Goal: Task Accomplishment & Management: Use online tool/utility

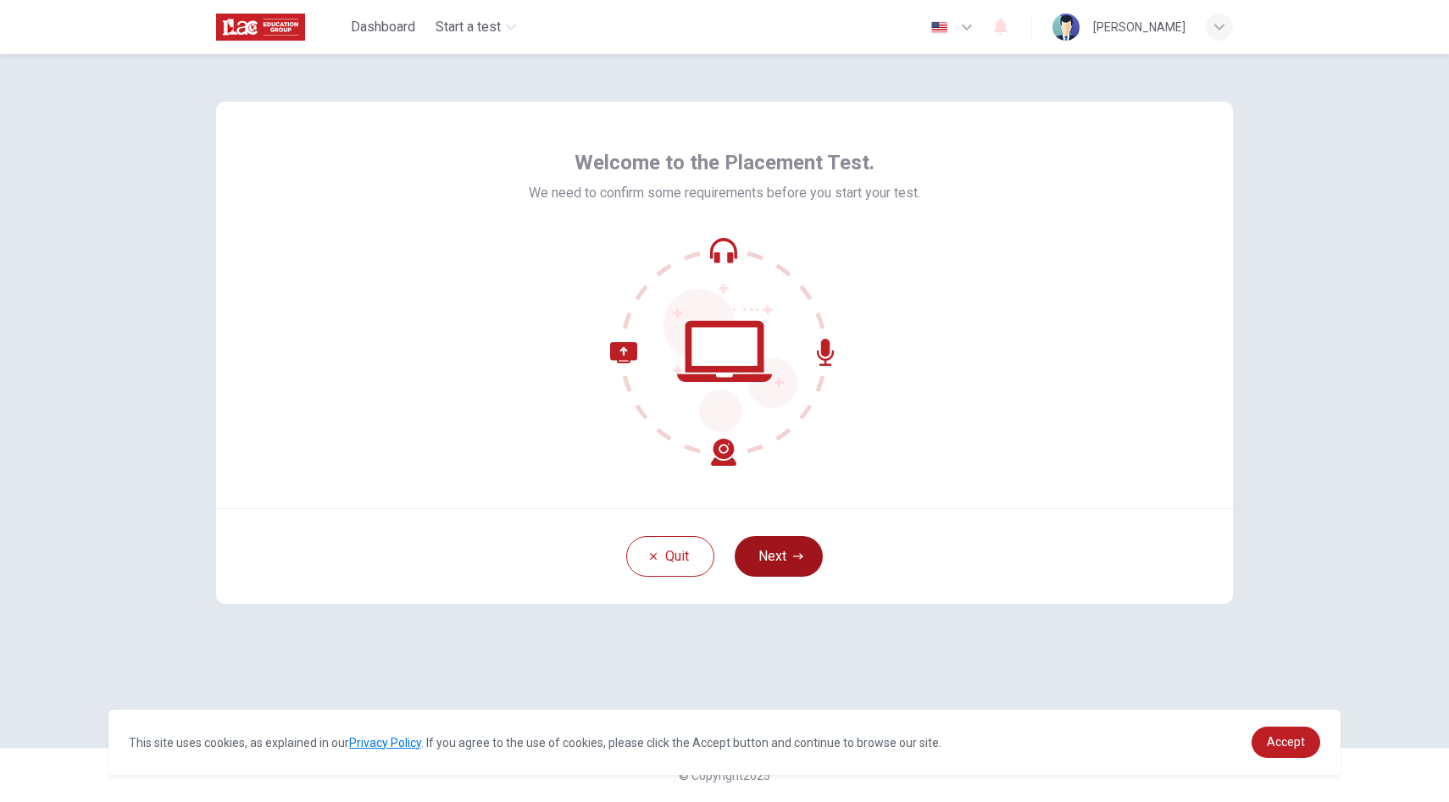
click at [778, 560] on button "Next" at bounding box center [778, 556] width 88 height 41
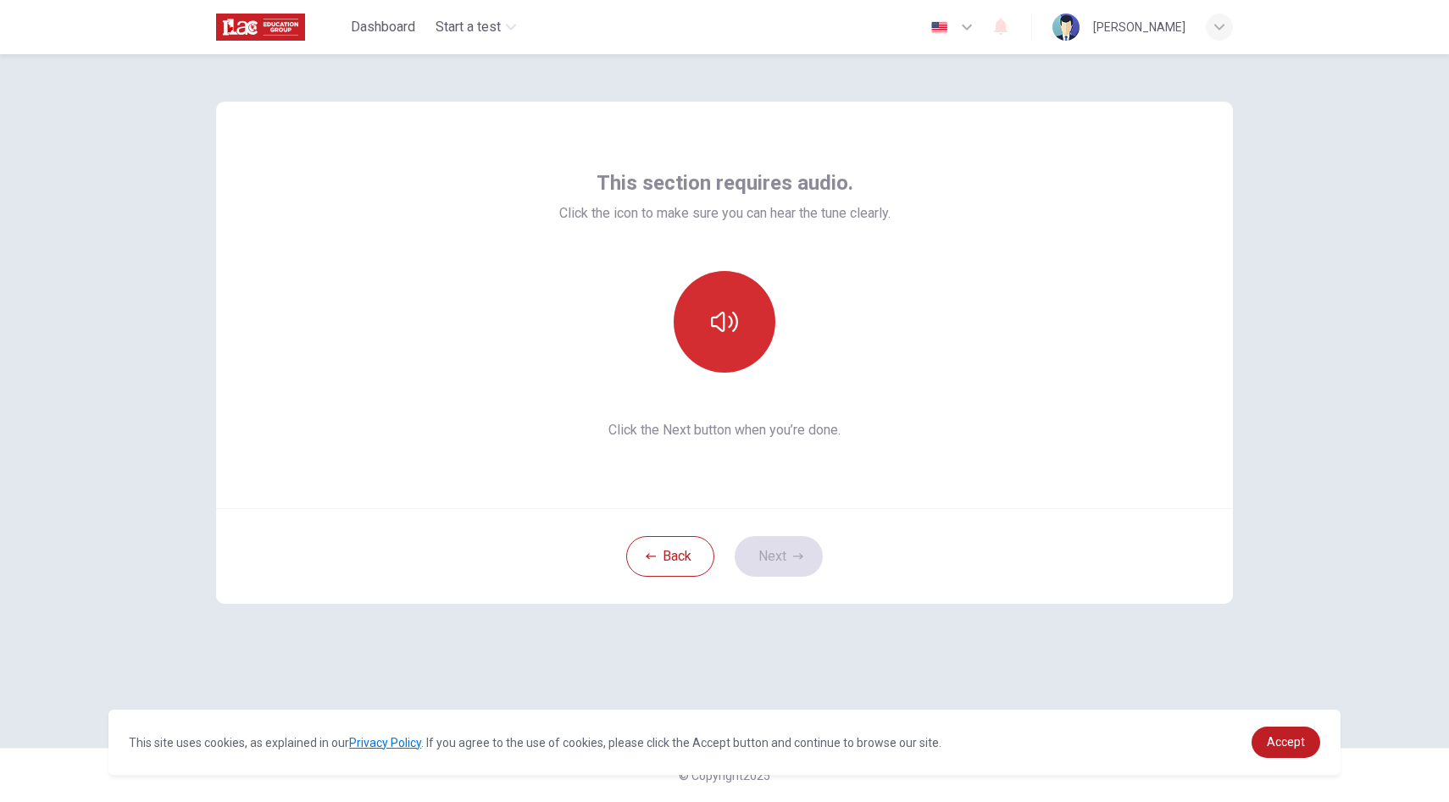
click at [718, 332] on icon "button" at bounding box center [724, 321] width 27 height 27
click at [780, 550] on button "Next" at bounding box center [778, 556] width 88 height 41
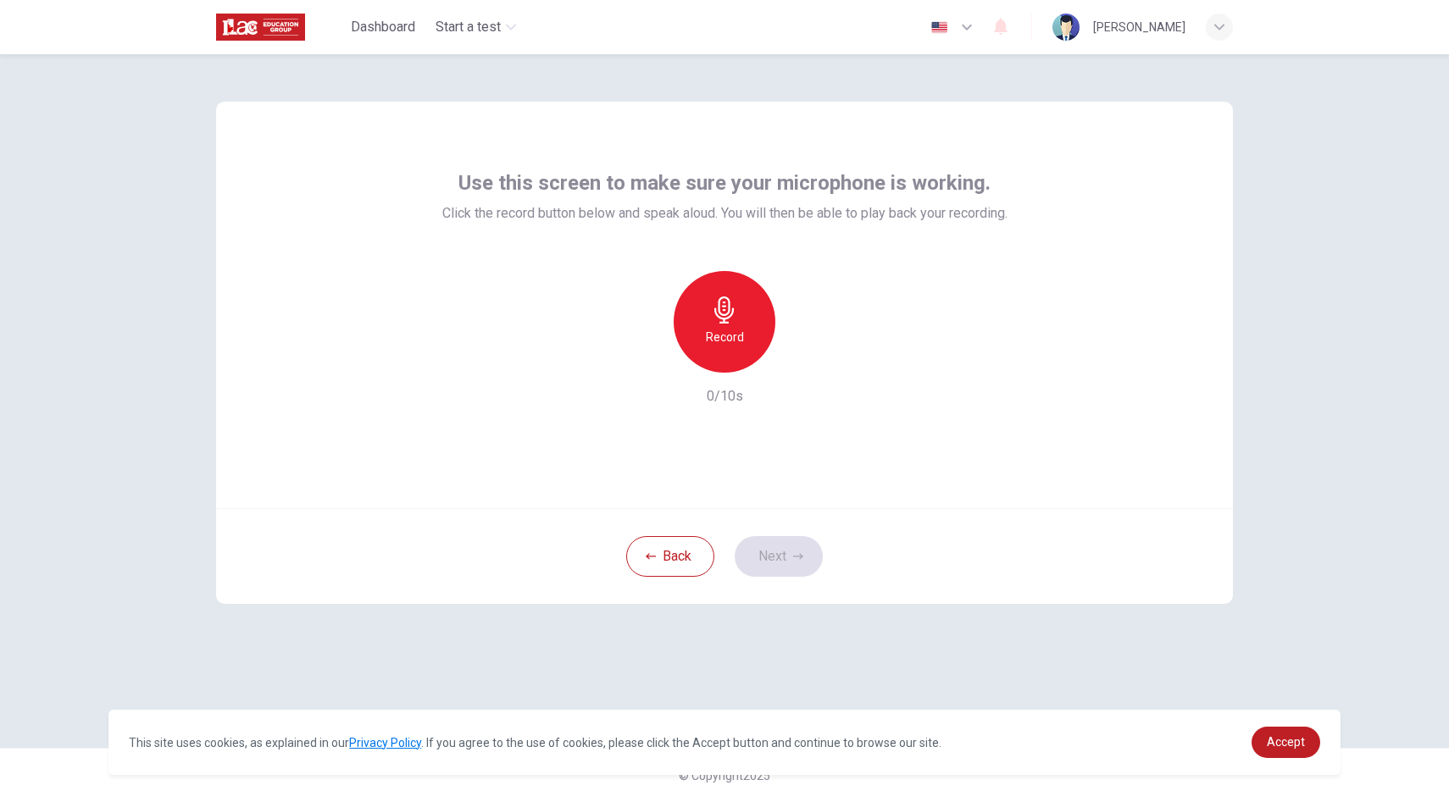
click at [717, 318] on icon "button" at bounding box center [724, 309] width 27 height 27
click at [802, 356] on icon "button" at bounding box center [802, 359] width 17 height 17
click at [768, 541] on button "Next" at bounding box center [778, 556] width 88 height 41
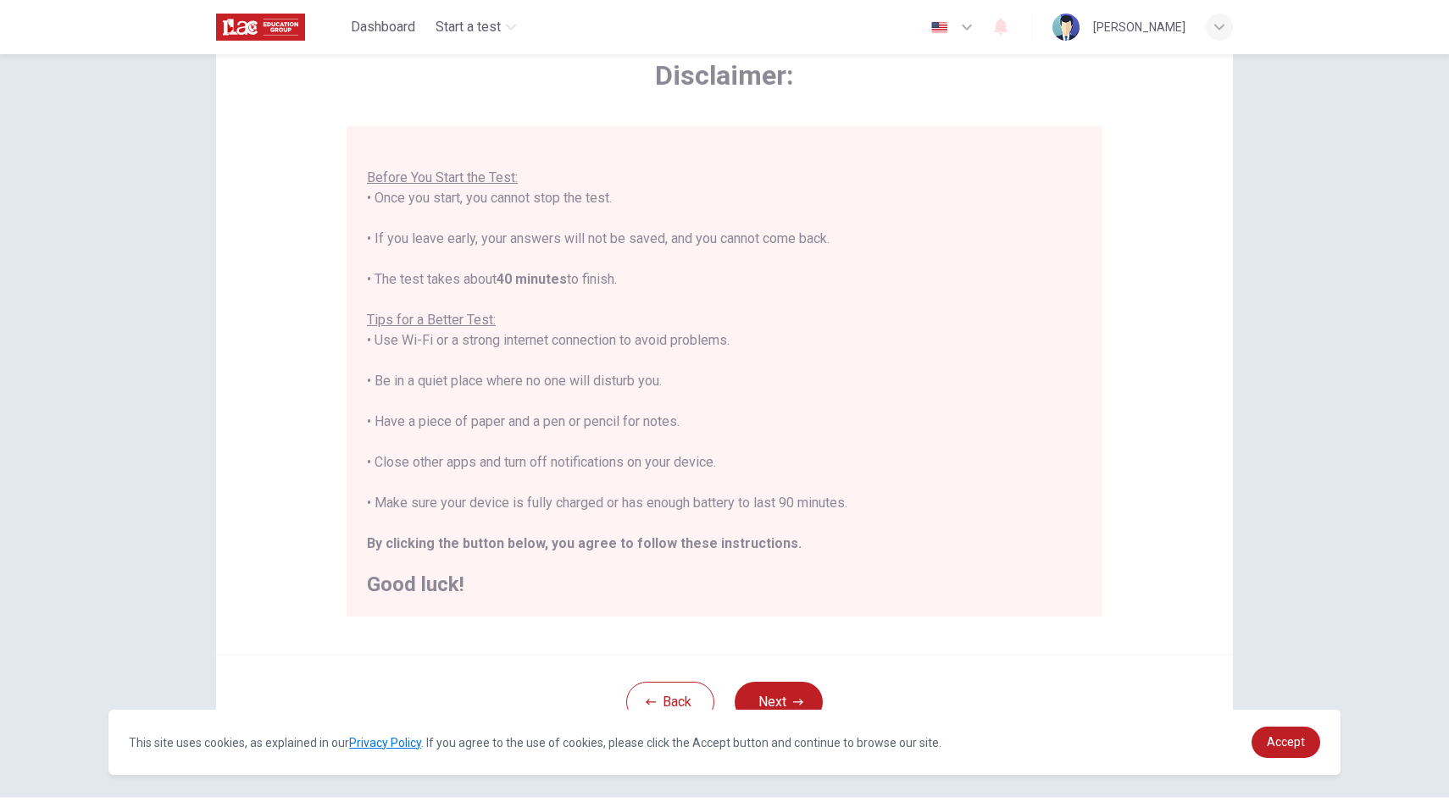
scroll to position [140, 0]
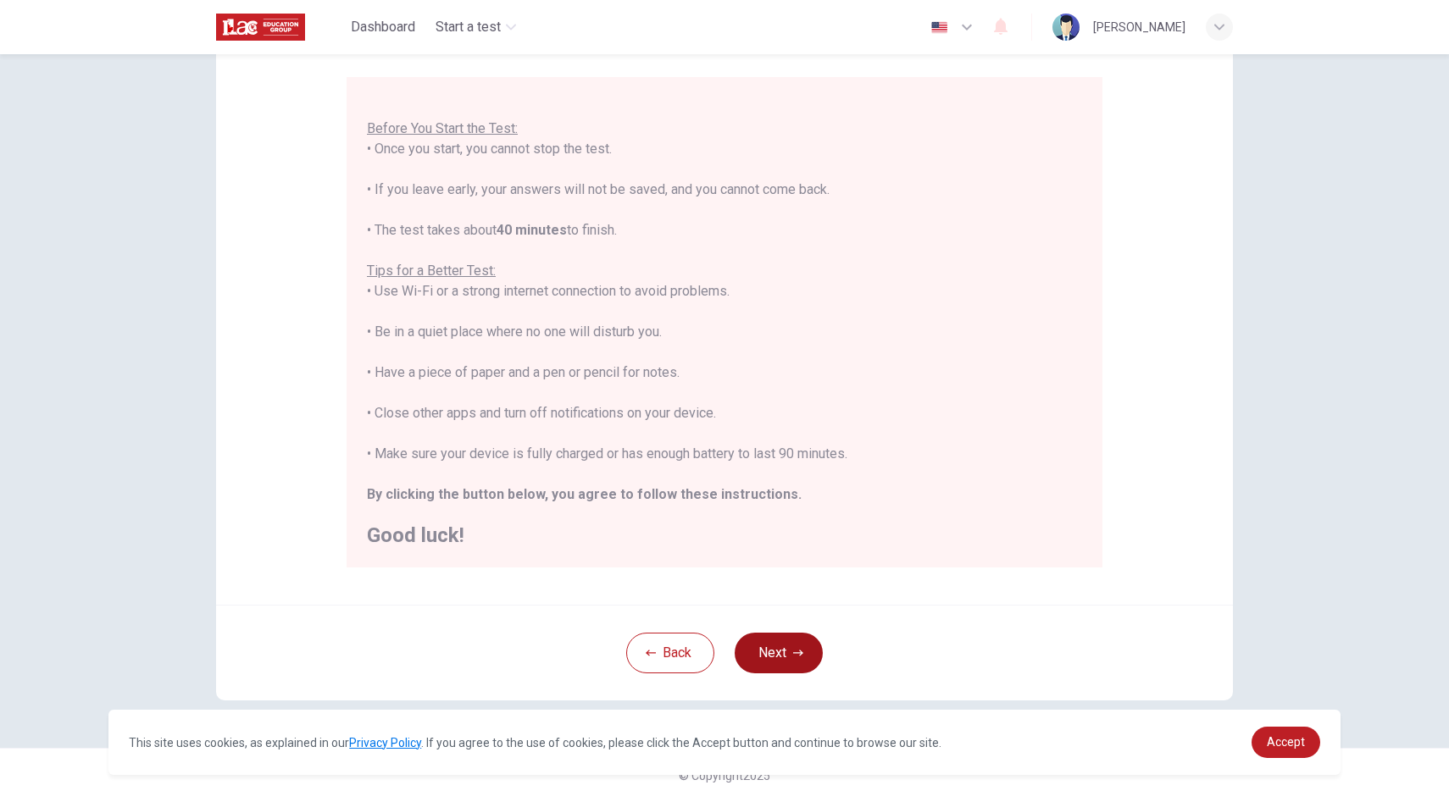
click at [780, 655] on button "Next" at bounding box center [778, 653] width 88 height 41
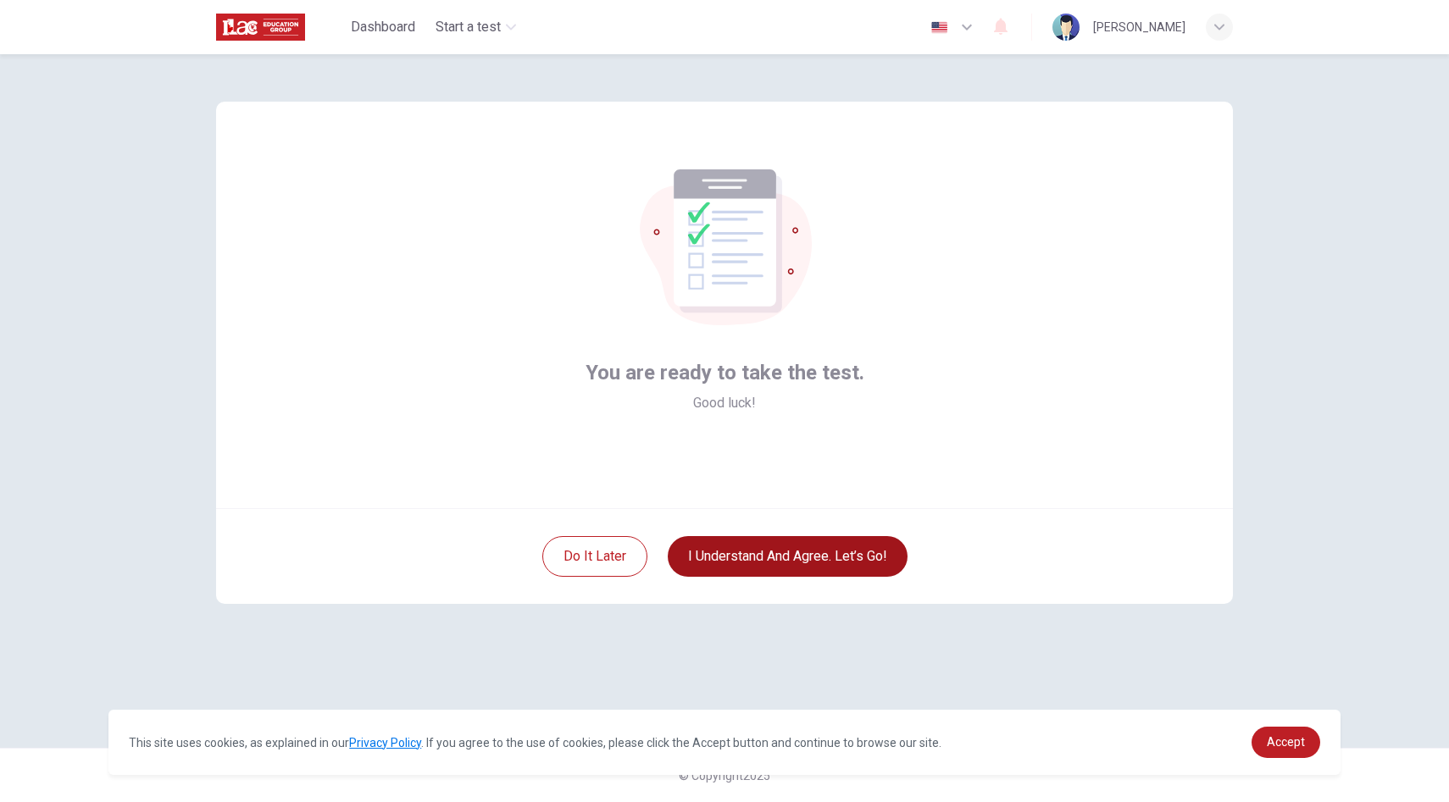
click at [799, 568] on button "I understand and agree. Let’s go!" at bounding box center [788, 556] width 240 height 41
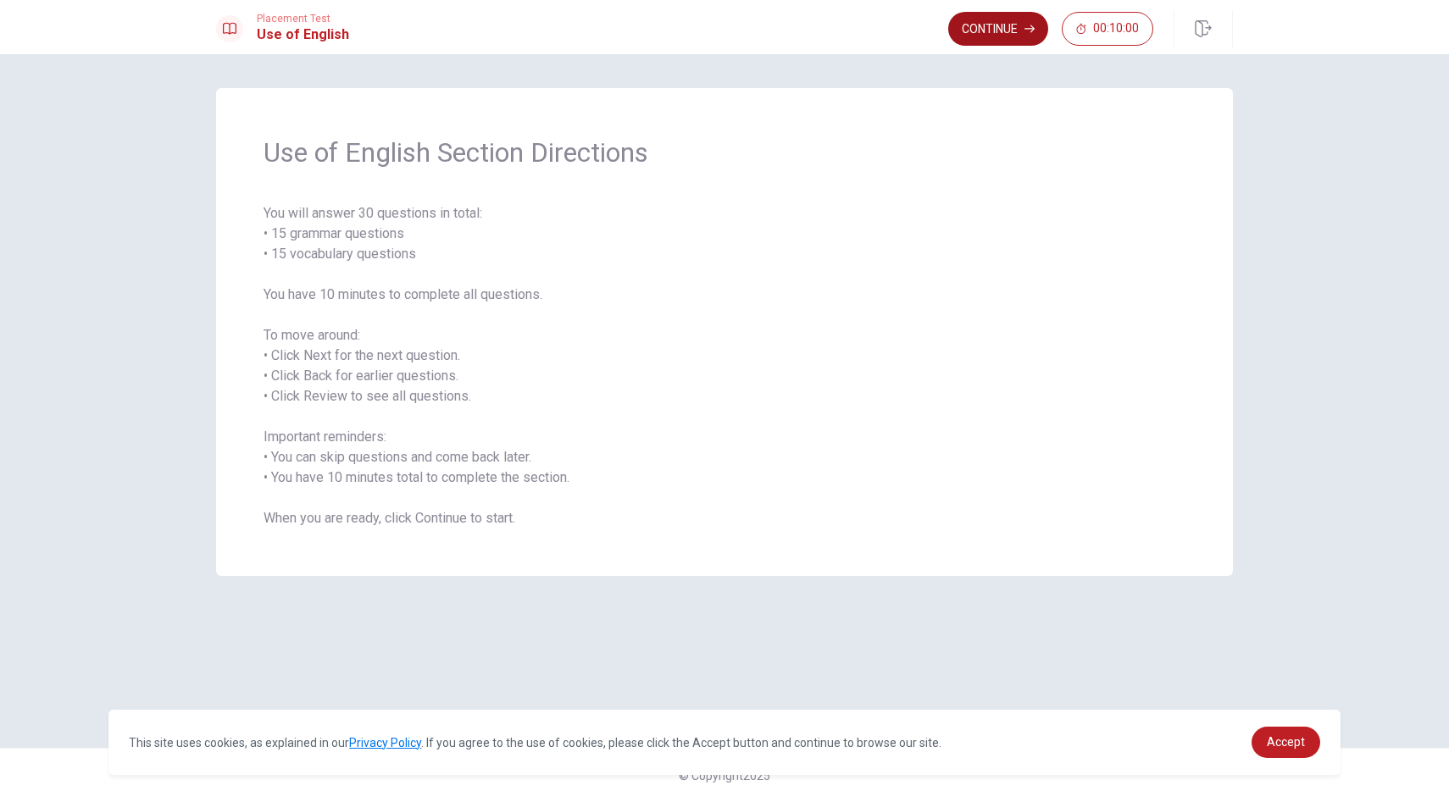
click at [986, 32] on button "Continue" at bounding box center [998, 29] width 100 height 34
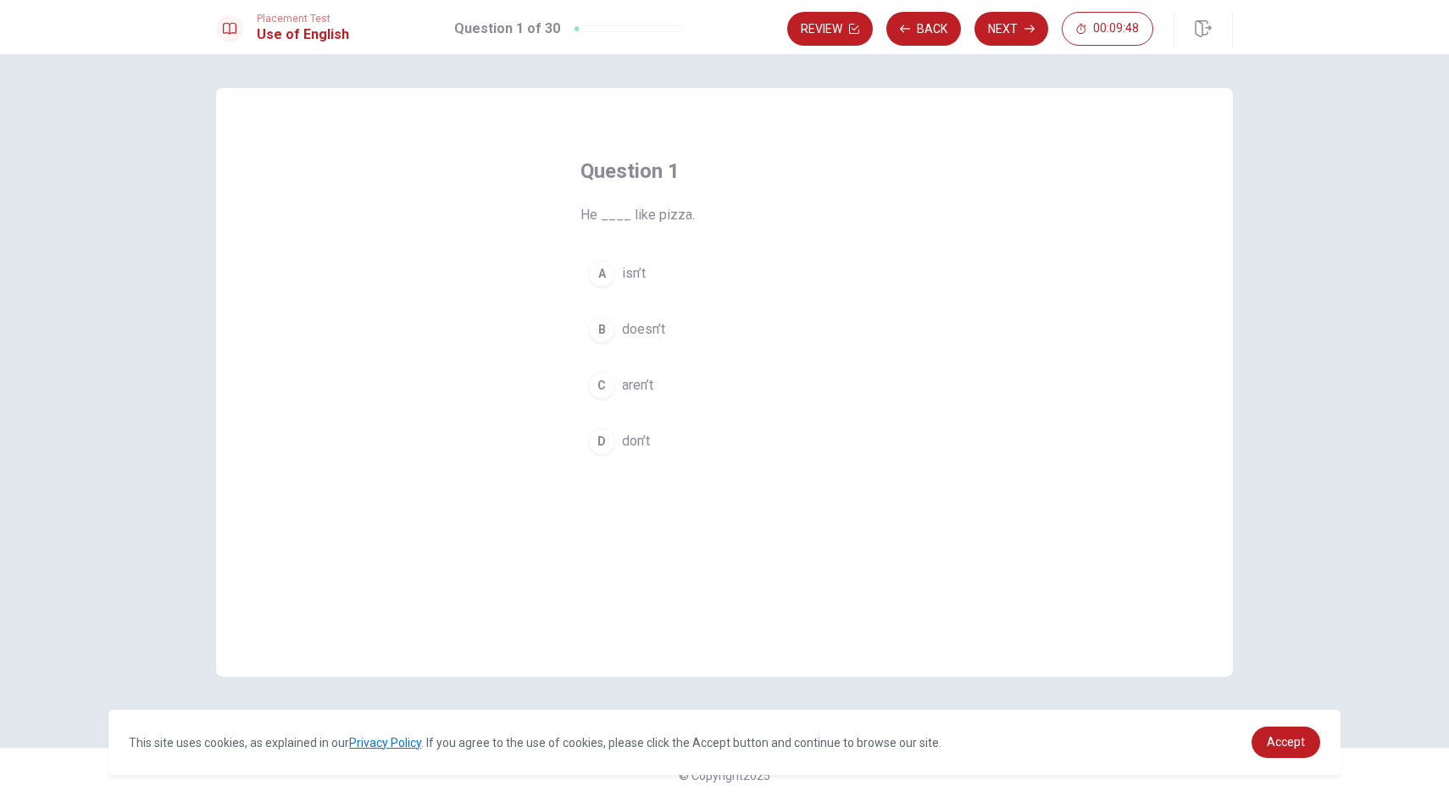
click at [607, 332] on div "B" at bounding box center [601, 329] width 27 height 27
click at [1011, 34] on button "Next" at bounding box center [1011, 29] width 74 height 34
click at [633, 379] on span "do" at bounding box center [629, 385] width 15 height 20
click at [1017, 30] on button "Next" at bounding box center [1011, 29] width 74 height 34
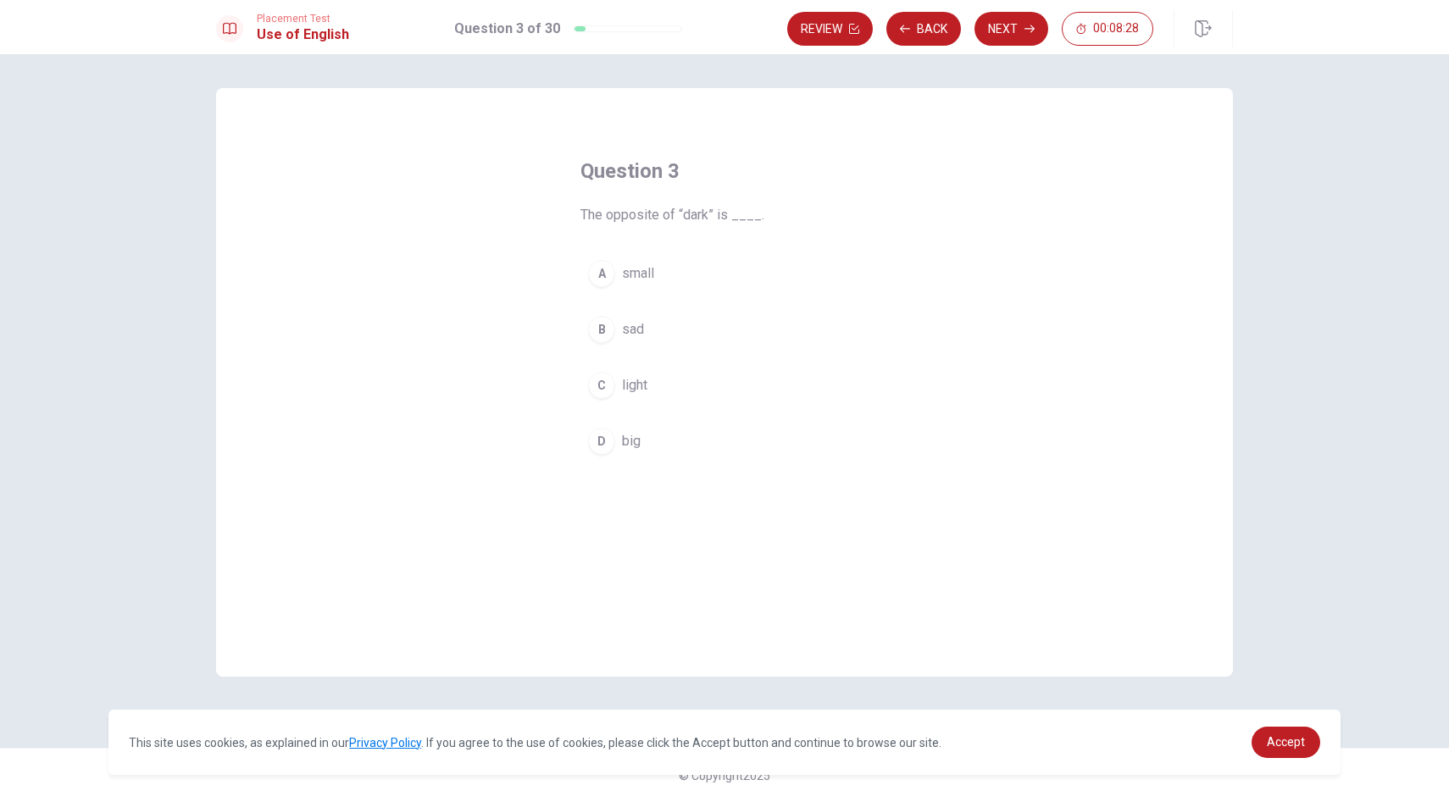
click at [641, 381] on span "light" at bounding box center [634, 385] width 25 height 20
click at [1012, 28] on button "Next" at bounding box center [1011, 29] width 74 height 34
click at [632, 434] on span "Are" at bounding box center [632, 441] width 20 height 20
click at [1007, 19] on button "Next" at bounding box center [1011, 29] width 74 height 34
click at [640, 444] on span "went" at bounding box center [636, 441] width 29 height 20
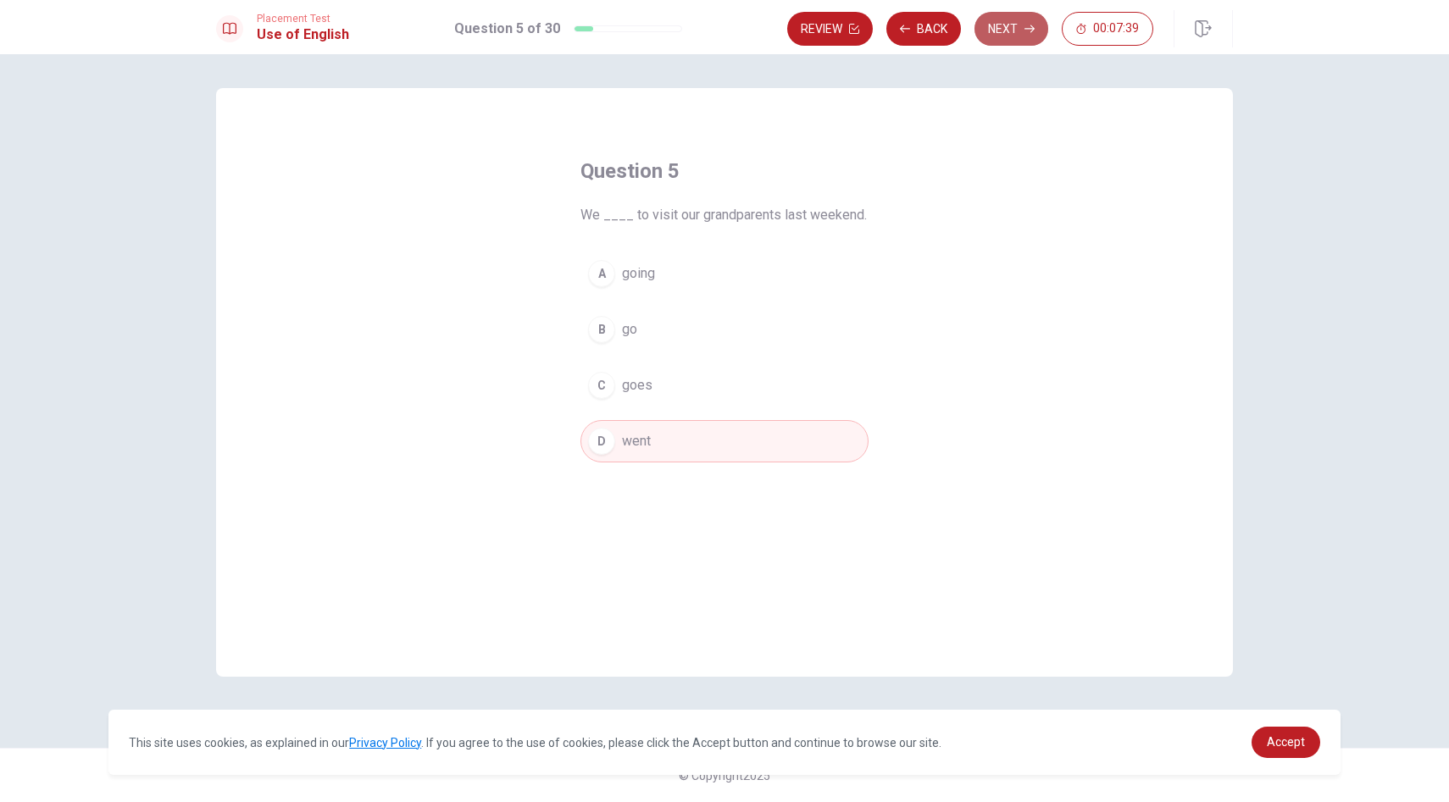
click at [1007, 30] on button "Next" at bounding box center [1011, 29] width 74 height 34
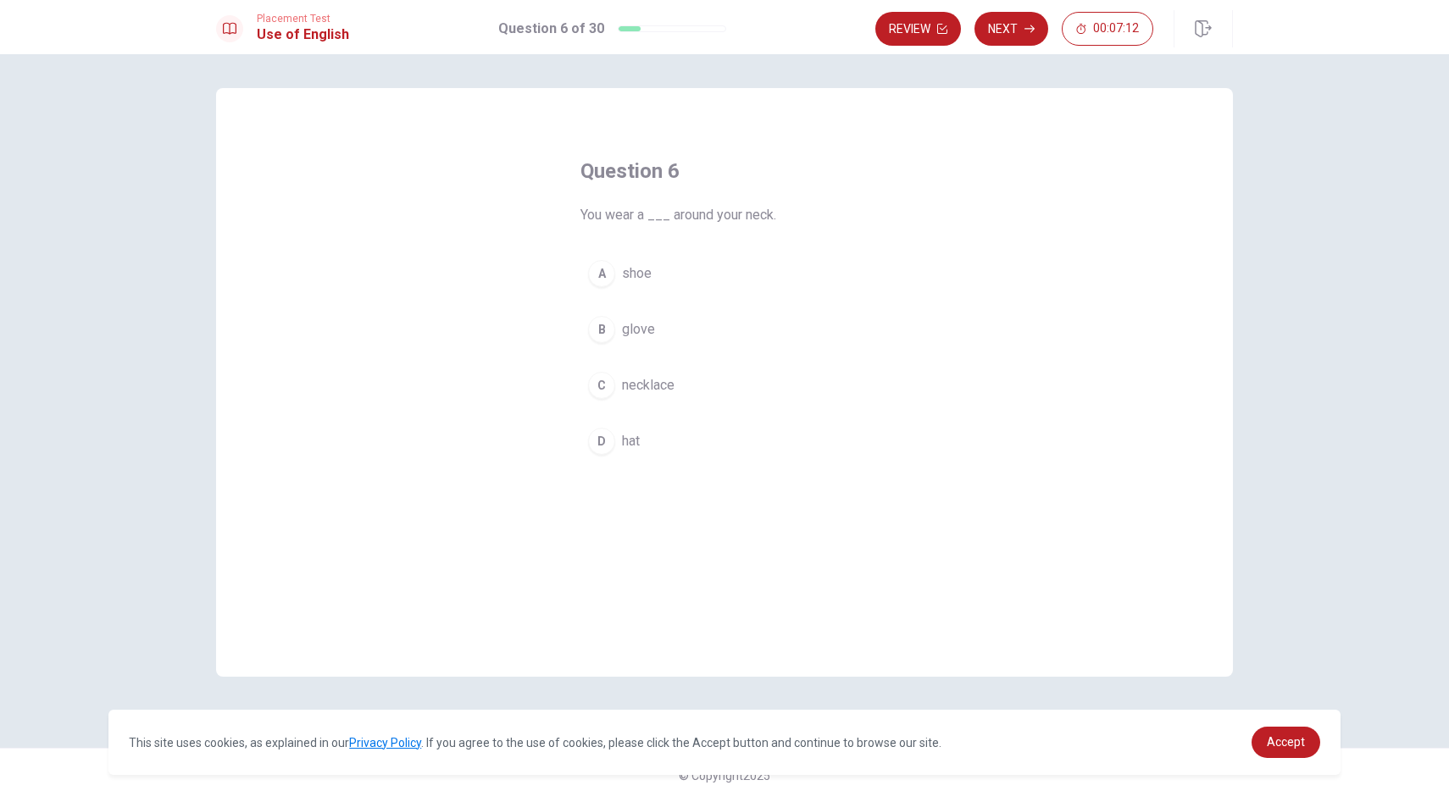
click at [649, 388] on span "necklace" at bounding box center [648, 385] width 53 height 20
click at [1000, 27] on button "Next" at bounding box center [1011, 29] width 74 height 34
click at [623, 327] on span "clean" at bounding box center [637, 329] width 31 height 20
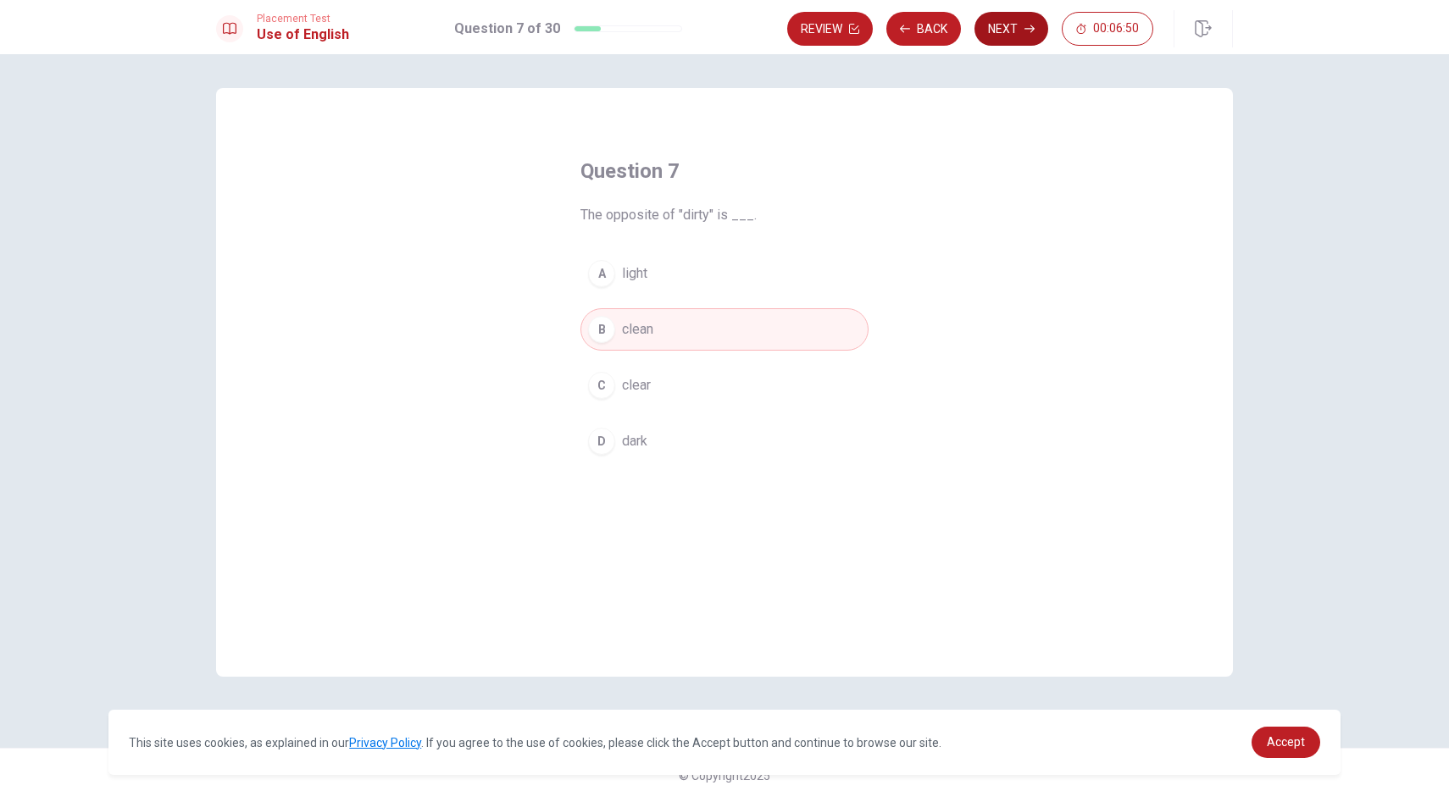
click at [1008, 29] on button "Next" at bounding box center [1011, 29] width 74 height 34
click at [639, 390] on span "will see" at bounding box center [645, 385] width 47 height 20
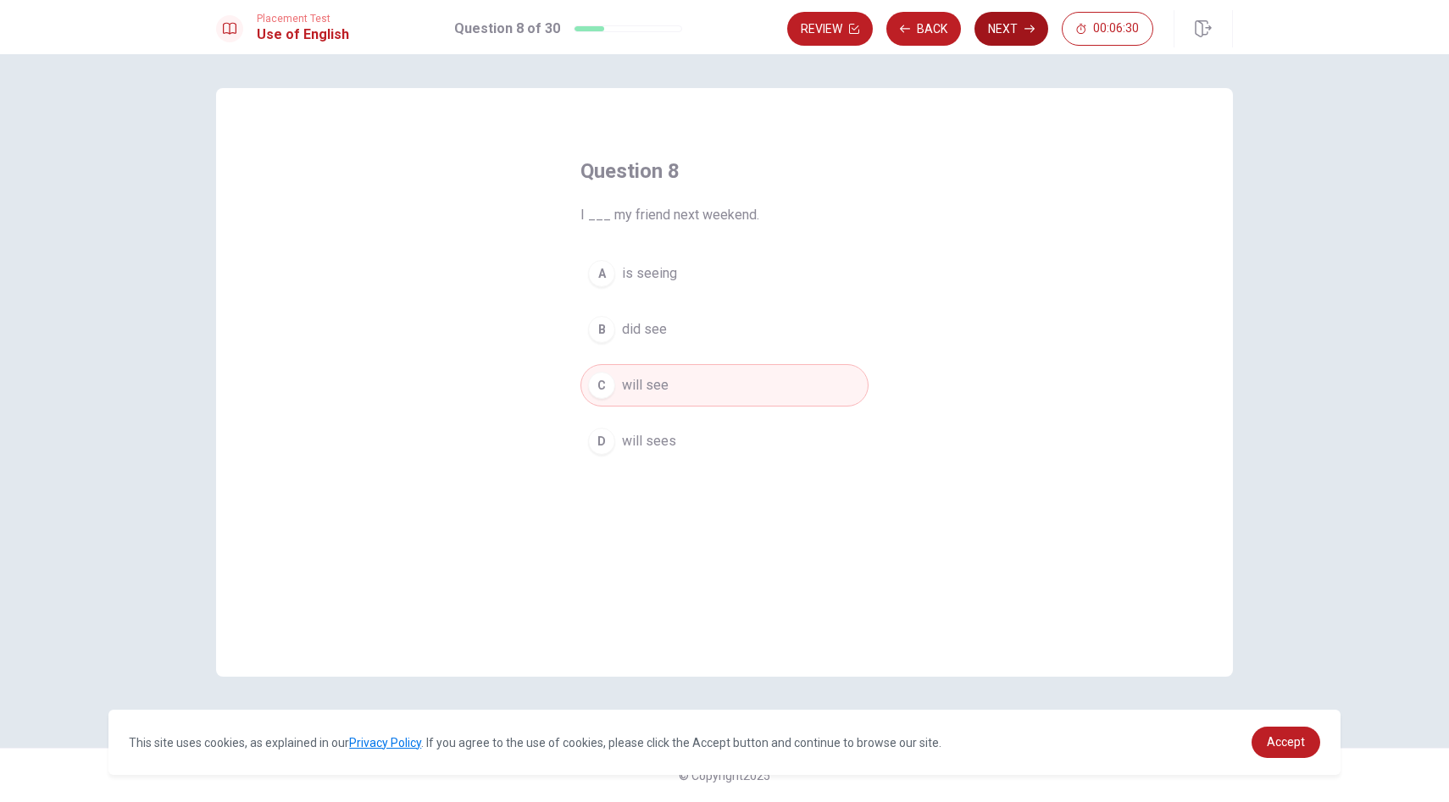
click at [986, 32] on button "Next" at bounding box center [1011, 29] width 74 height 34
click at [636, 269] on span "zoo" at bounding box center [633, 273] width 23 height 20
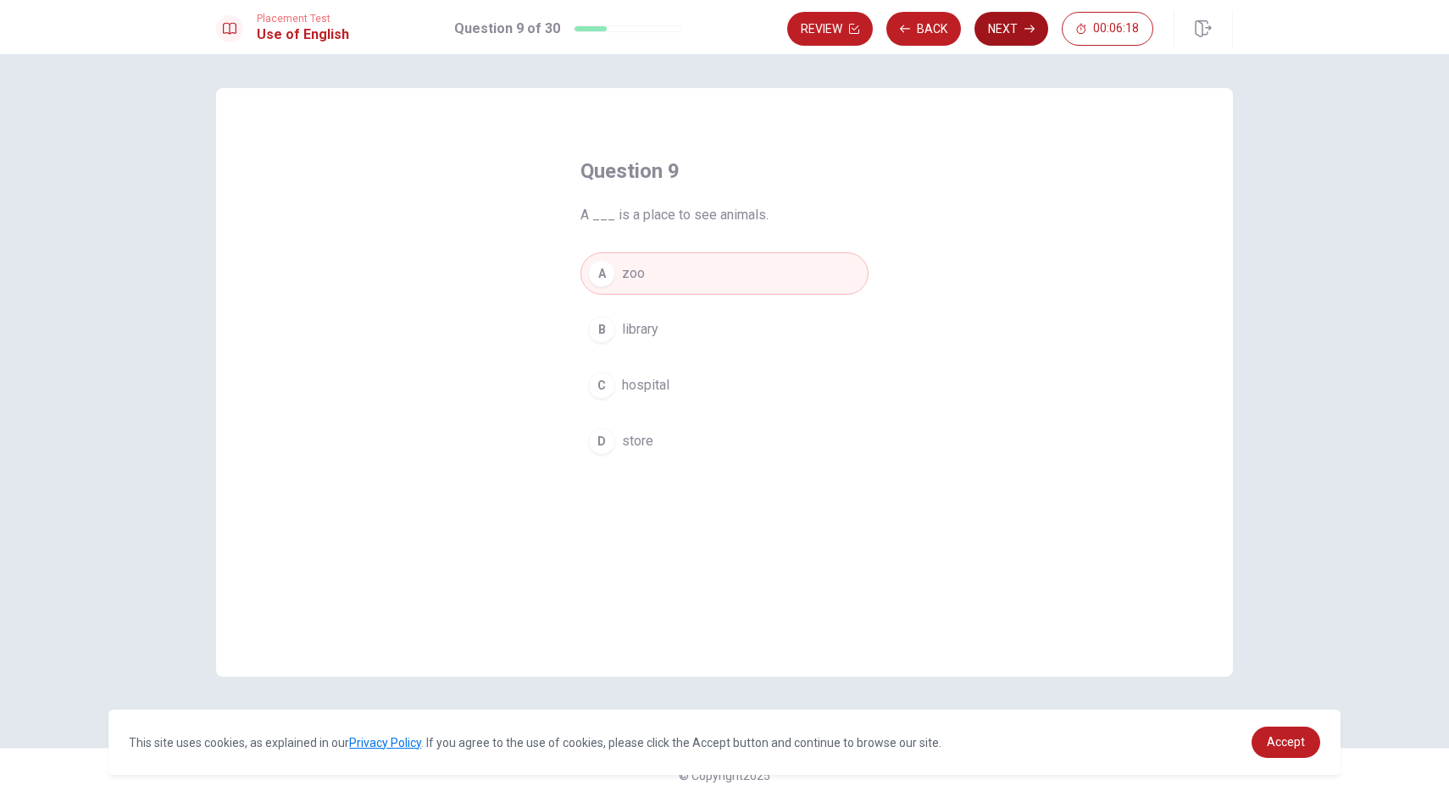
click at [1008, 28] on button "Next" at bounding box center [1011, 29] width 74 height 34
click at [640, 440] on span "plan" at bounding box center [634, 441] width 25 height 20
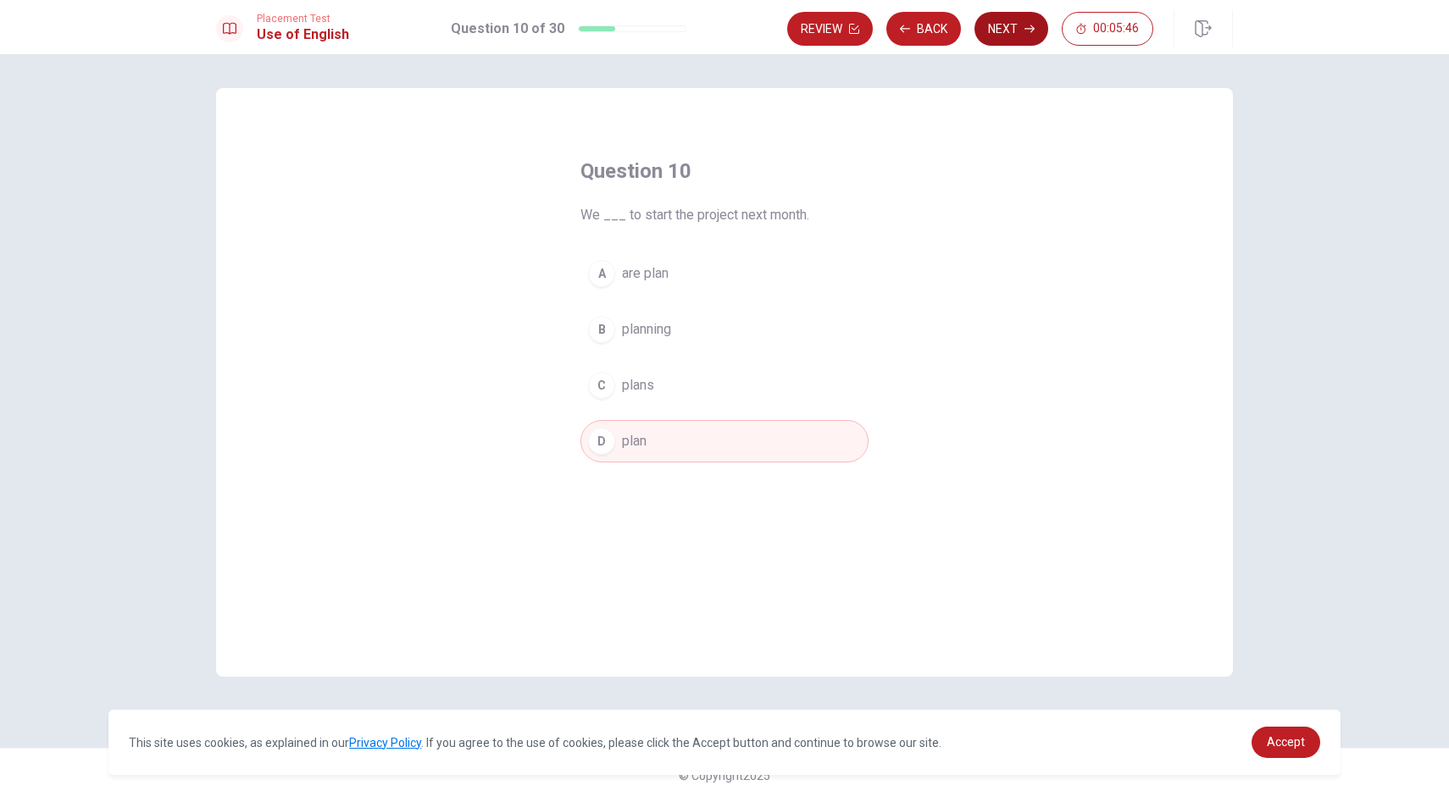
click at [1020, 22] on button "Next" at bounding box center [1011, 29] width 74 height 34
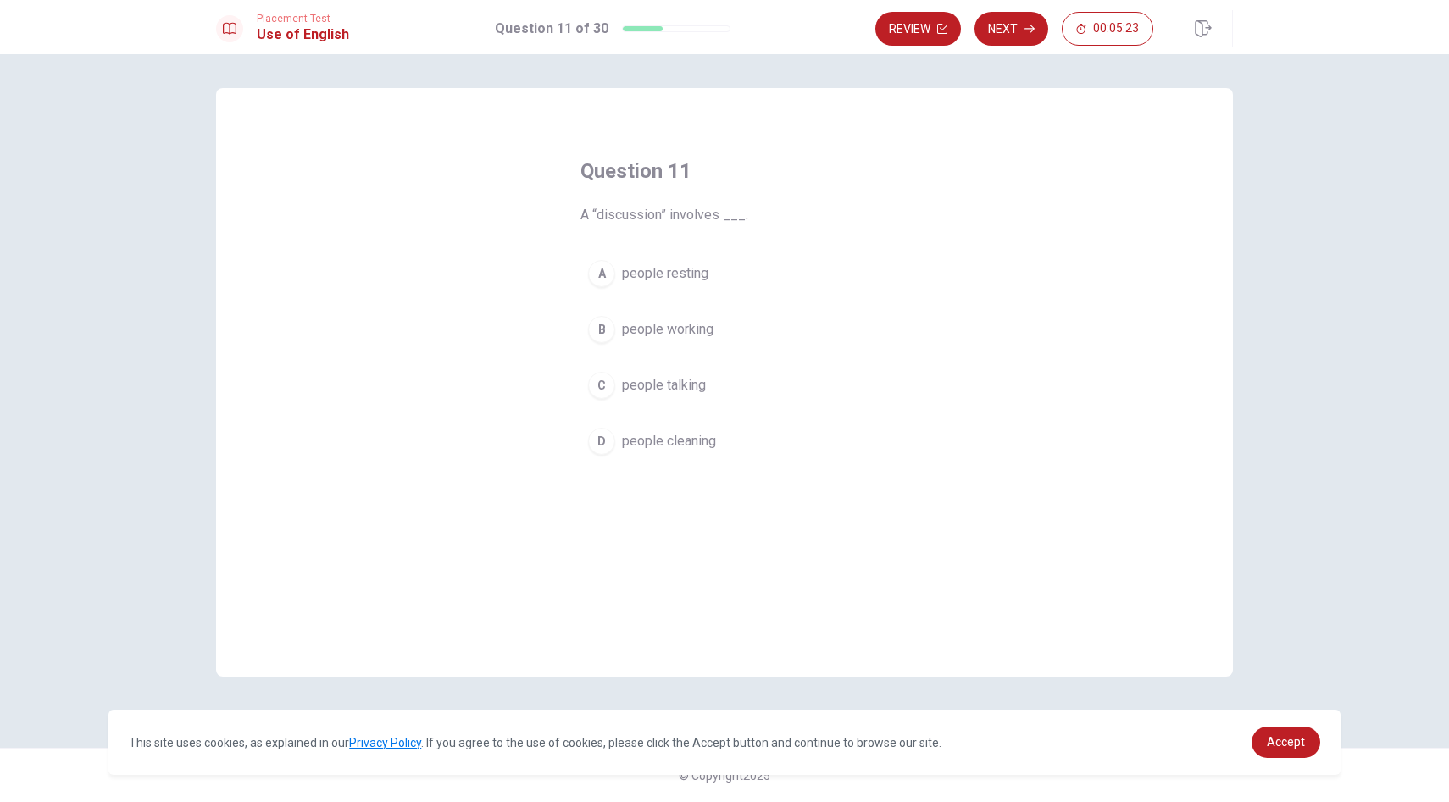
click at [701, 377] on span "people talking" at bounding box center [664, 385] width 84 height 20
click at [1010, 31] on button "Next" at bounding box center [1011, 29] width 74 height 34
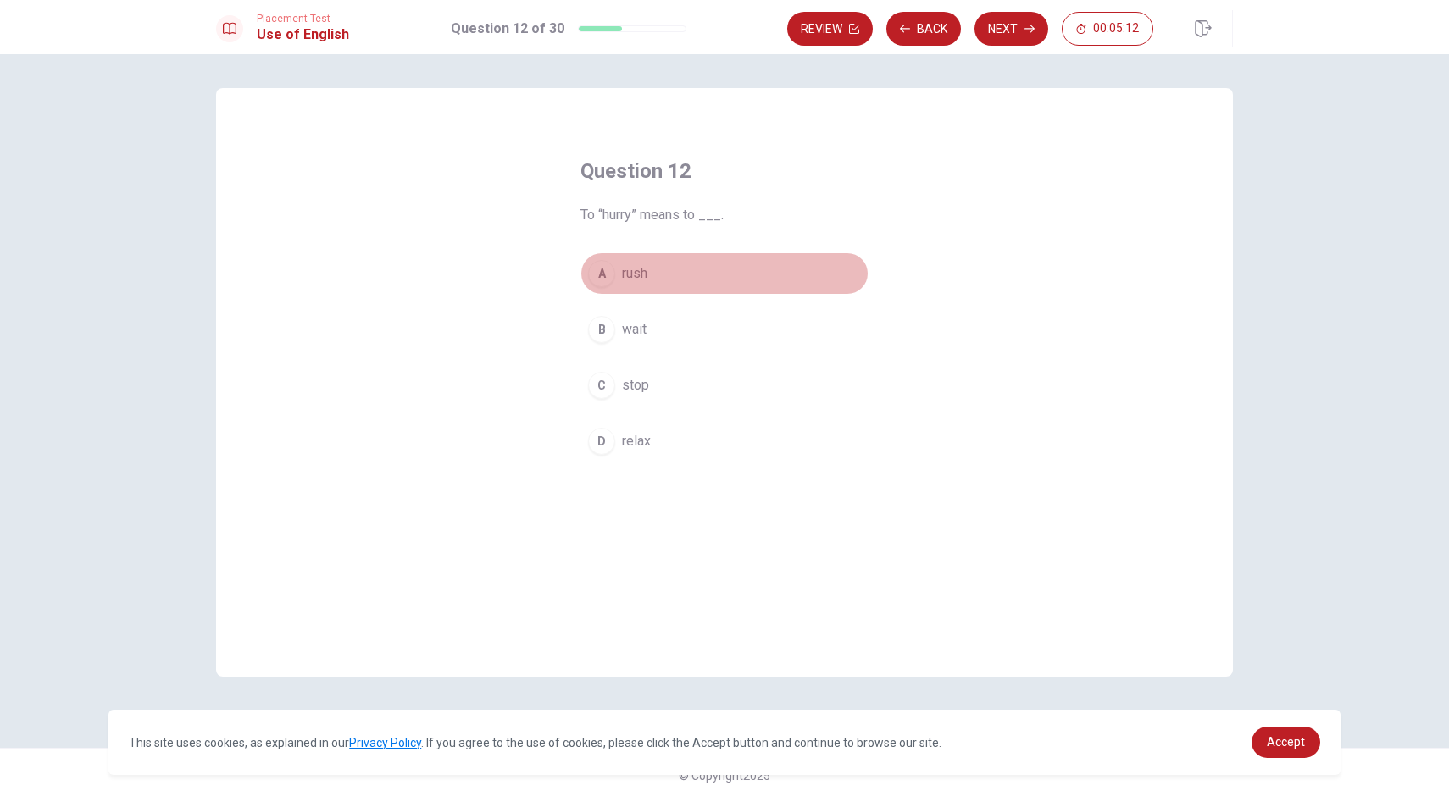
click at [638, 276] on span "rush" at bounding box center [634, 273] width 25 height 20
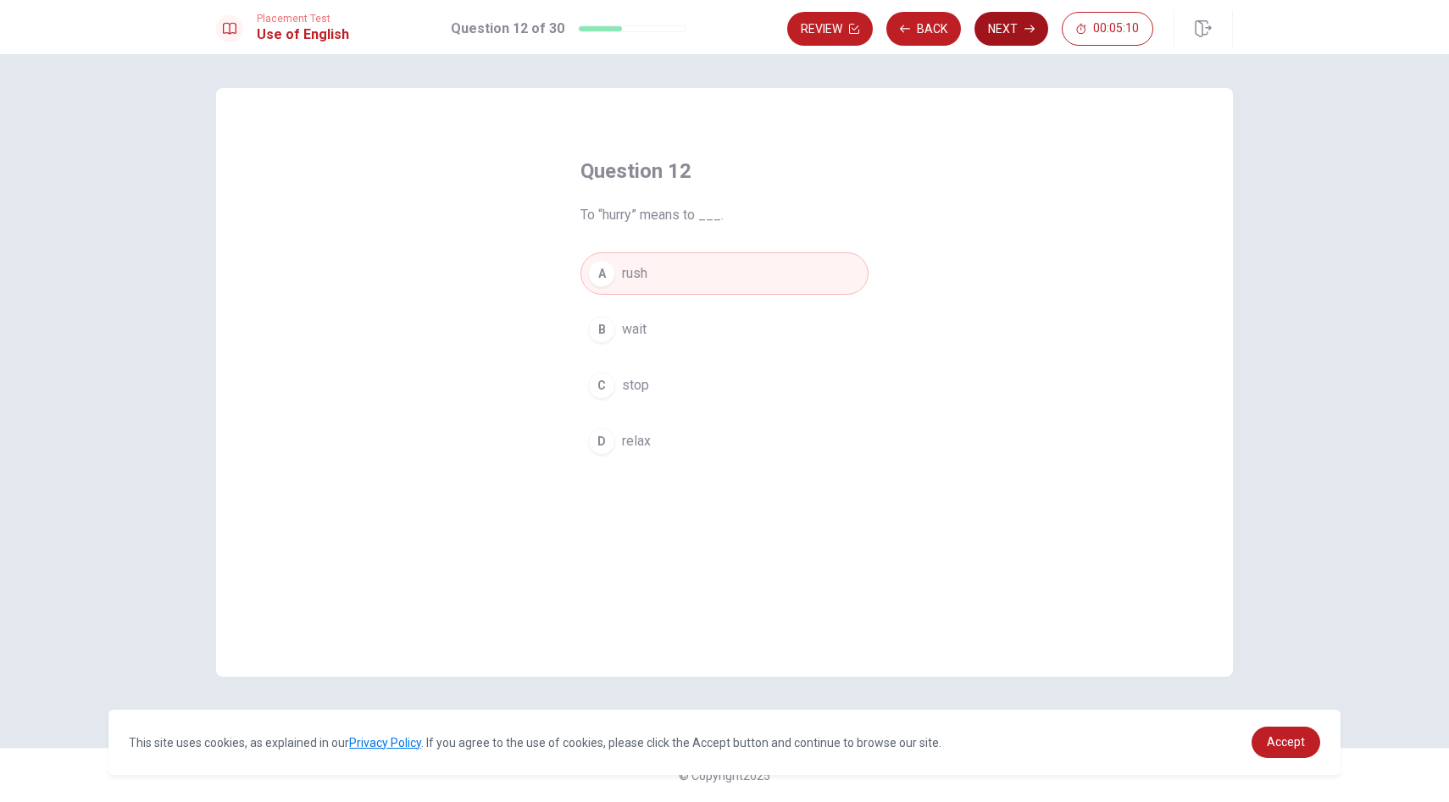
click at [998, 24] on button "Next" at bounding box center [1011, 29] width 74 height 34
click at [645, 385] on span "see it" at bounding box center [639, 385] width 34 height 20
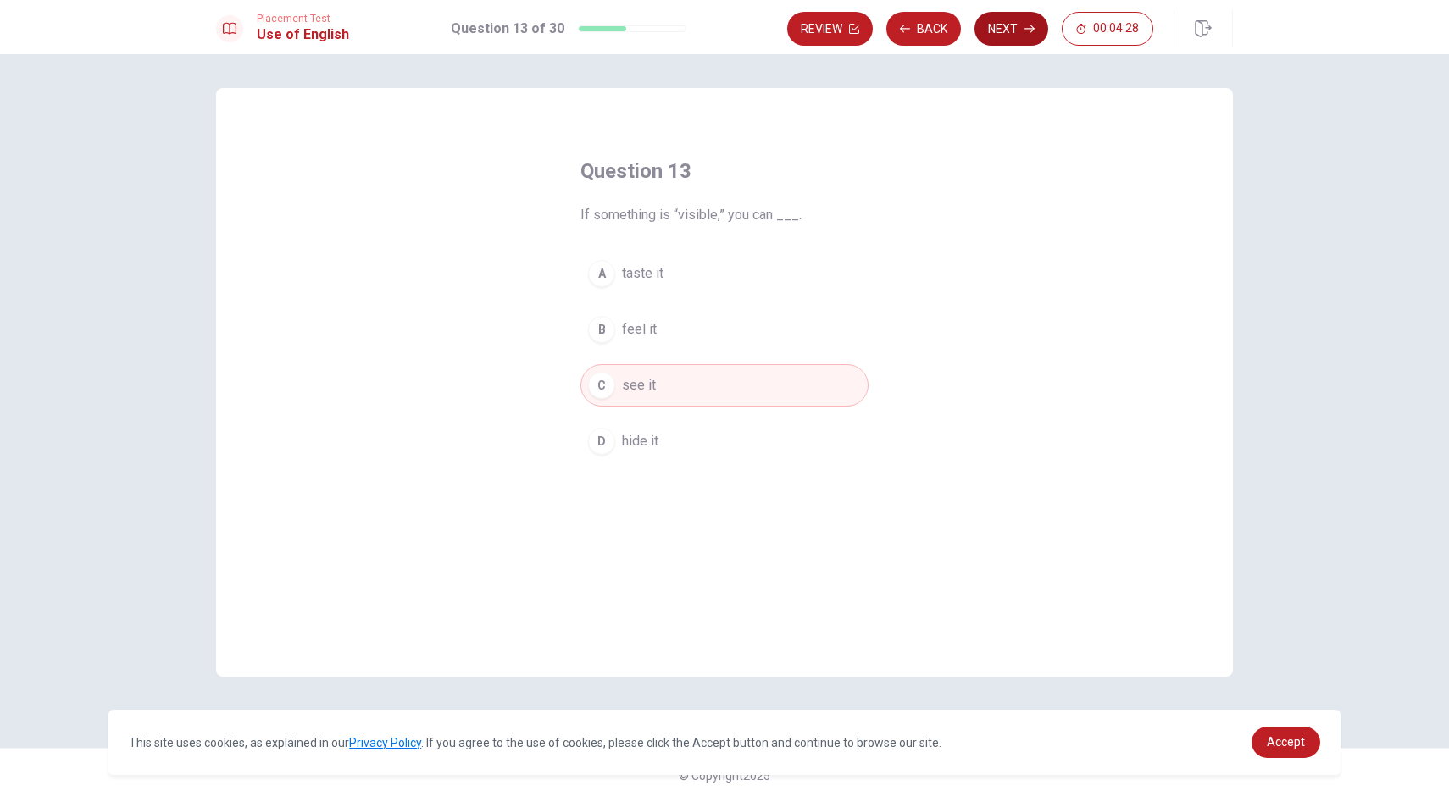
click at [994, 26] on button "Next" at bounding box center [1011, 29] width 74 height 34
click at [632, 325] on span "often" at bounding box center [637, 329] width 31 height 20
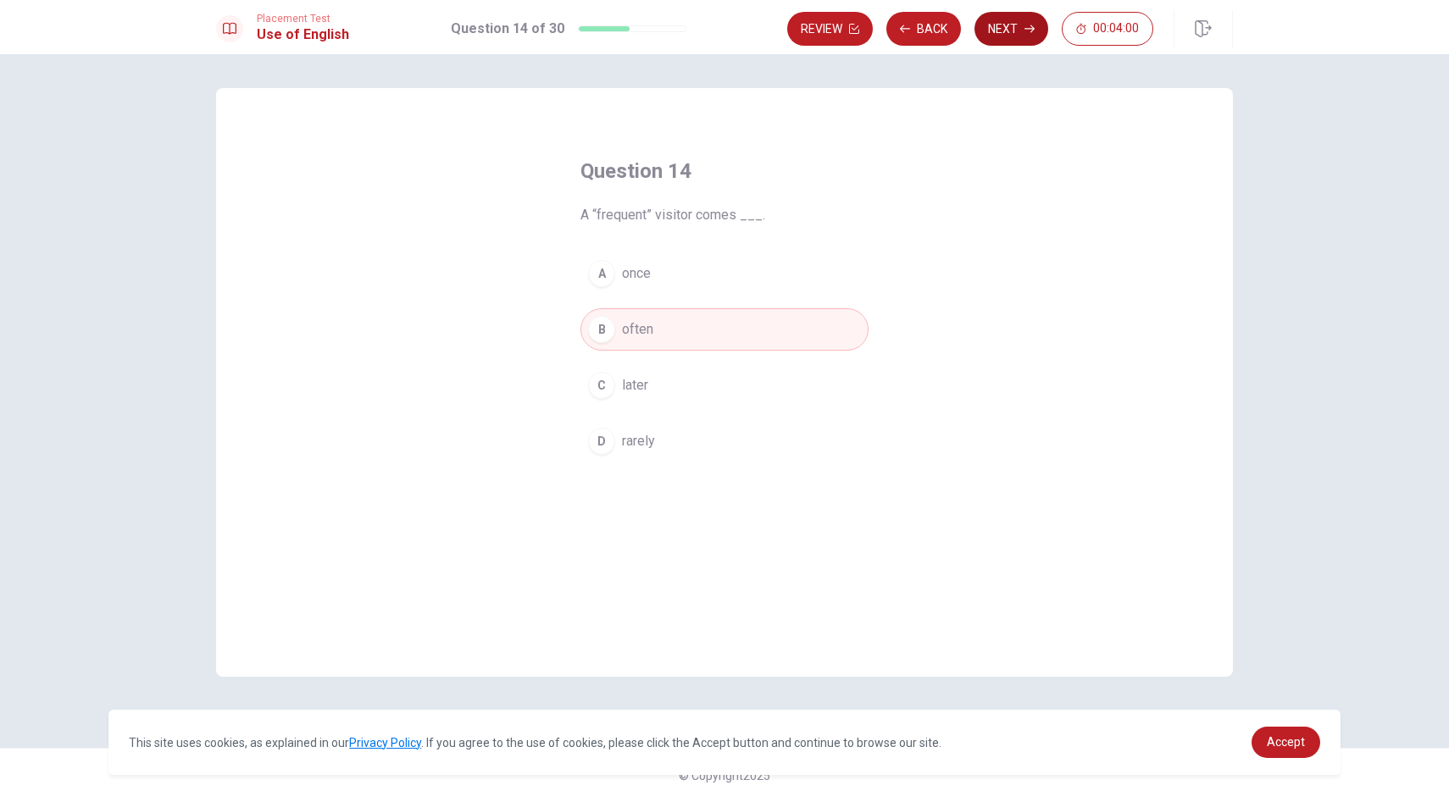
click at [1003, 30] on button "Next" at bounding box center [1011, 29] width 74 height 34
click at [659, 446] on span "will have" at bounding box center [648, 441] width 52 height 20
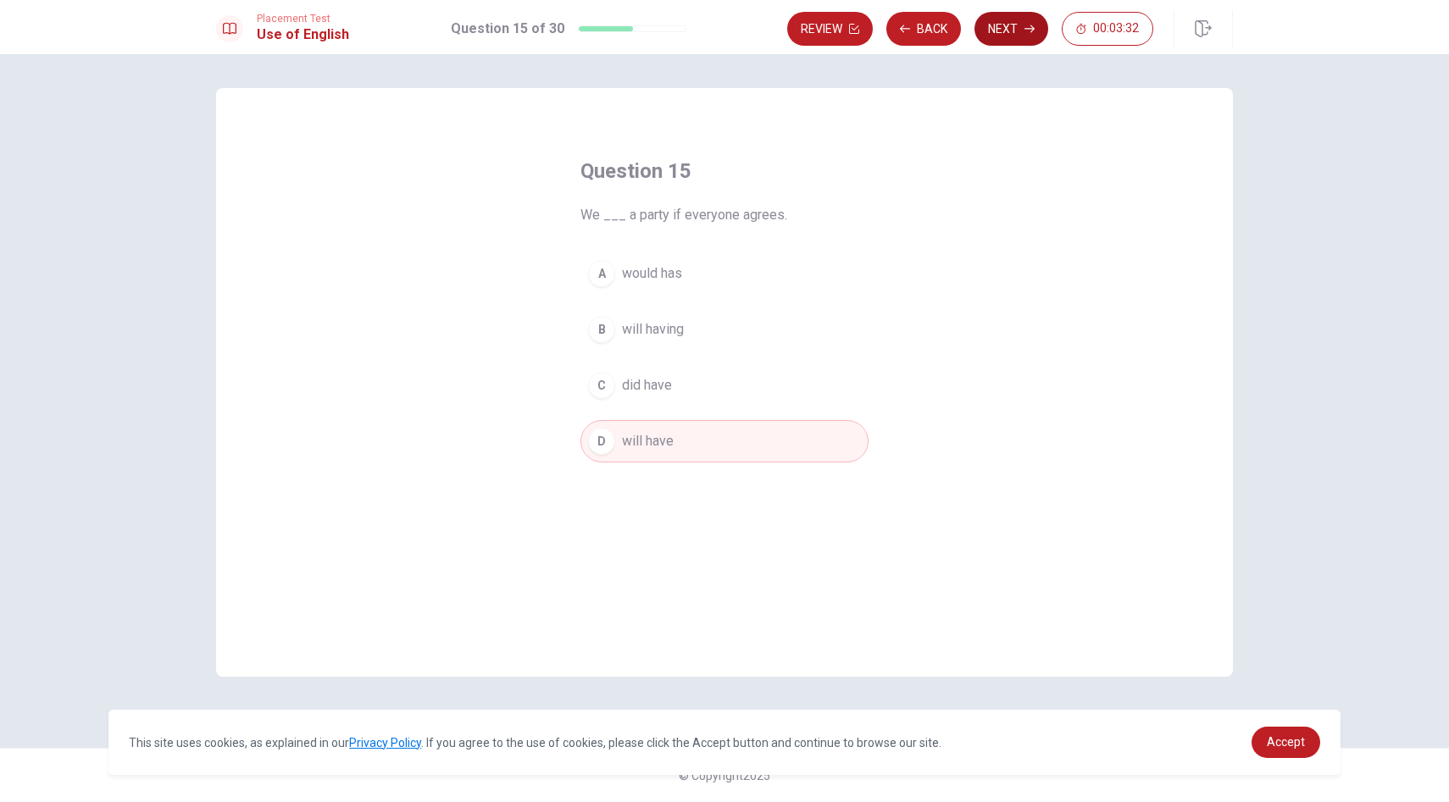
click at [999, 32] on button "Next" at bounding box center [1011, 29] width 74 height 34
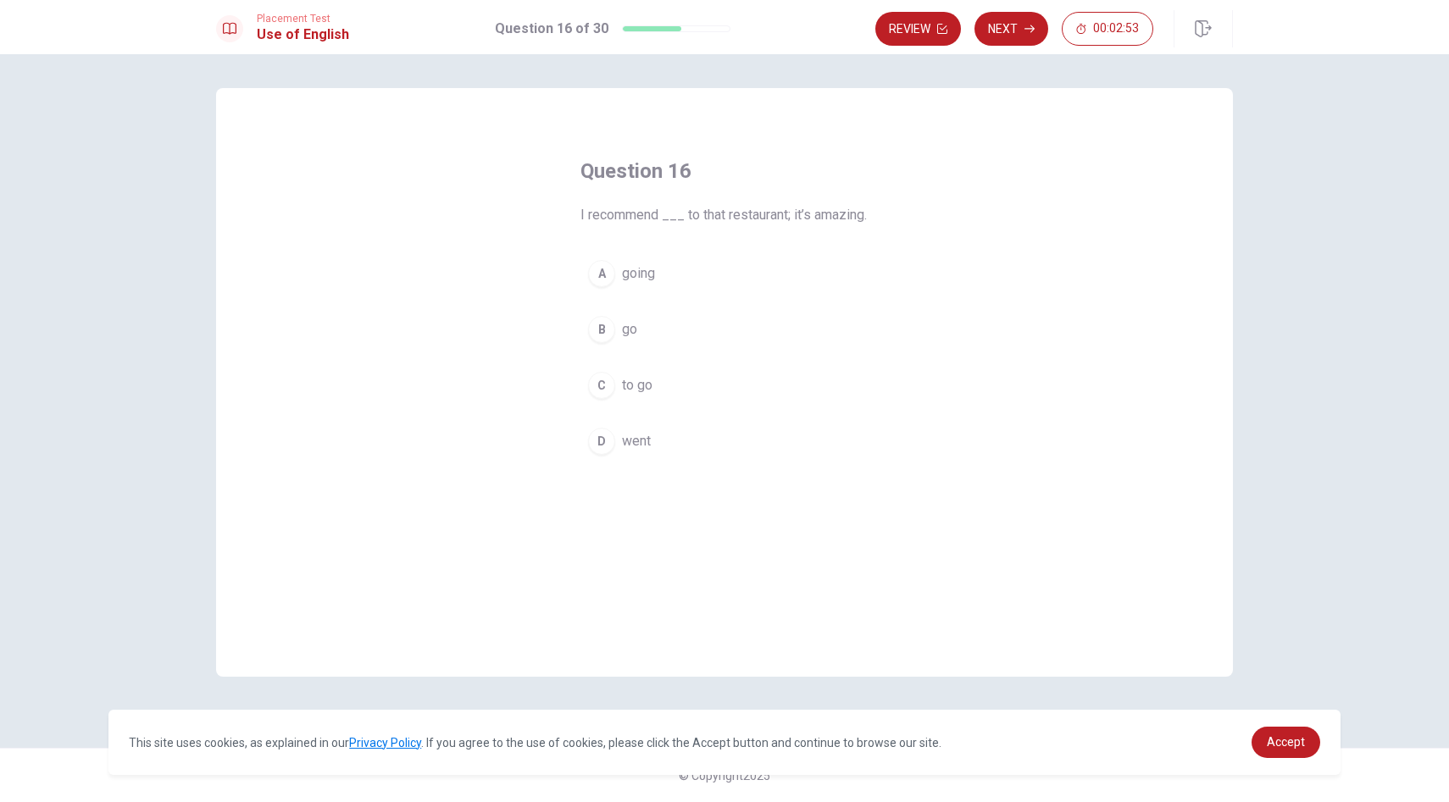
click at [640, 284] on span "going" at bounding box center [638, 273] width 33 height 20
click at [1018, 30] on button "Next" at bounding box center [1011, 29] width 74 height 34
click at [638, 282] on span "dry" at bounding box center [631, 273] width 19 height 20
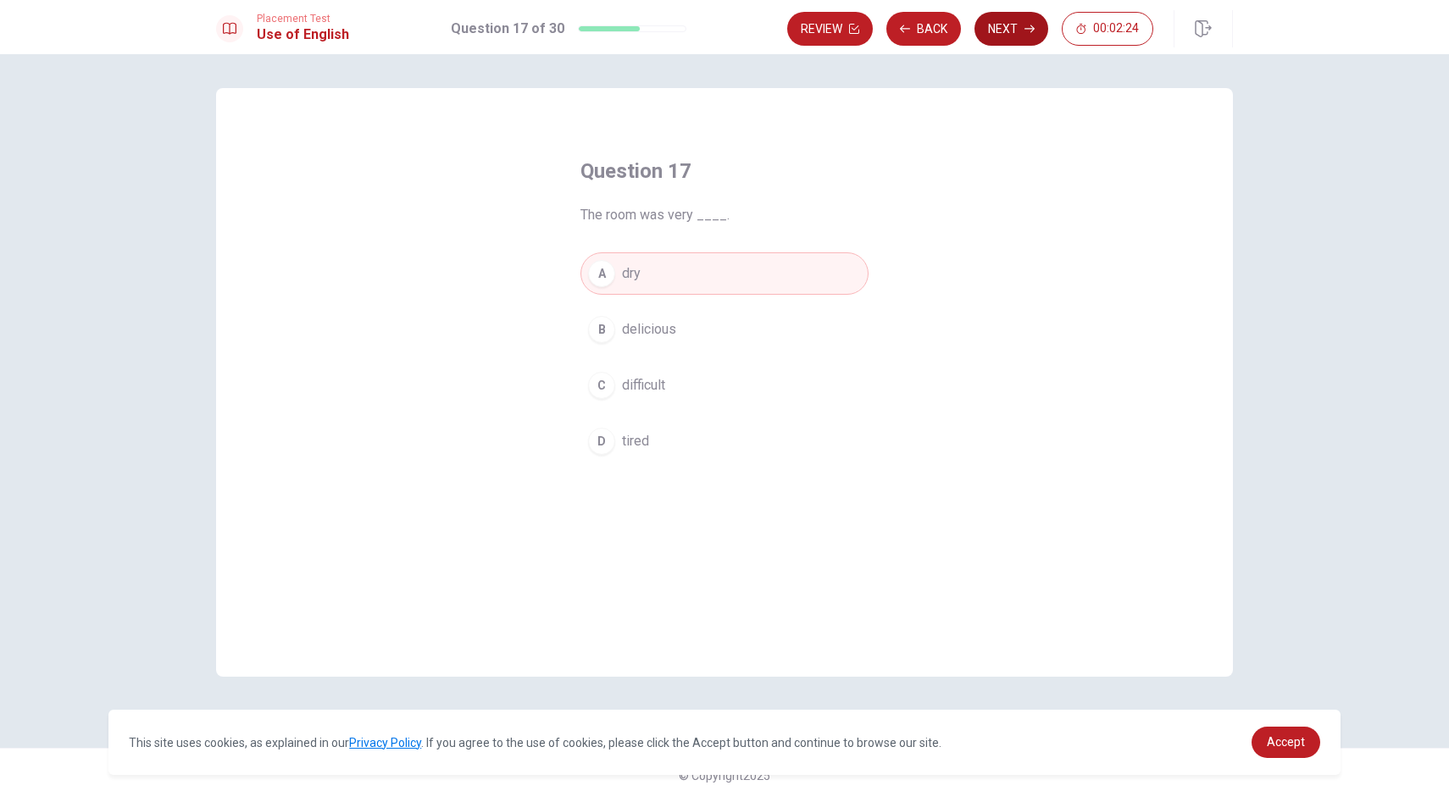
click at [999, 23] on button "Next" at bounding box center [1011, 29] width 74 height 34
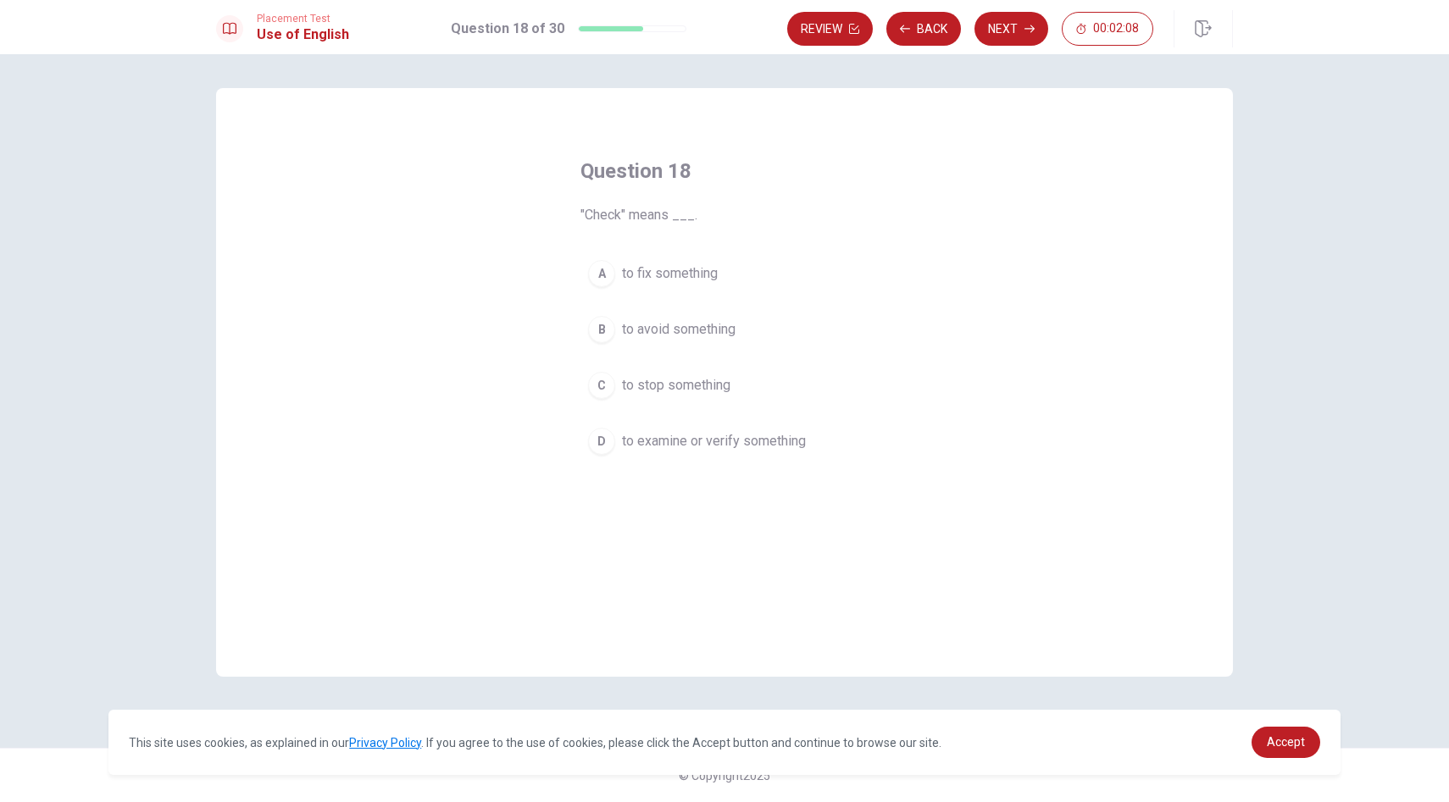
click at [682, 325] on span "to avoid something" at bounding box center [679, 329] width 114 height 20
click at [1011, 21] on button "Next" at bounding box center [1011, 29] width 74 height 34
click at [629, 277] on span "on" at bounding box center [629, 273] width 14 height 20
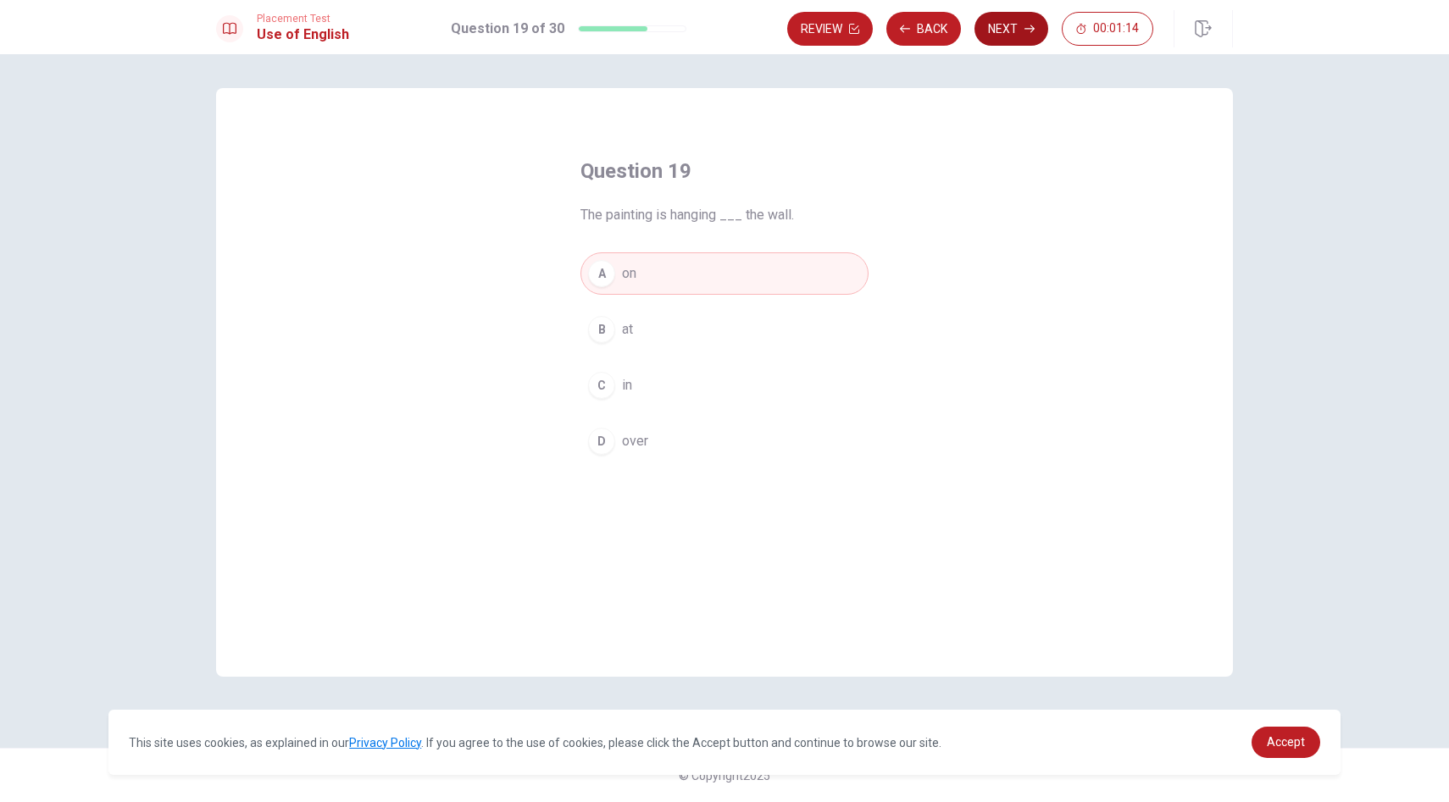
click at [1010, 21] on button "Next" at bounding box center [1011, 29] width 74 height 34
click at [636, 269] on span "rude" at bounding box center [635, 273] width 26 height 20
click at [1024, 24] on icon "button" at bounding box center [1029, 29] width 10 height 10
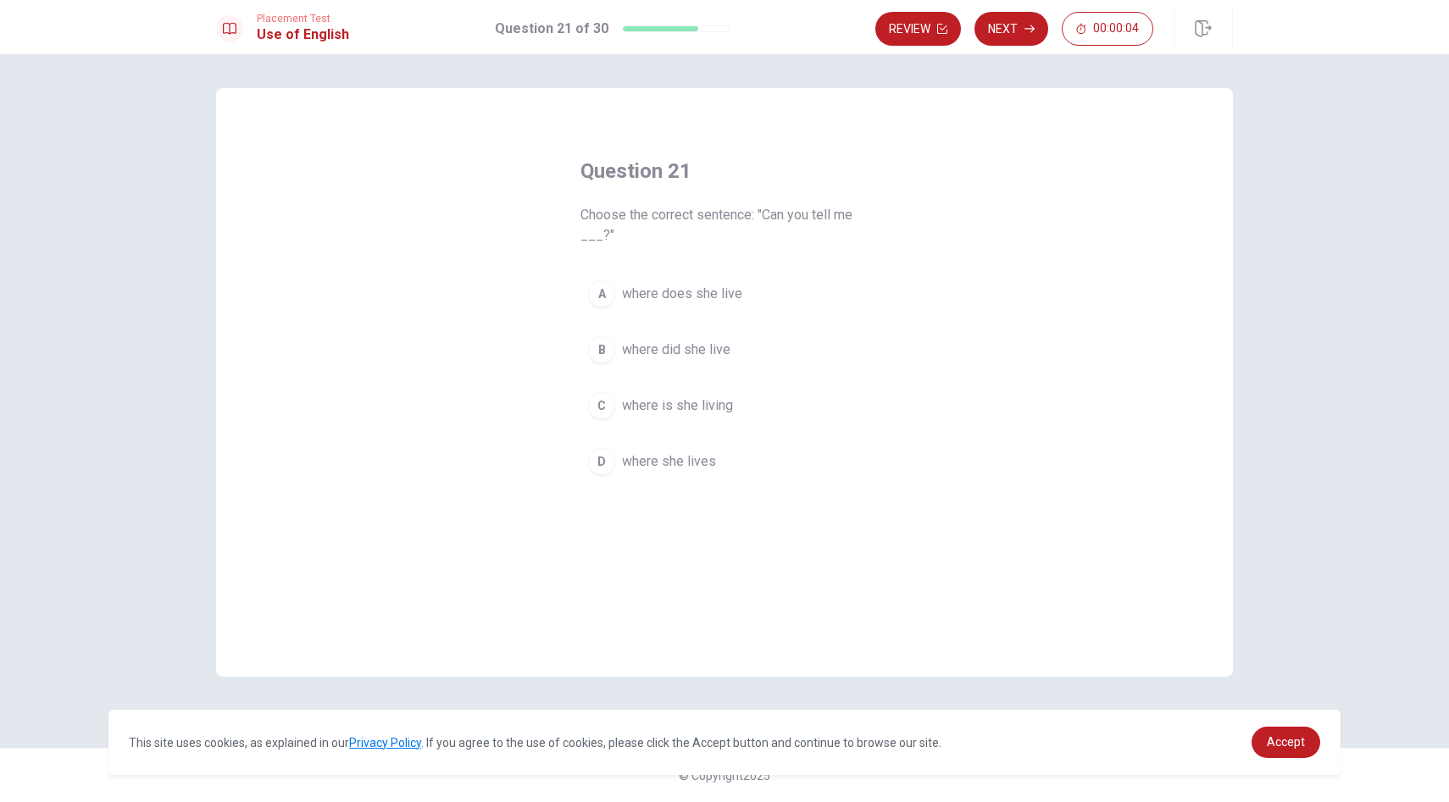
click at [706, 462] on span "where she lives" at bounding box center [669, 462] width 94 height 20
click at [999, 34] on button "Next" at bounding box center [1011, 29] width 74 height 34
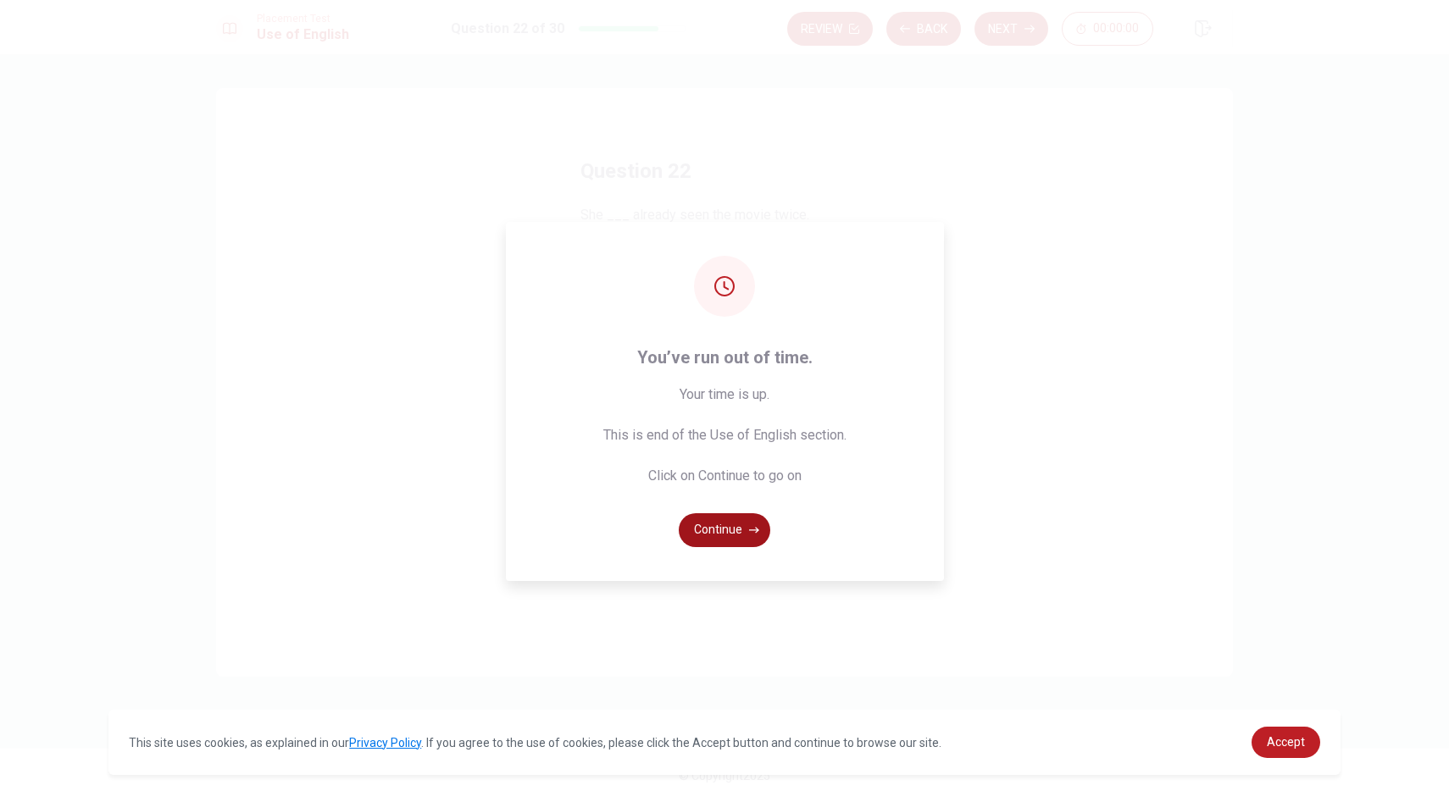
click at [736, 532] on button "Continue" at bounding box center [724, 530] width 91 height 34
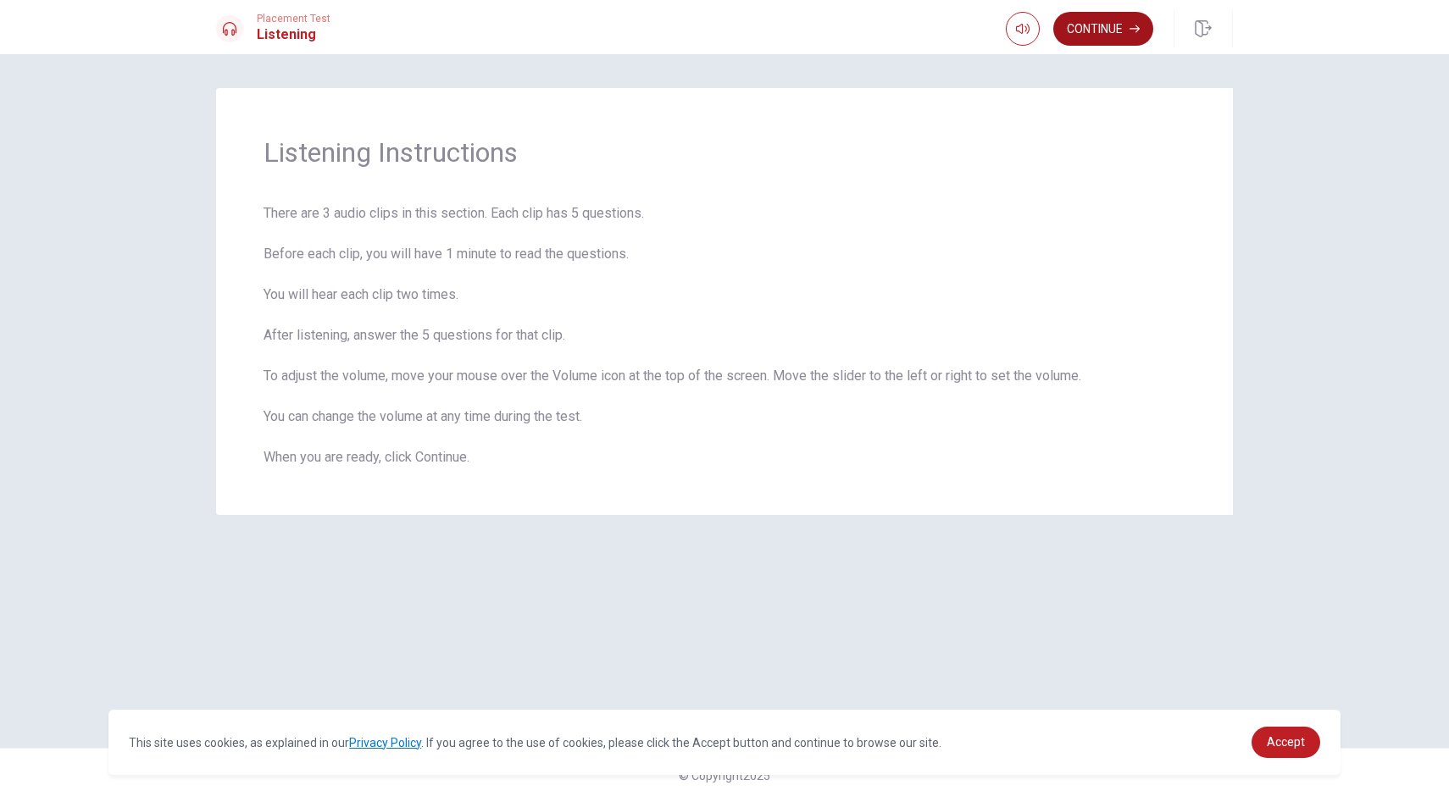
click at [1119, 30] on button "Continue" at bounding box center [1103, 29] width 100 height 34
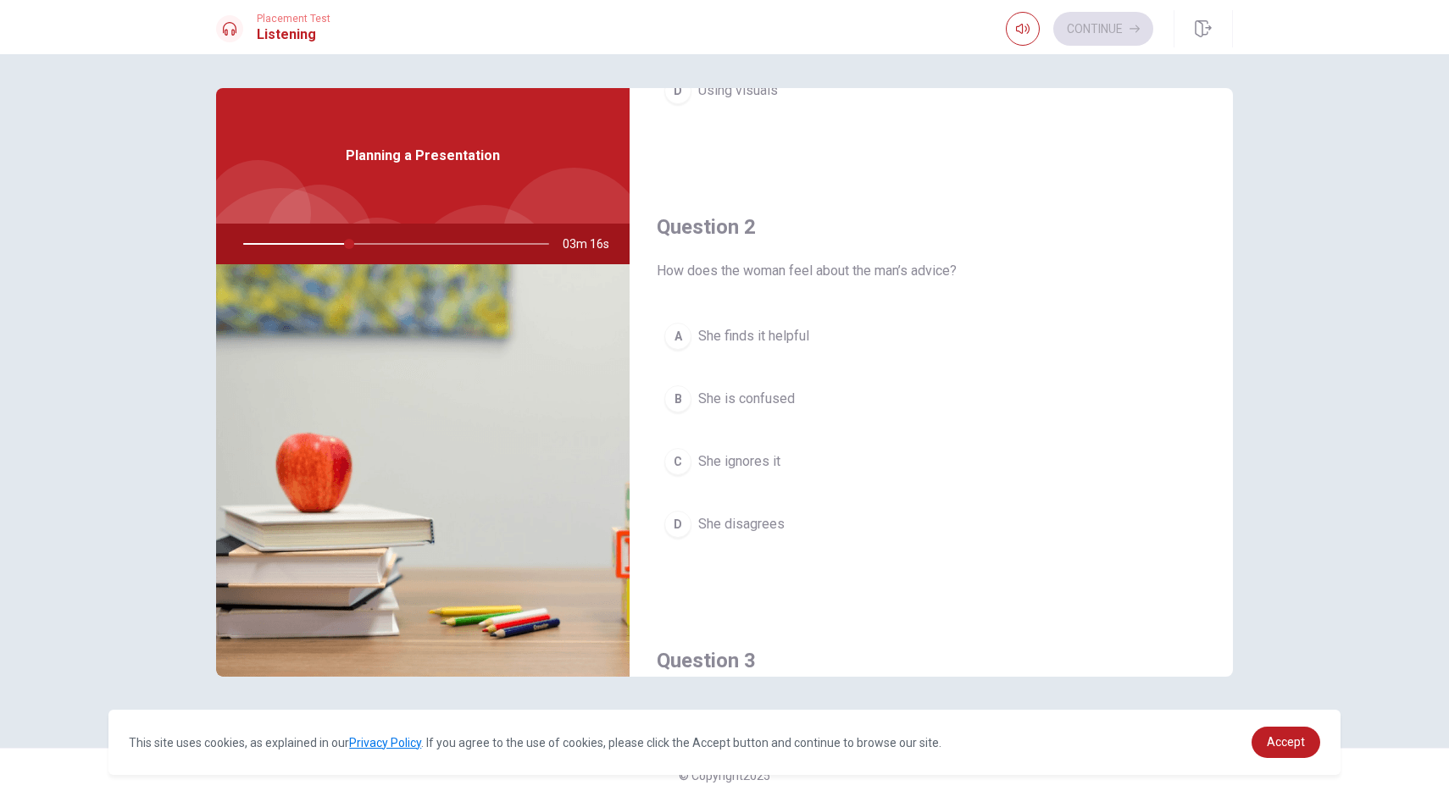
scroll to position [341, 0]
click at [798, 339] on span "She finds it helpful" at bounding box center [753, 337] width 111 height 20
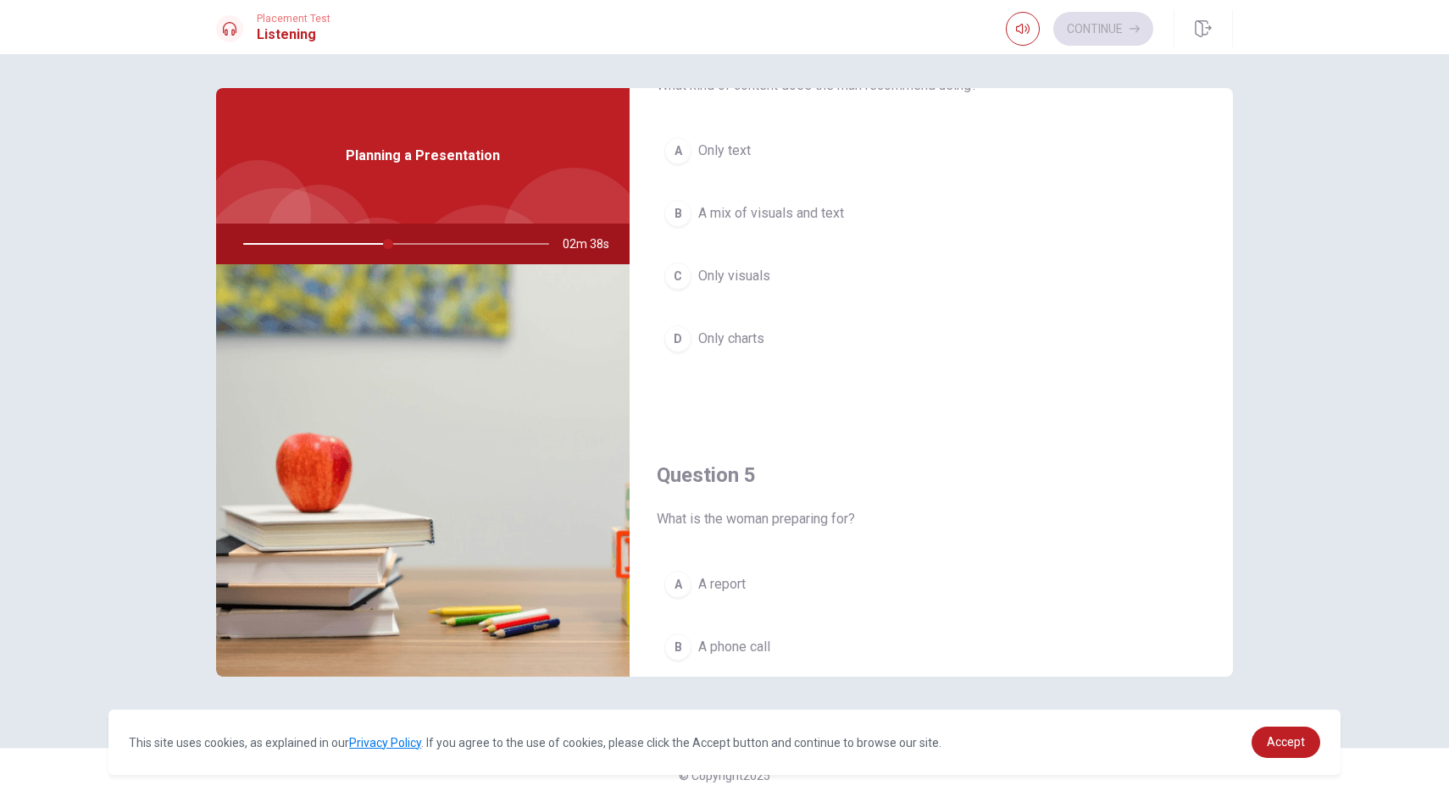
scroll to position [1580, 0]
click at [753, 595] on span "A presentation" at bounding box center [741, 588] width 86 height 20
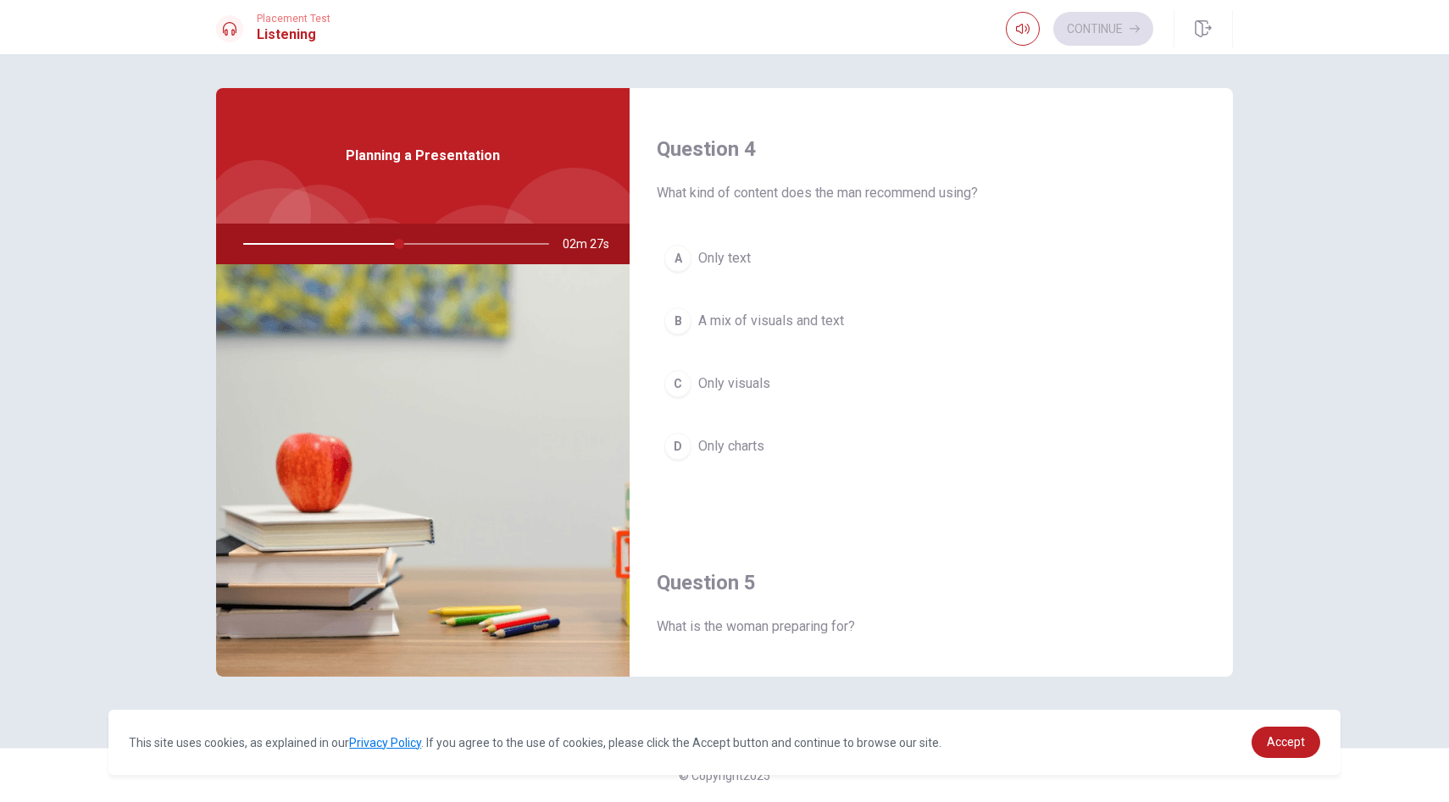
scroll to position [1153, 0]
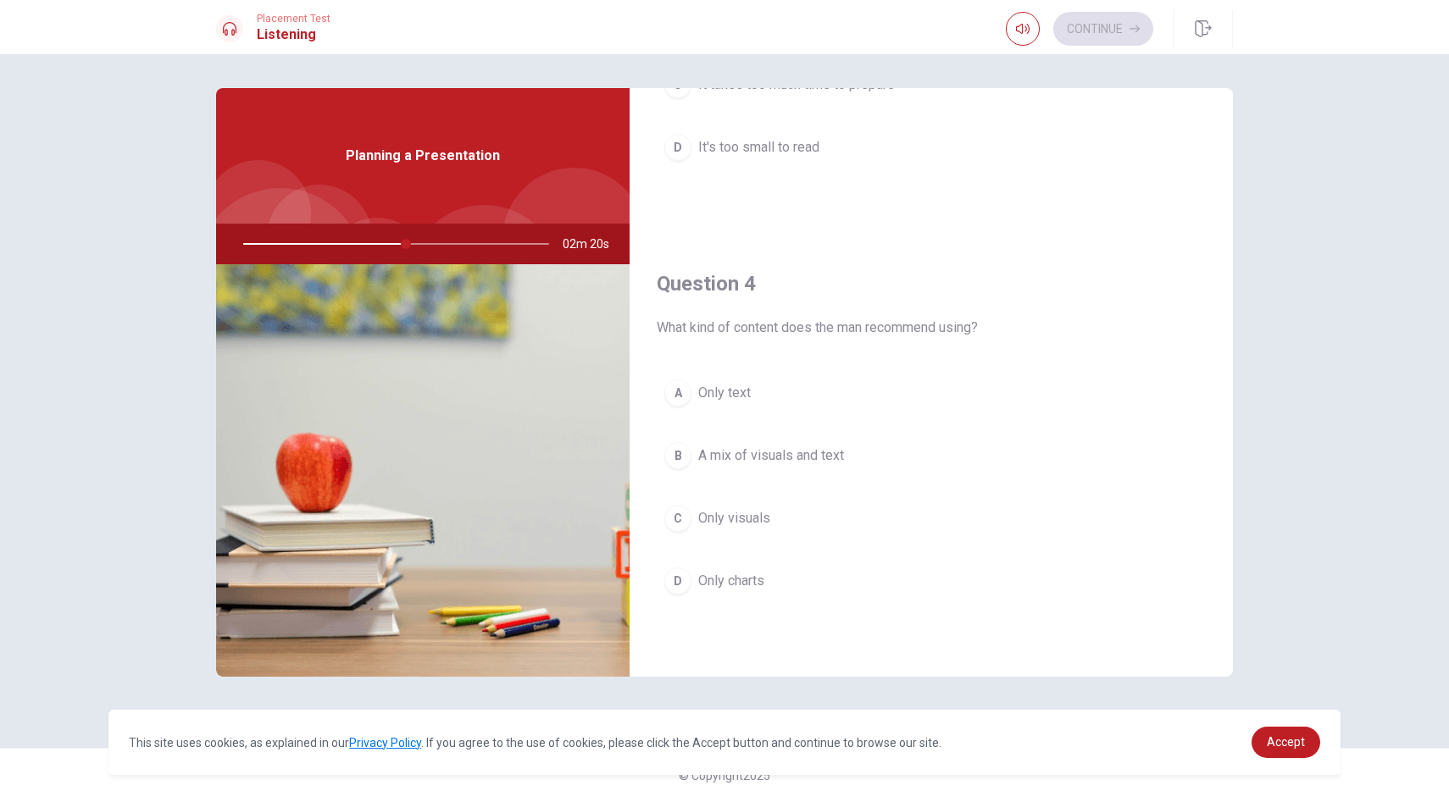
click at [806, 459] on span "A mix of visuals and text" at bounding box center [771, 456] width 146 height 20
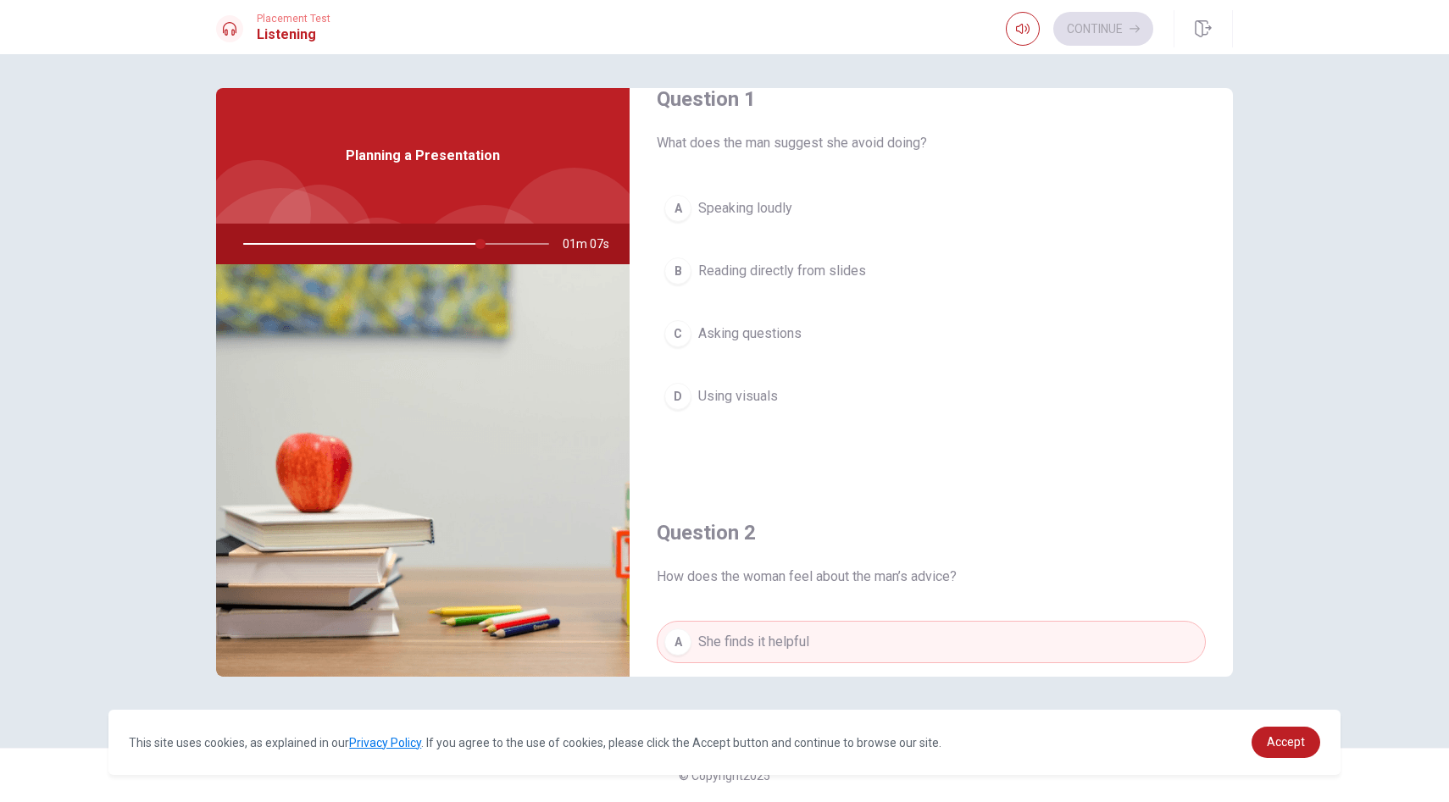
scroll to position [38, 0]
click at [769, 395] on span "Using visuals" at bounding box center [738, 395] width 80 height 20
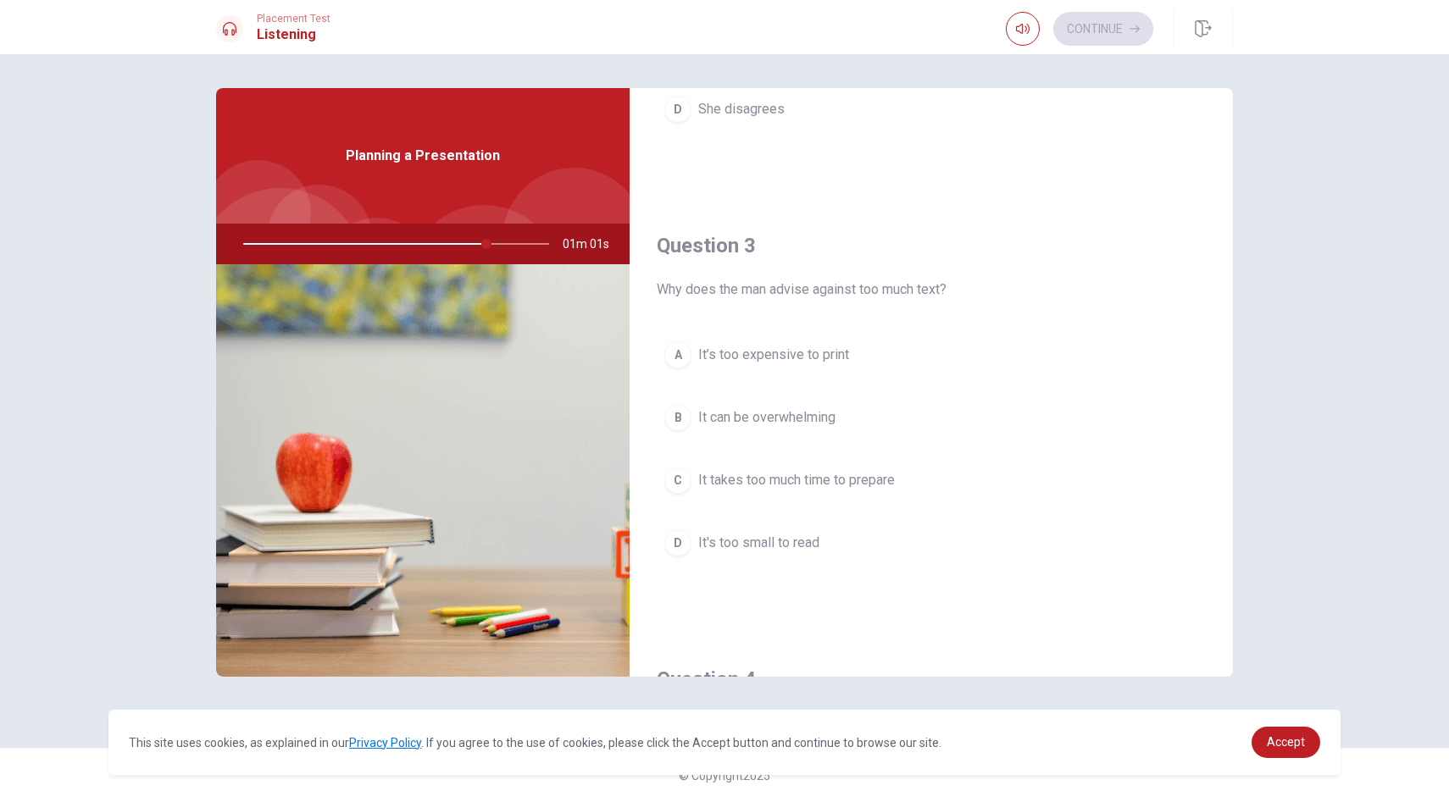
scroll to position [761, 0]
click at [812, 545] on span "It's too small to read" at bounding box center [758, 539] width 121 height 20
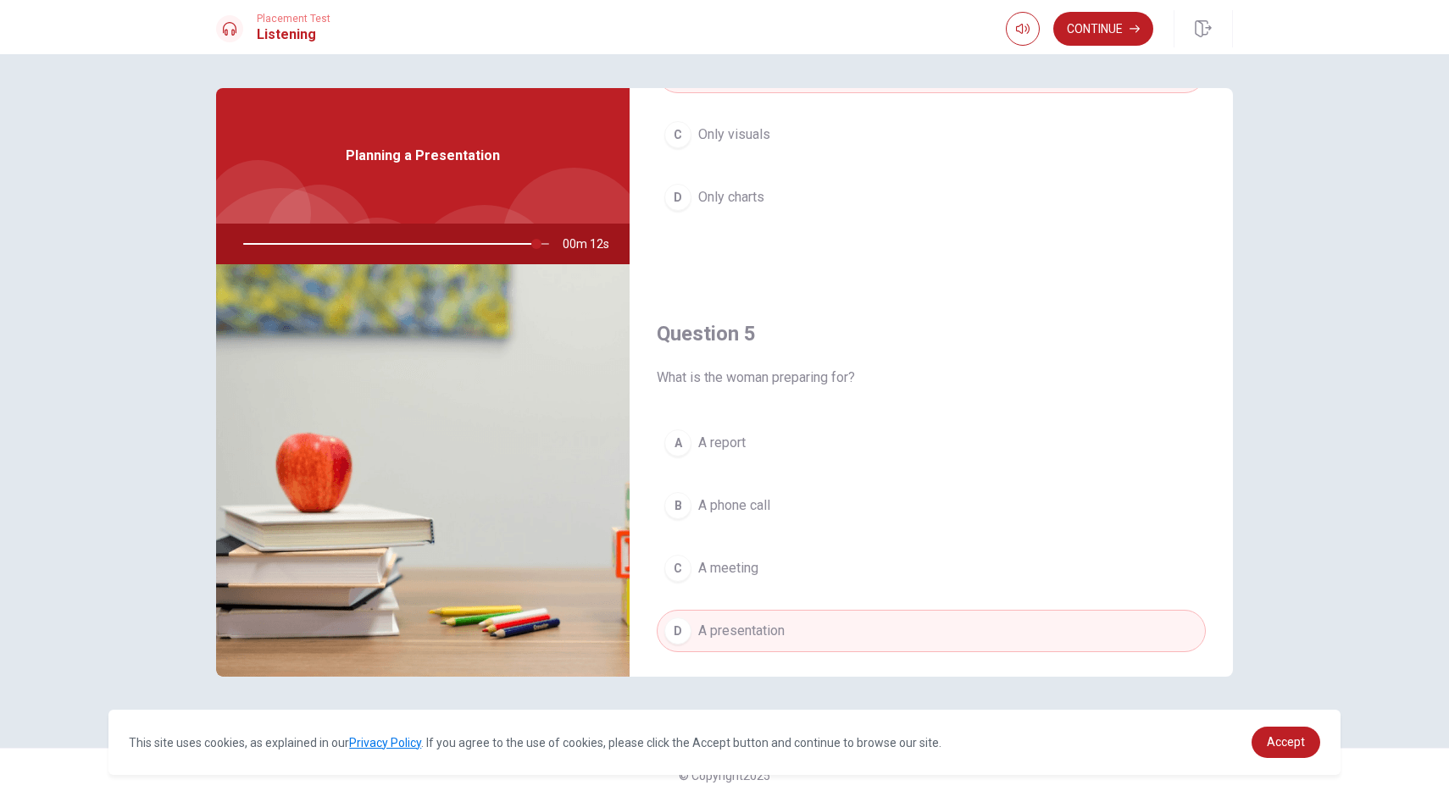
scroll to position [1580, 0]
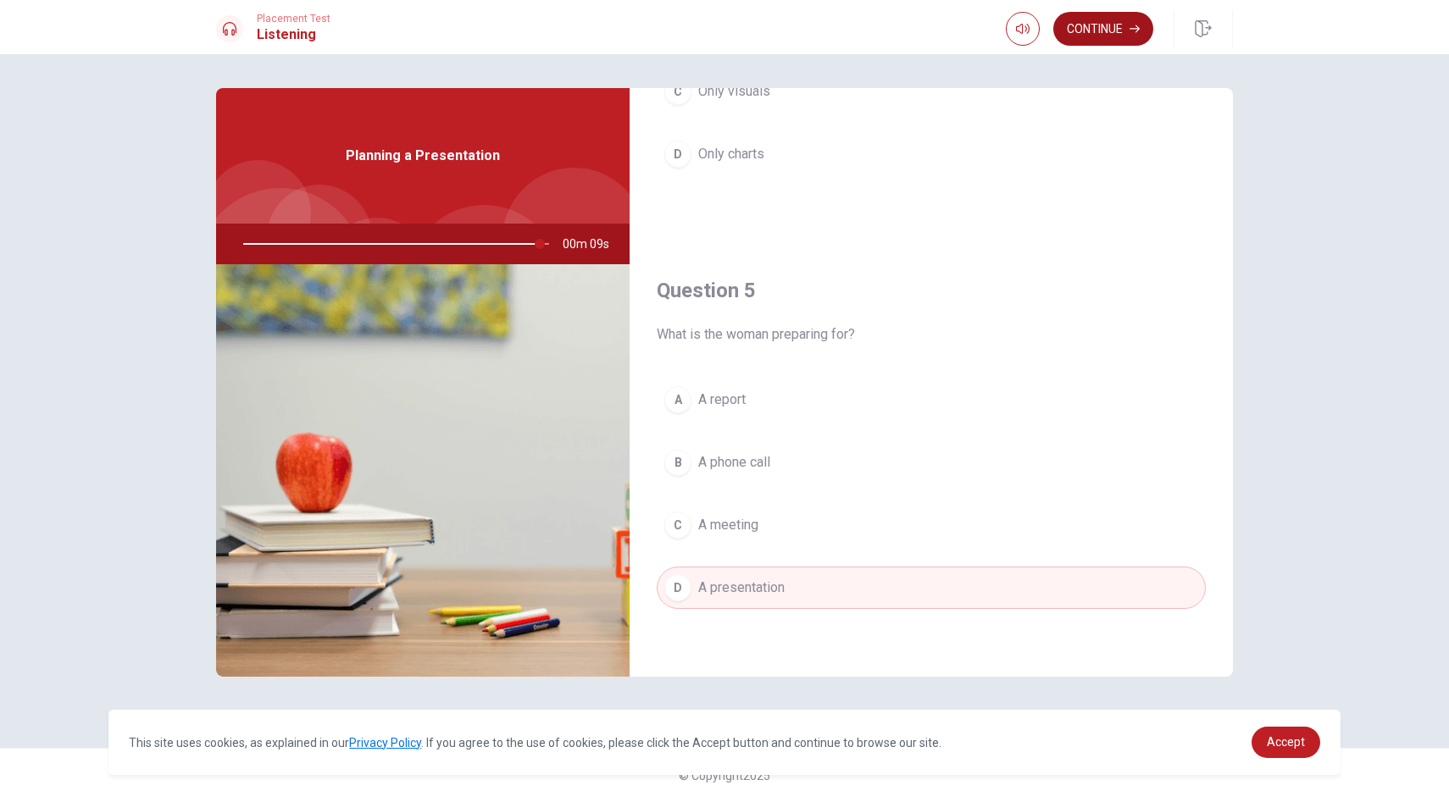
click at [1109, 38] on button "Continue" at bounding box center [1103, 29] width 100 height 34
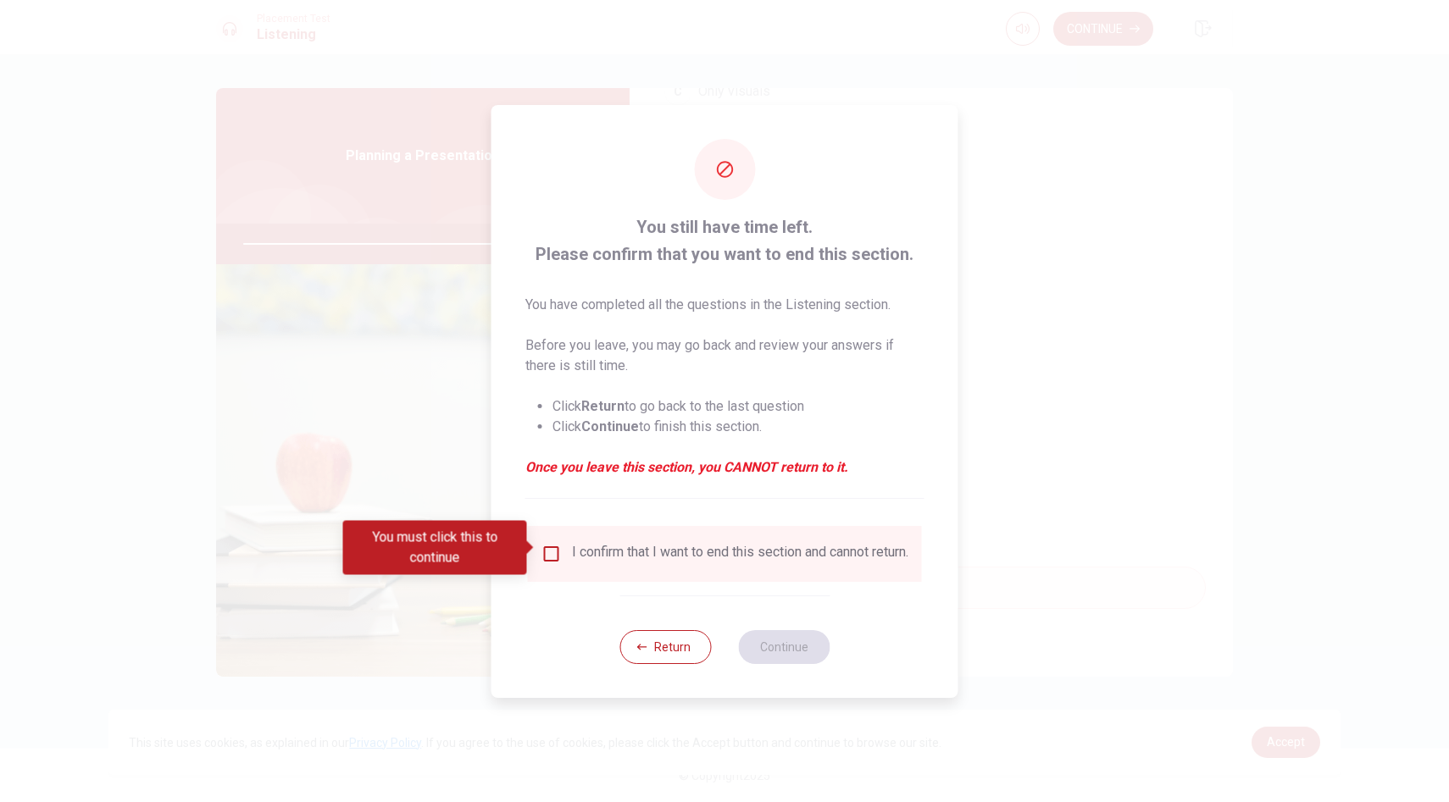
click at [547, 547] on input "You must click this to continue" at bounding box center [551, 554] width 20 height 20
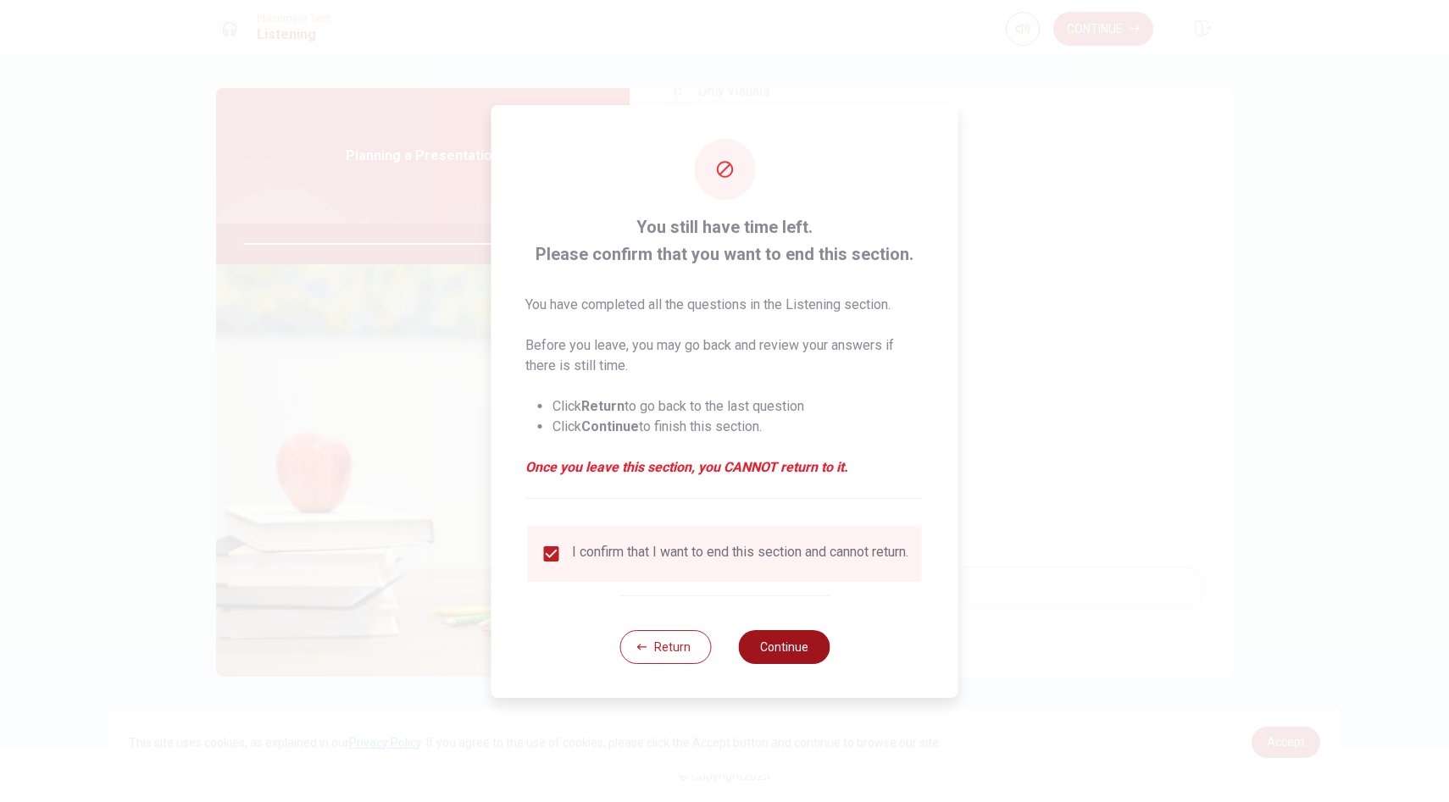
click at [766, 650] on button "Continue" at bounding box center [783, 647] width 91 height 34
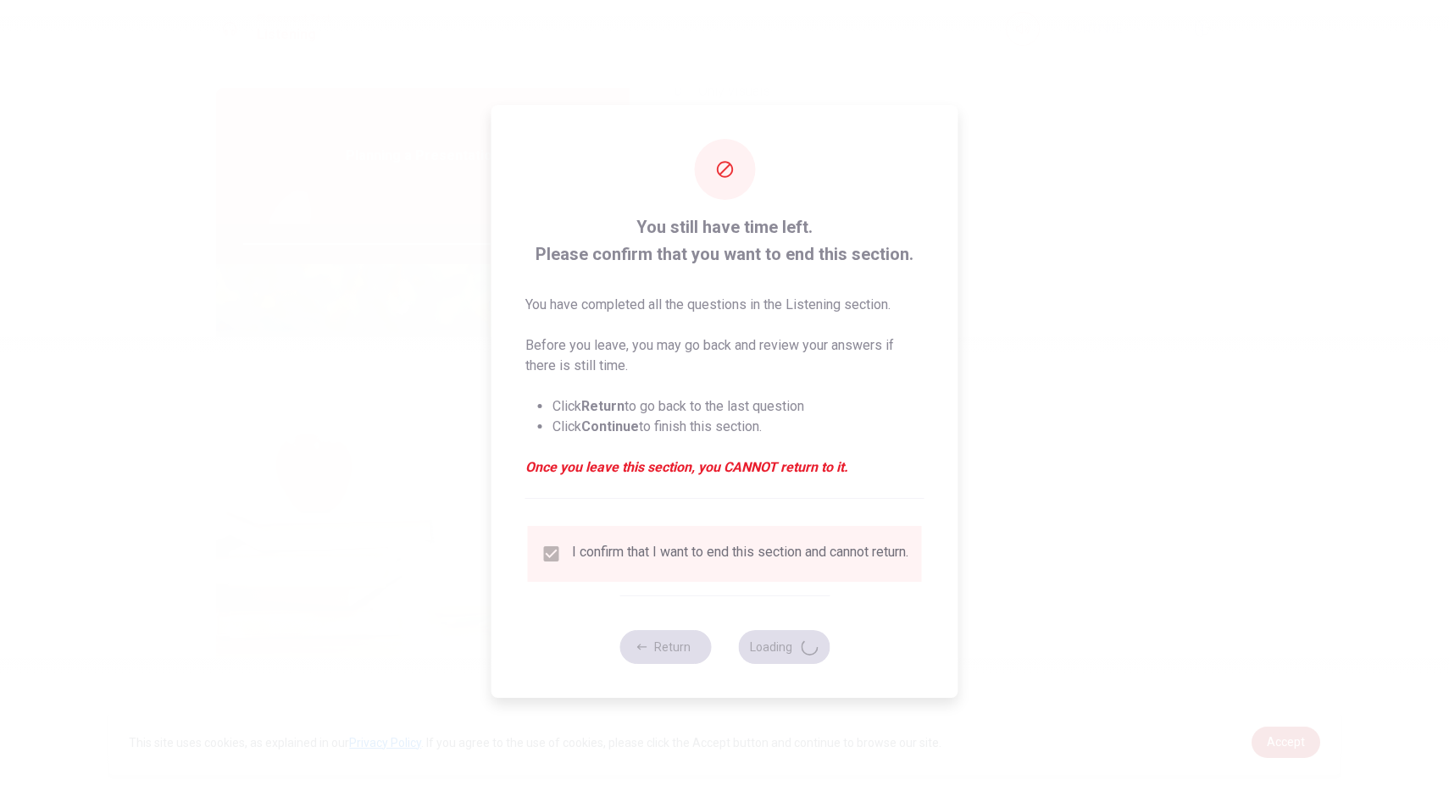
type input "100"
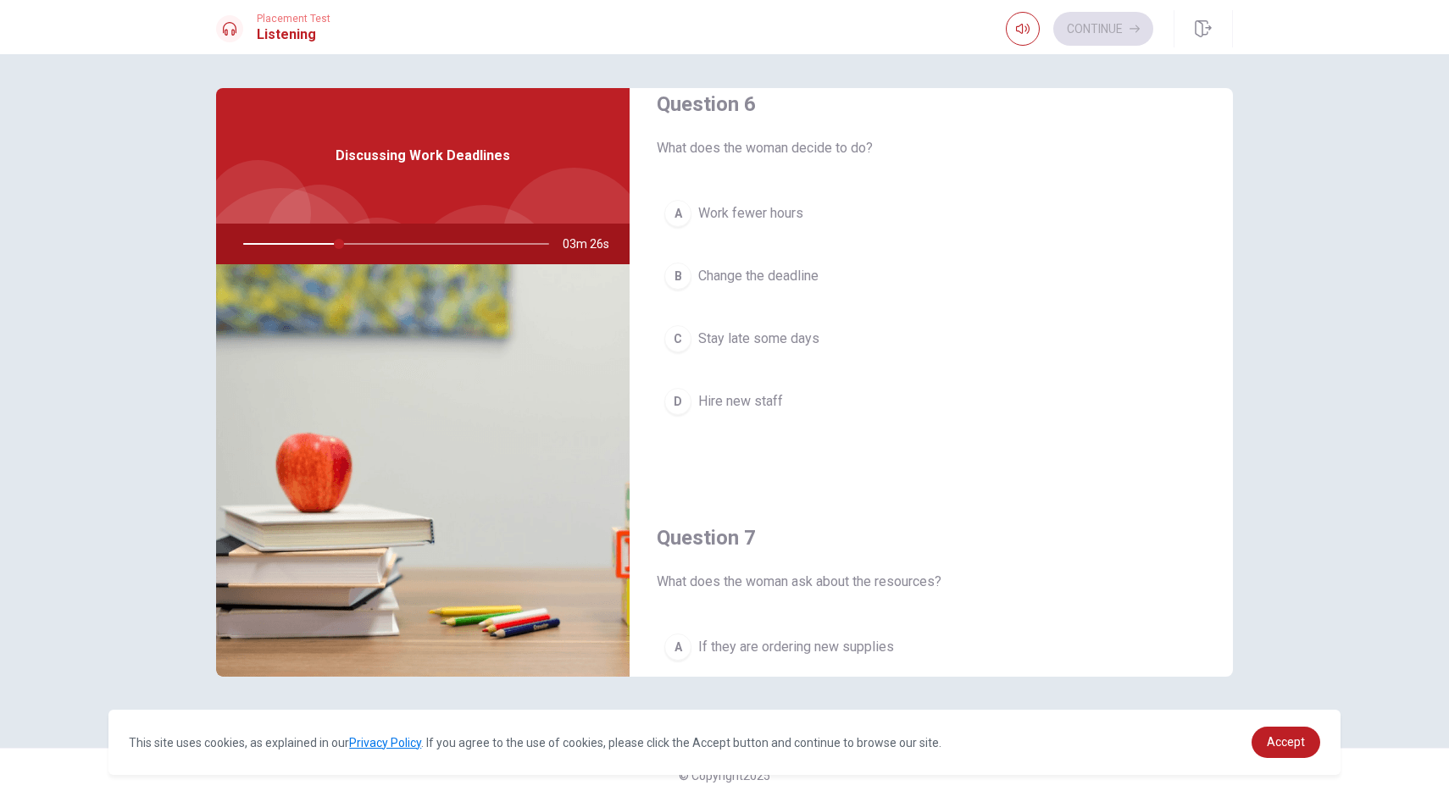
scroll to position [36, 0]
click at [778, 269] on span "Change the deadline" at bounding box center [758, 271] width 120 height 20
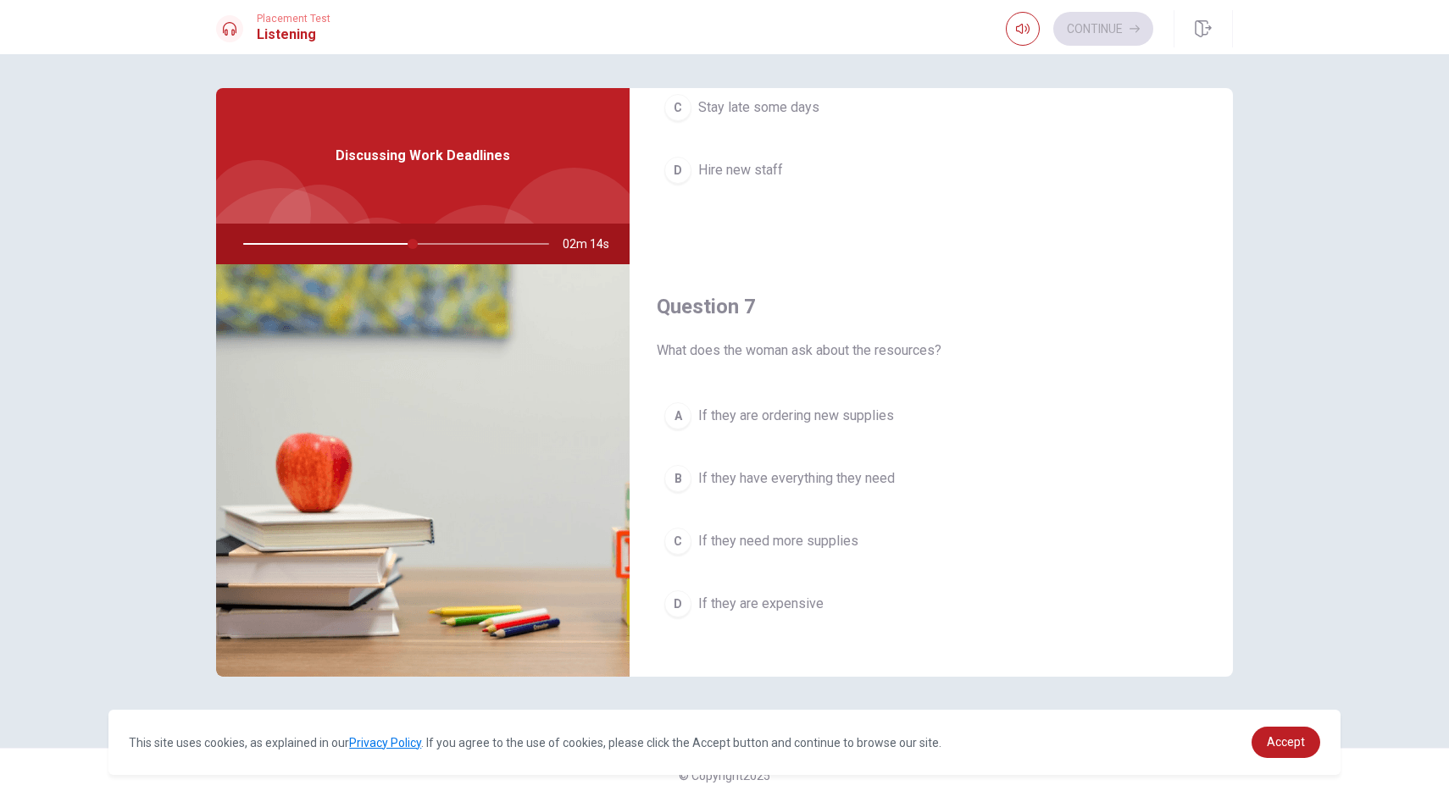
scroll to position [411, 0]
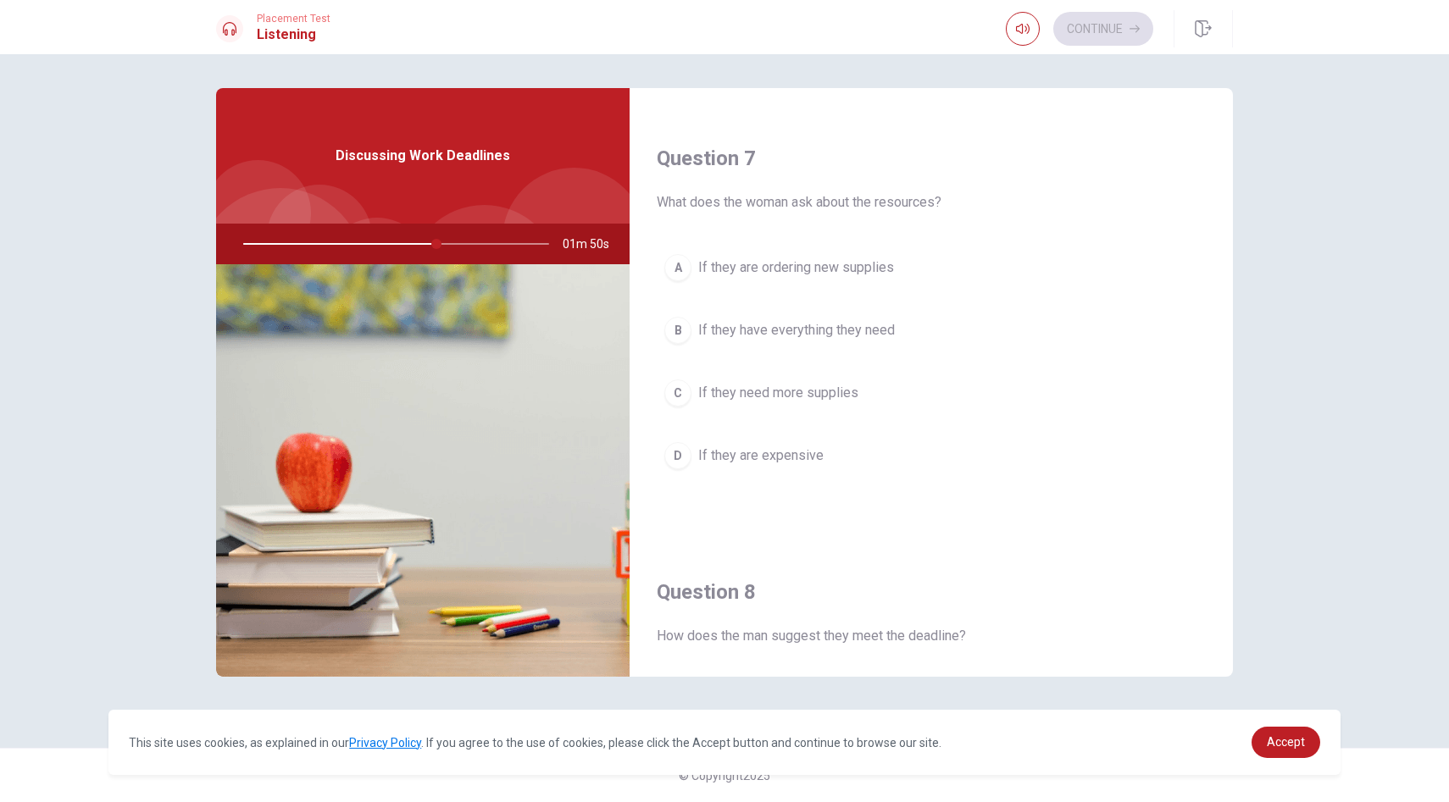
click at [830, 389] on span "If they need more supplies" at bounding box center [778, 393] width 160 height 20
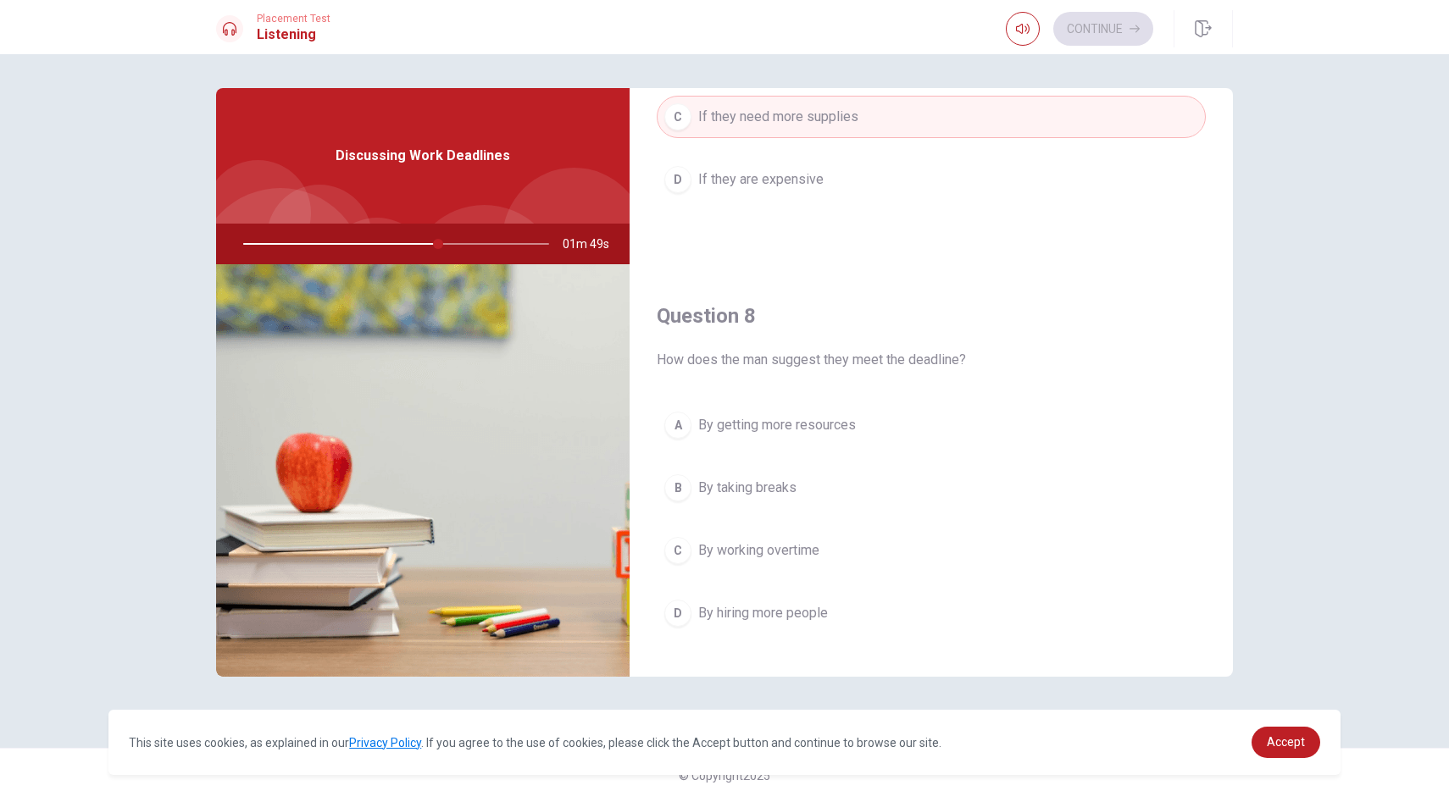
scroll to position [849, 0]
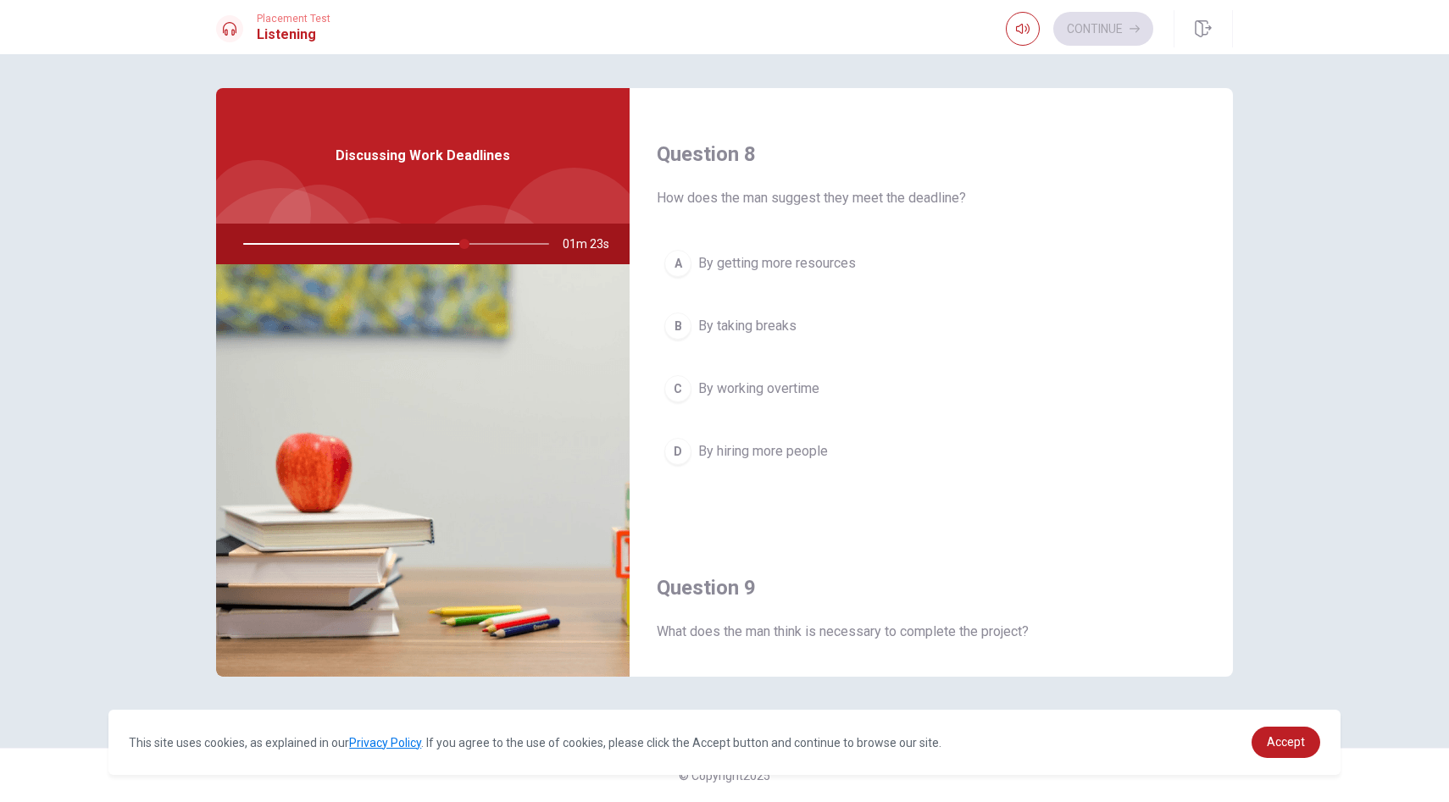
click at [845, 270] on span "By getting more resources" at bounding box center [777, 263] width 158 height 20
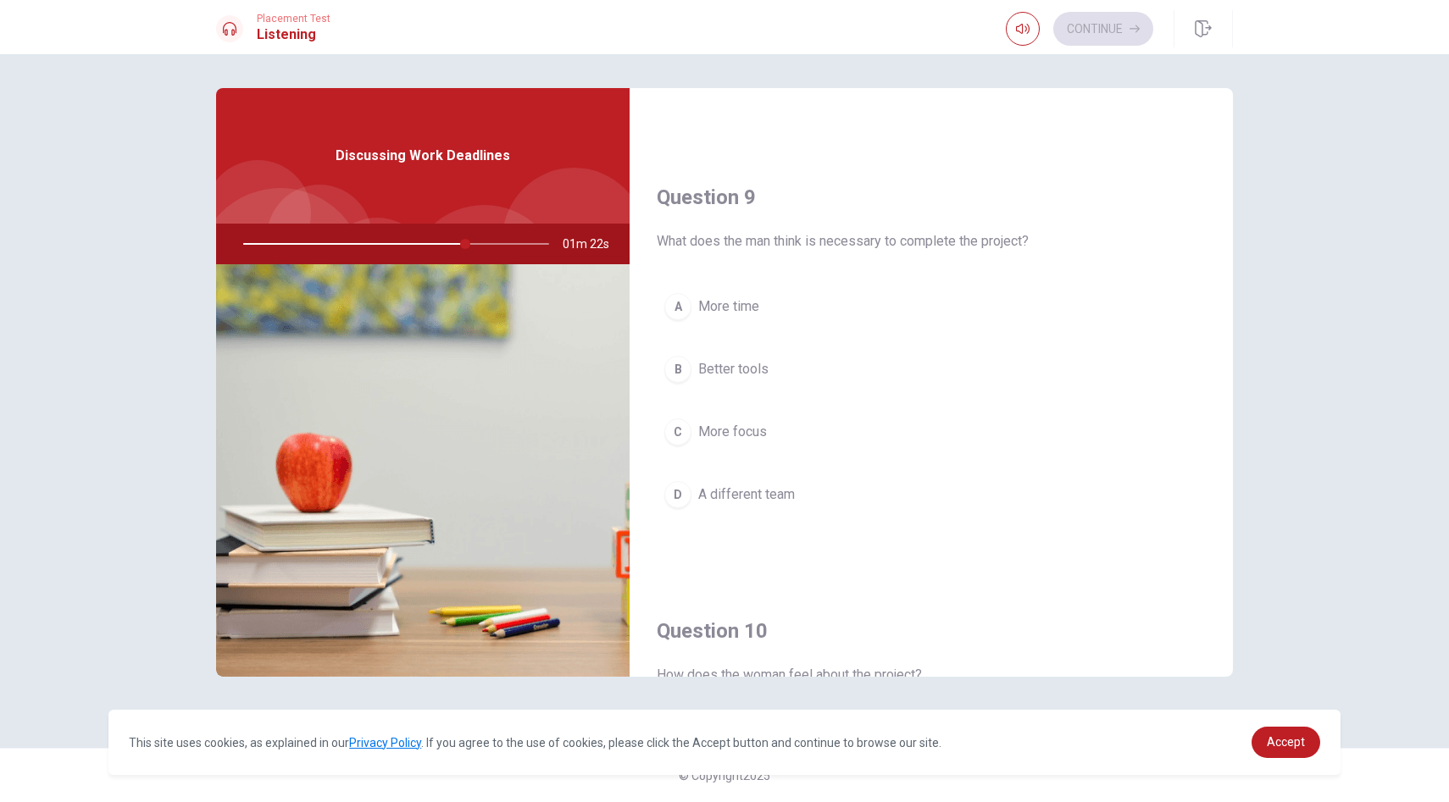
scroll to position [1286, 0]
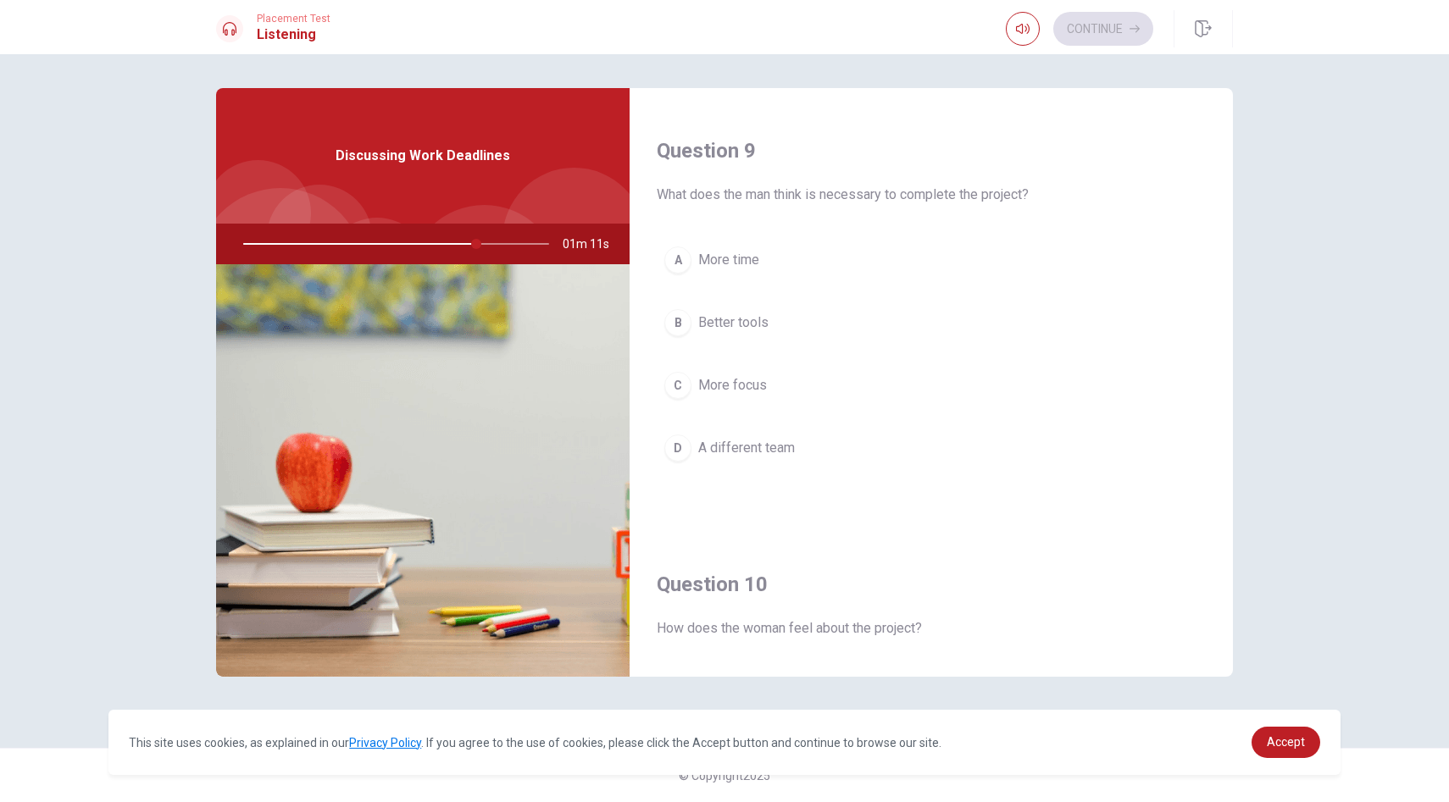
click at [744, 375] on span "More focus" at bounding box center [732, 385] width 69 height 20
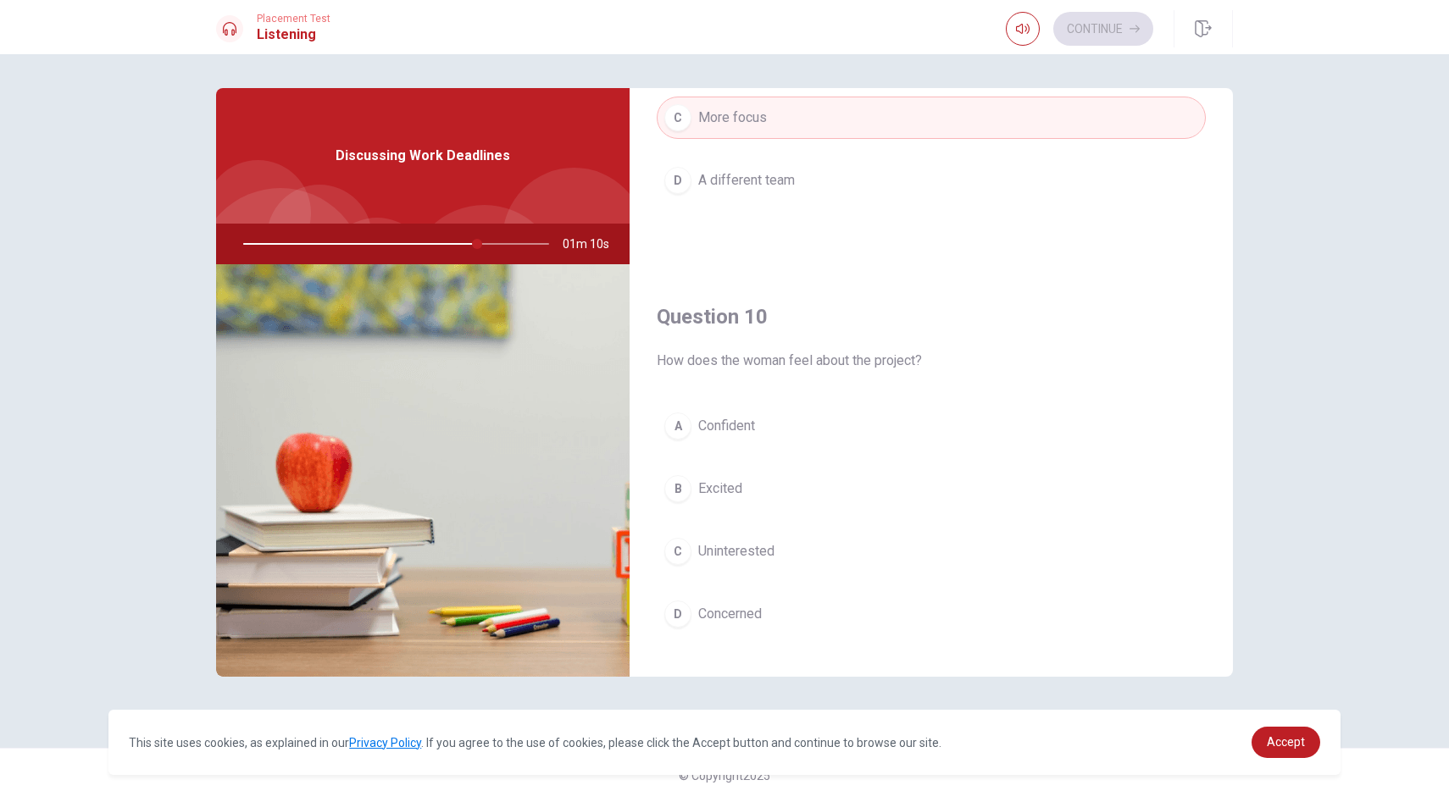
scroll to position [1580, 0]
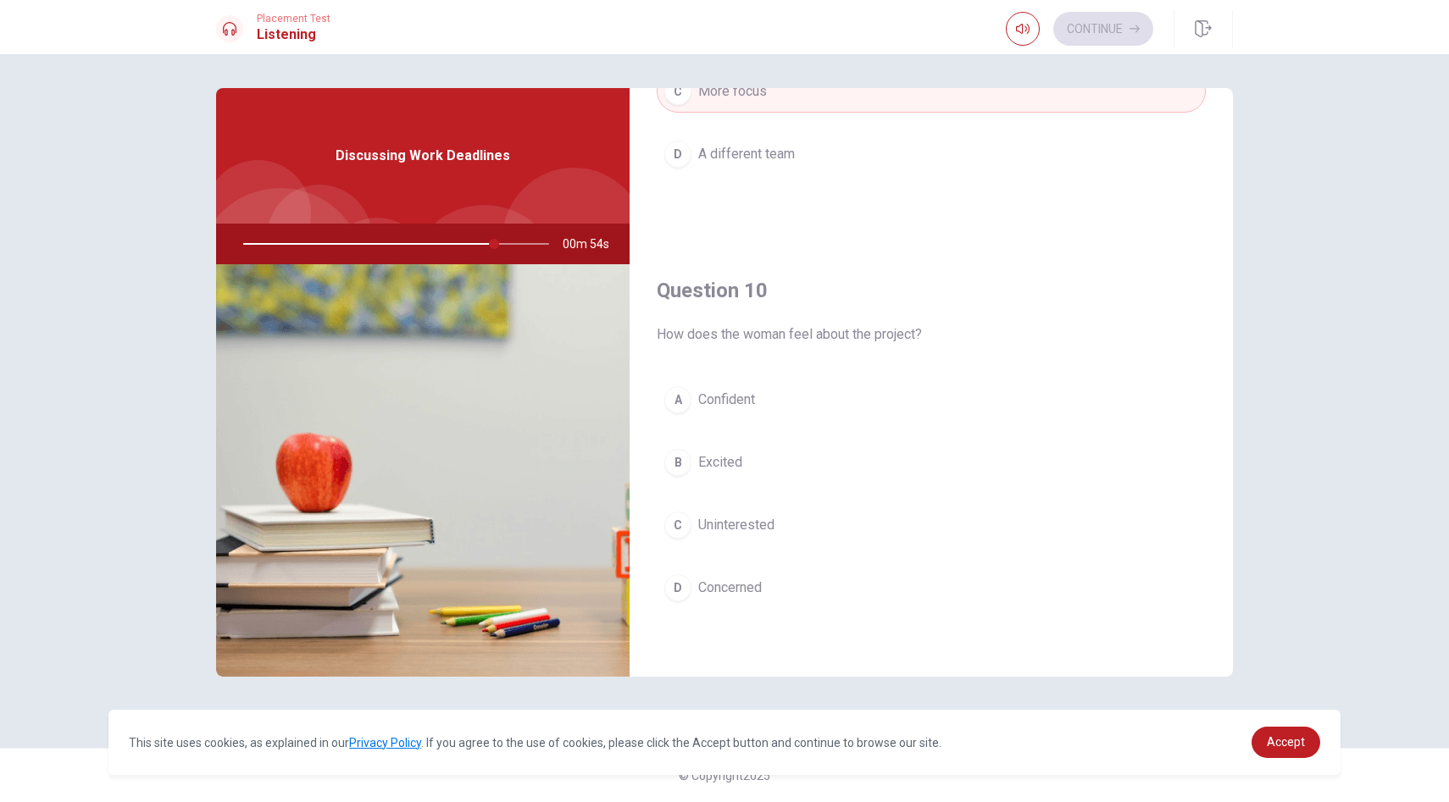
click at [739, 589] on span "Concerned" at bounding box center [730, 588] width 64 height 20
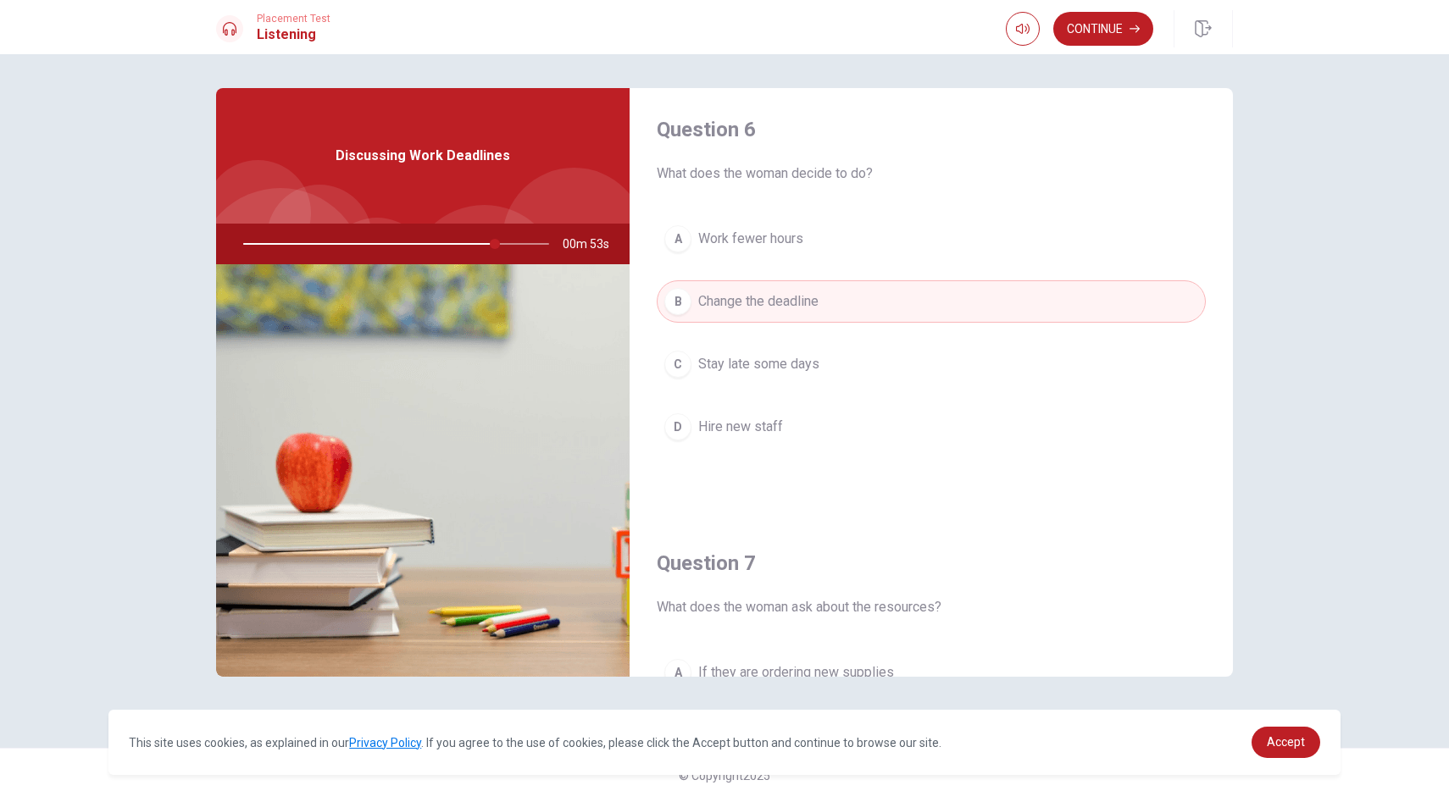
scroll to position [0, 0]
click at [791, 376] on span "Stay late some days" at bounding box center [758, 370] width 121 height 20
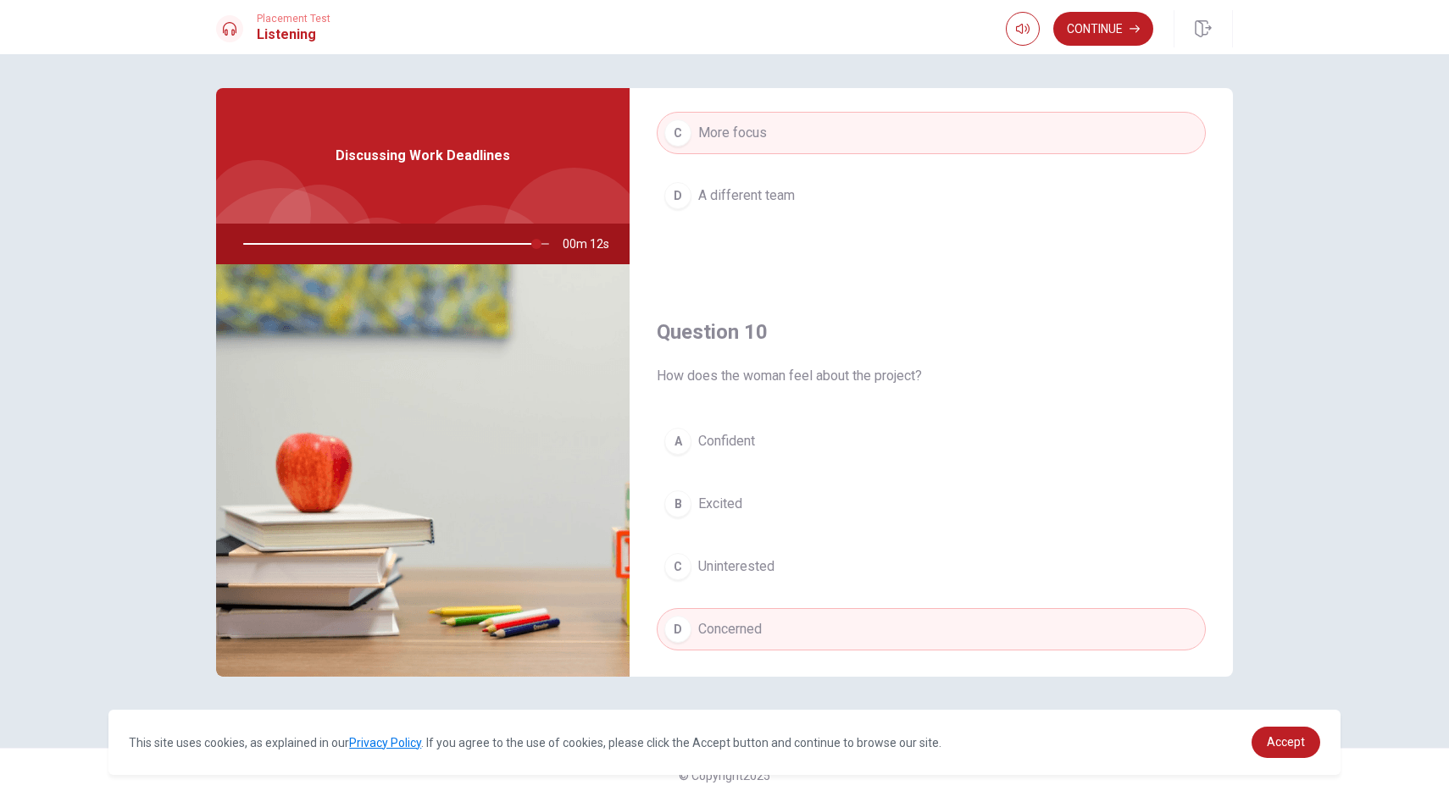
scroll to position [1580, 0]
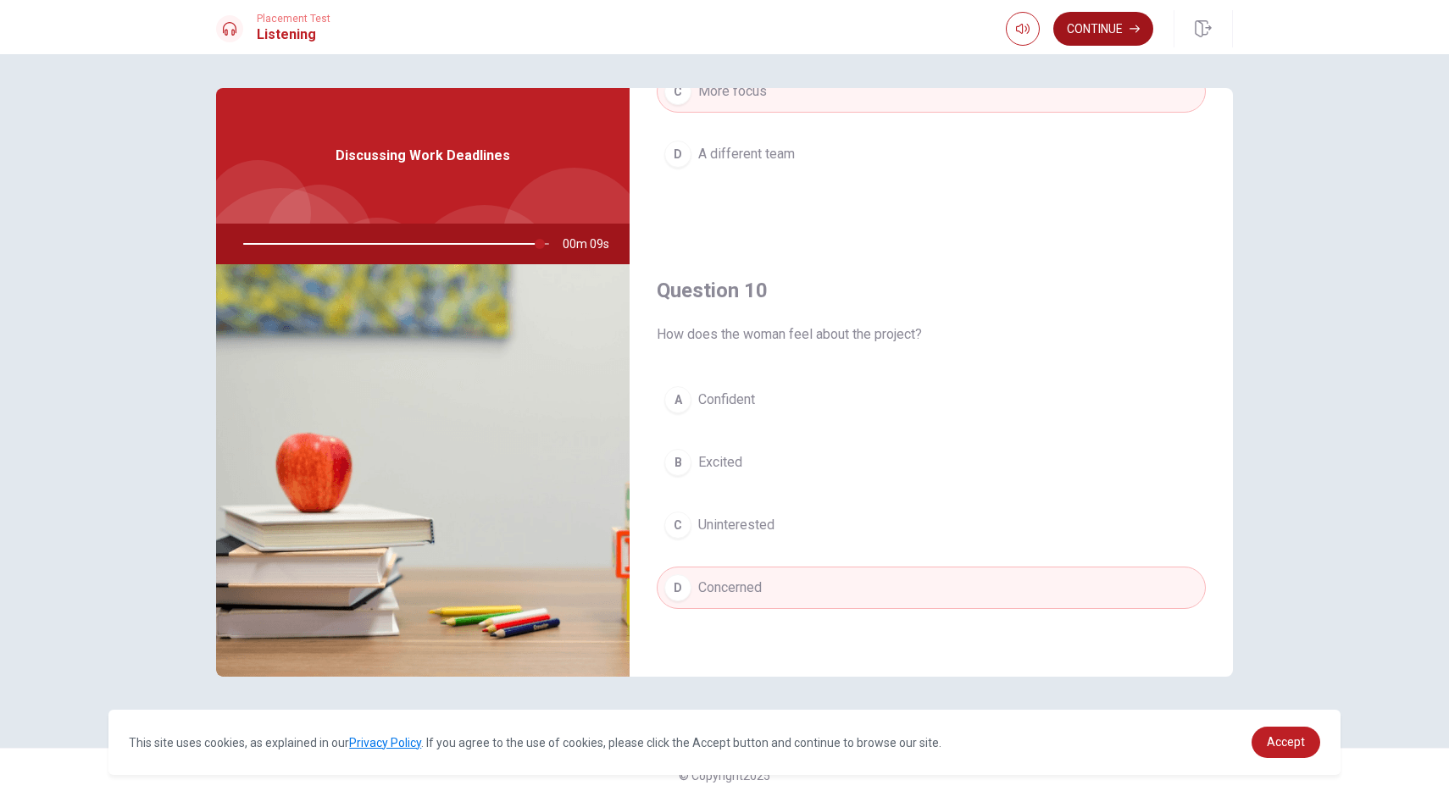
click at [1120, 23] on button "Continue" at bounding box center [1103, 29] width 100 height 34
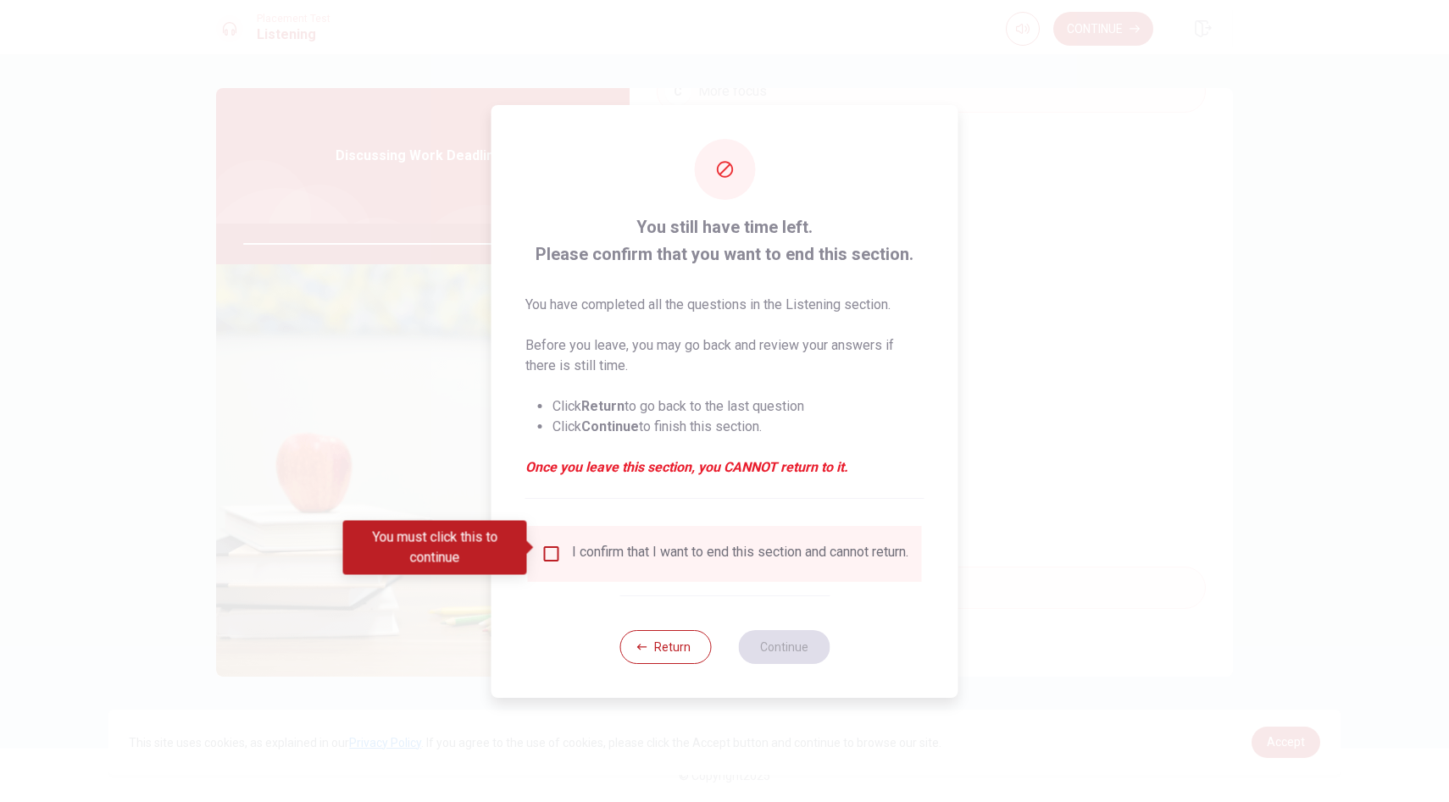
click at [550, 548] on input "You must click this to continue" at bounding box center [551, 554] width 20 height 20
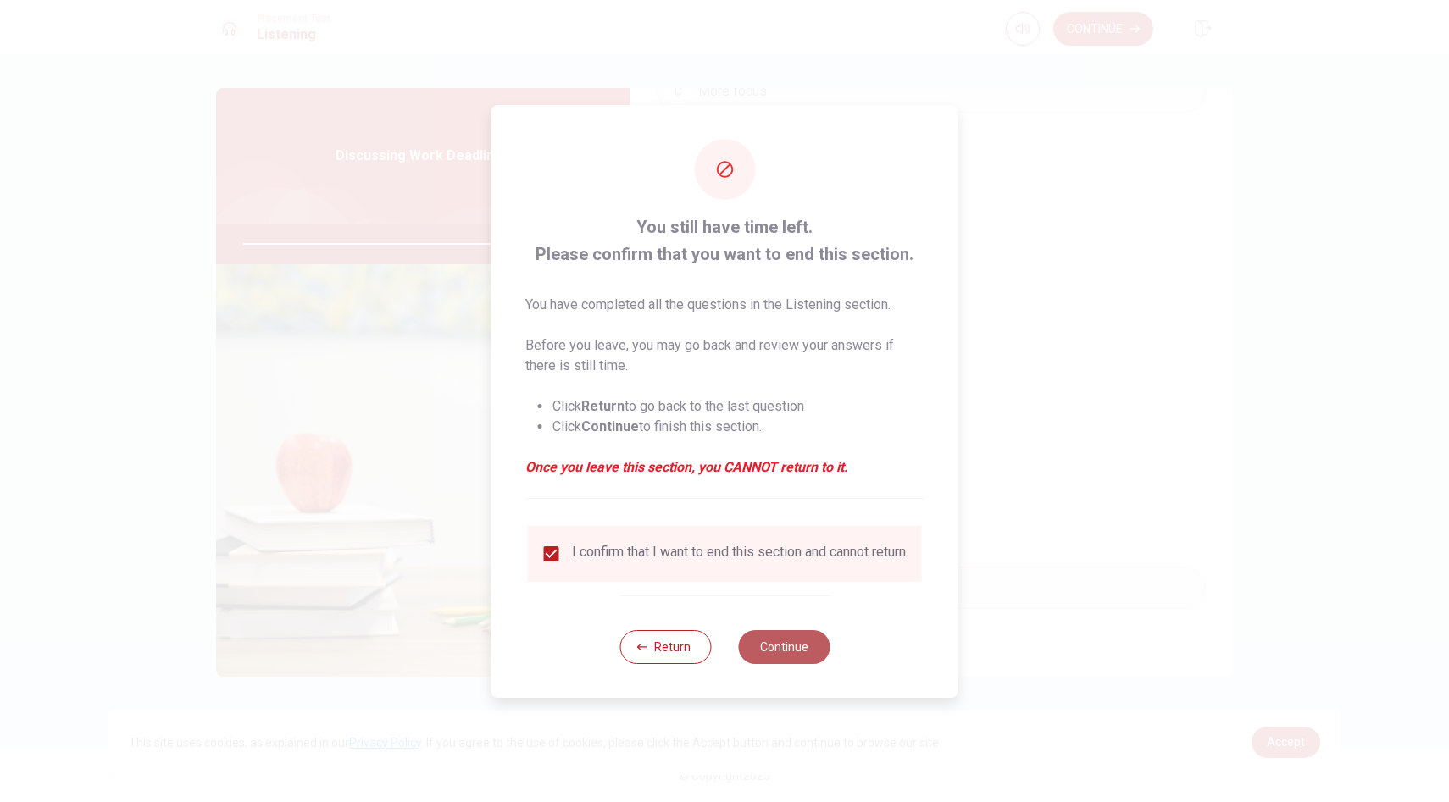
click at [782, 640] on button "Continue" at bounding box center [783, 647] width 91 height 34
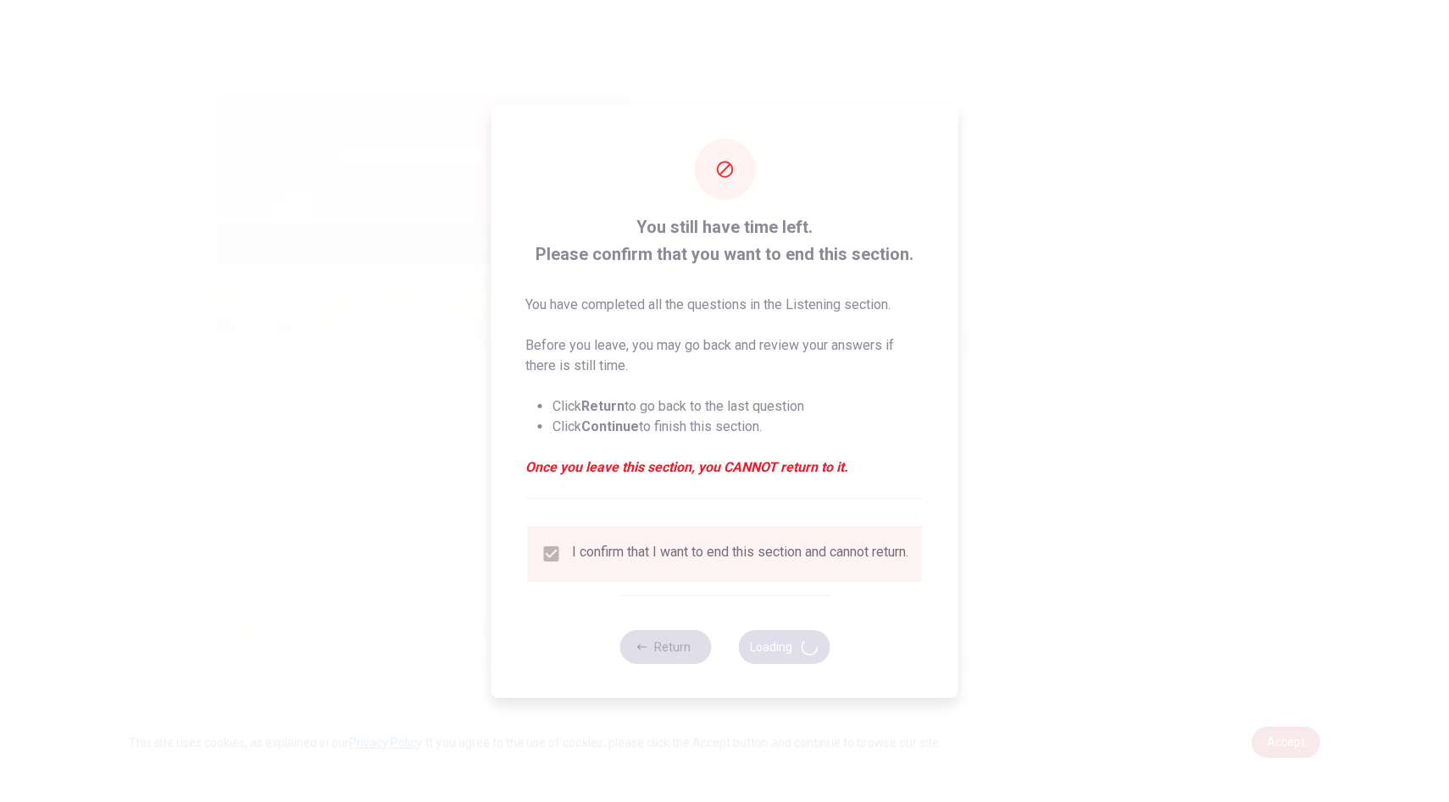
type input "100"
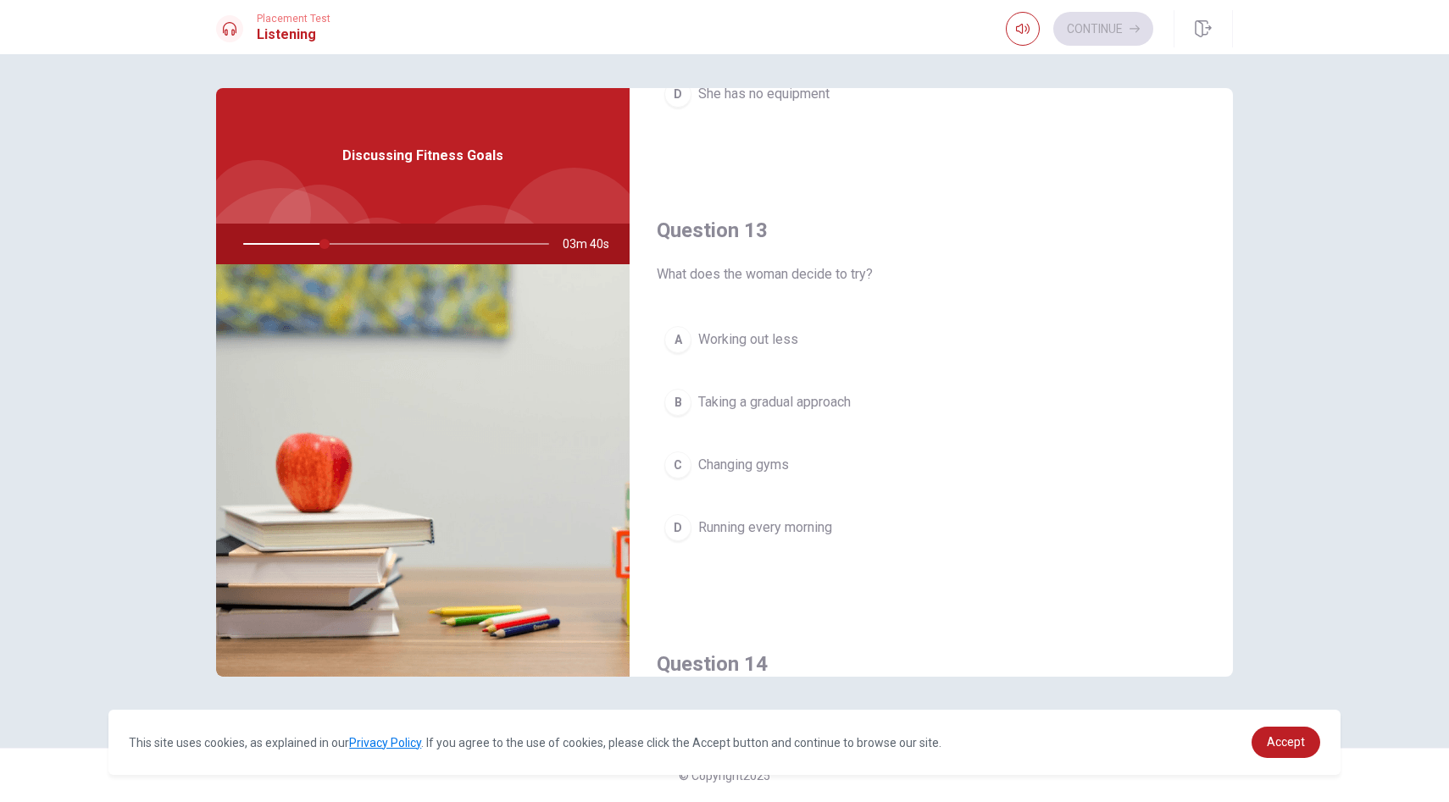
scroll to position [0, 0]
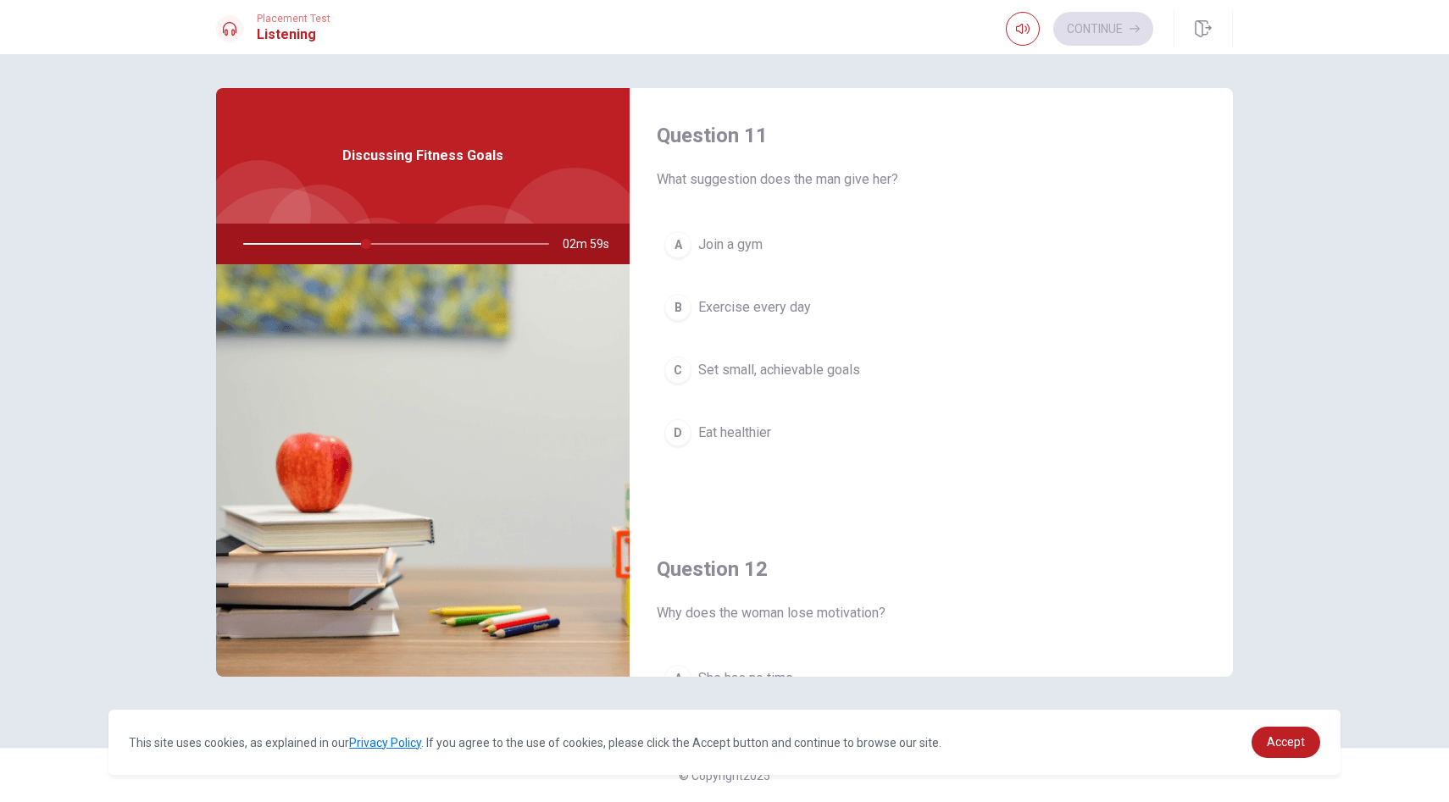
click at [756, 369] on span "Set small, achievable goals" at bounding box center [779, 370] width 162 height 20
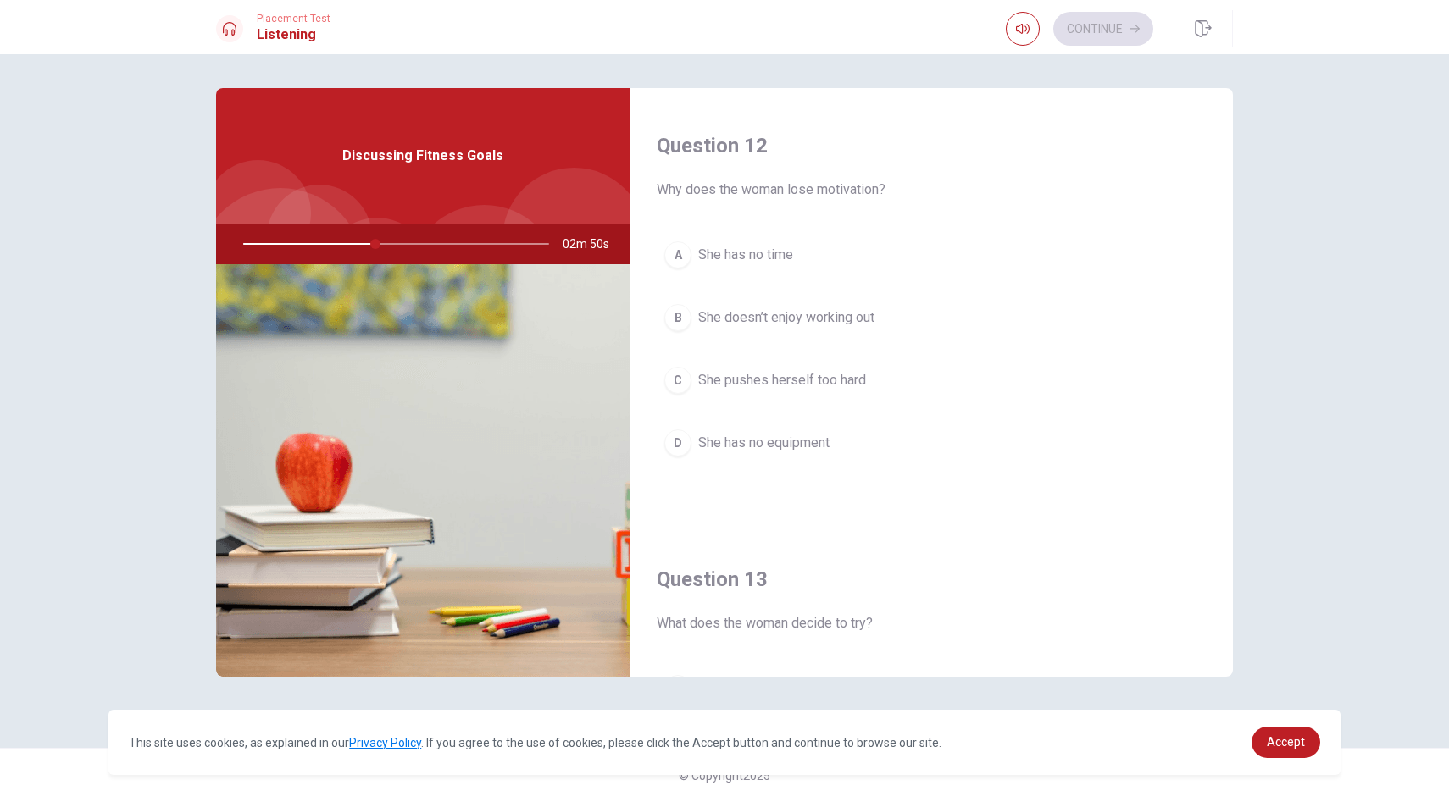
scroll to position [425, 0]
click at [823, 380] on span "She pushes herself too hard" at bounding box center [782, 378] width 168 height 20
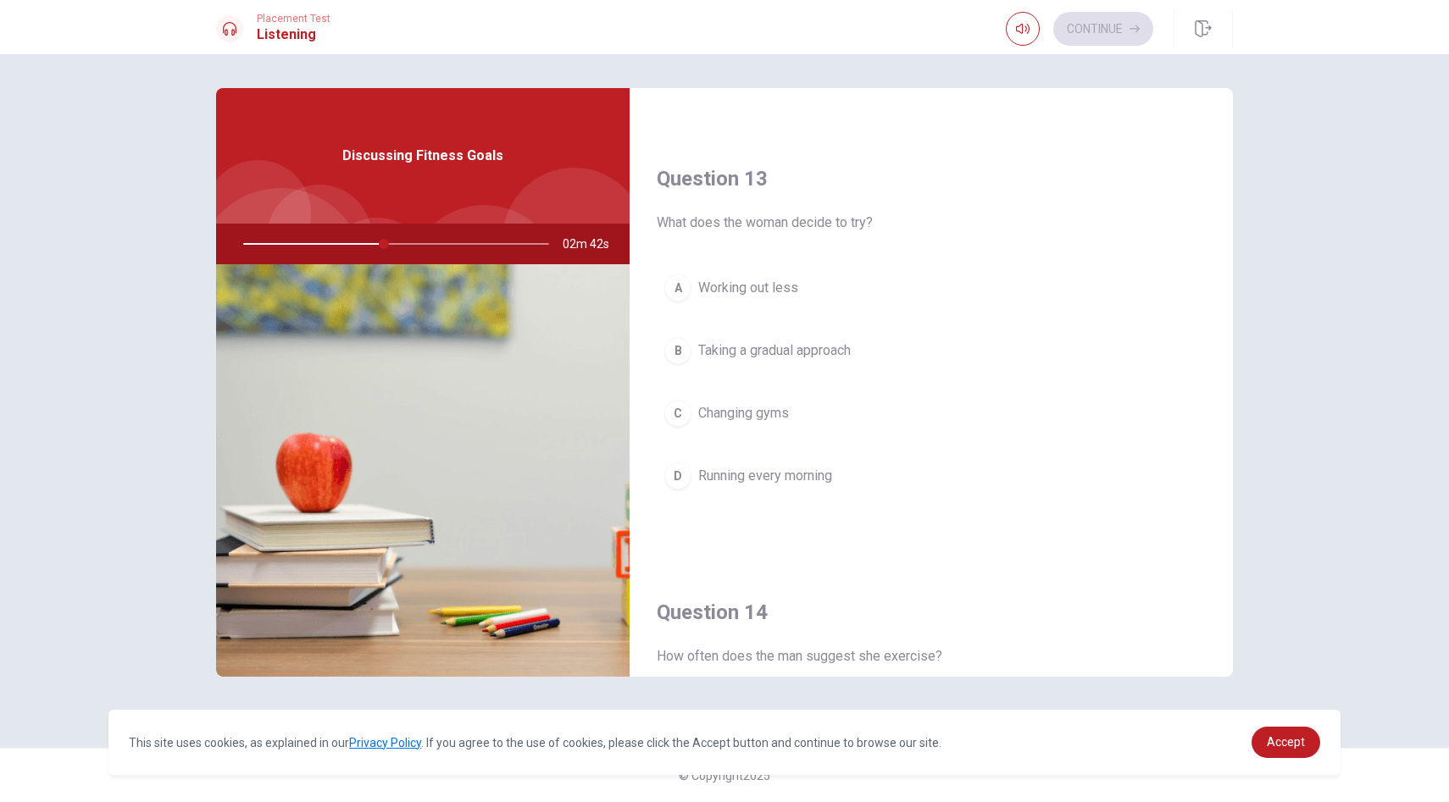
scroll to position [835, 0]
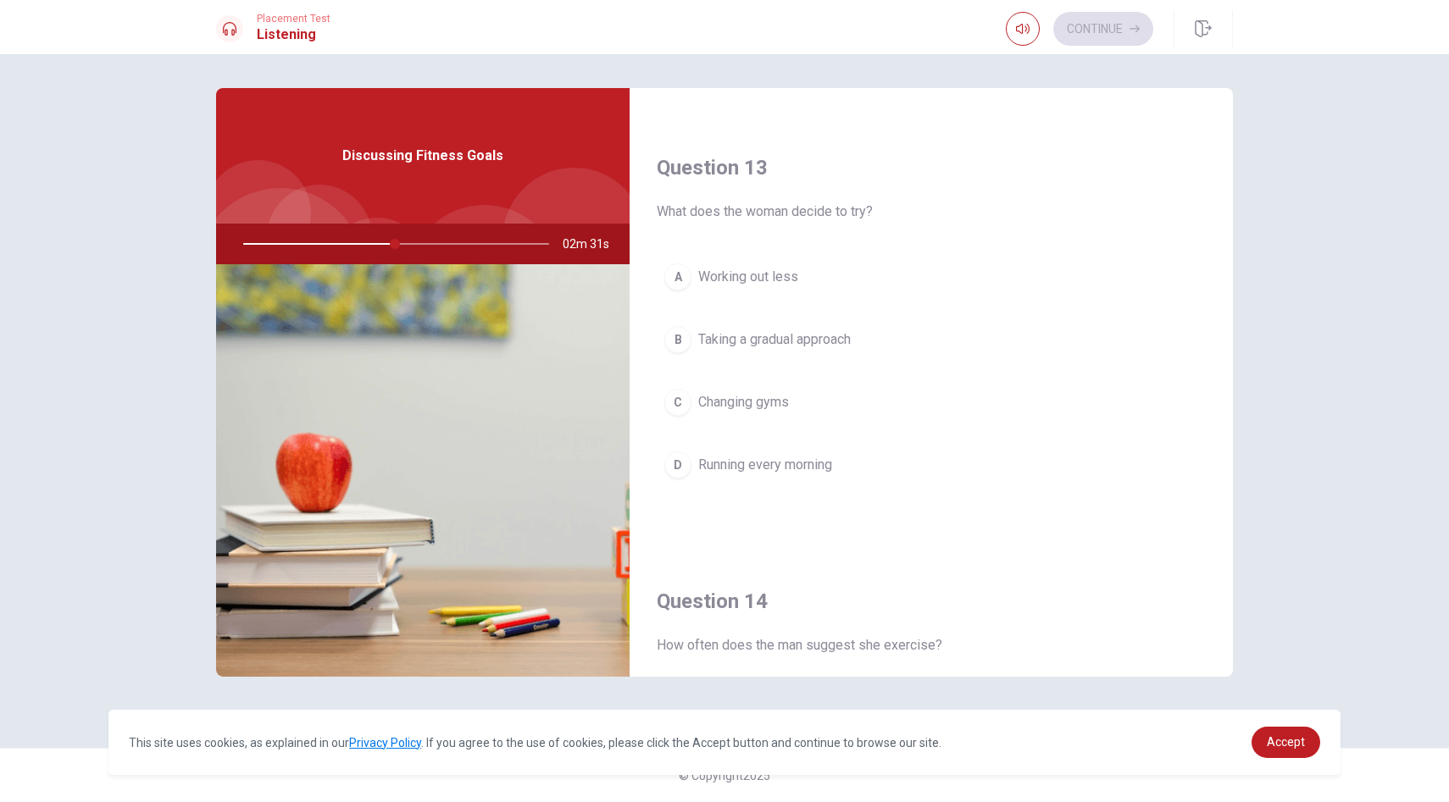
click at [847, 339] on span "Taking a gradual approach" at bounding box center [774, 340] width 152 height 20
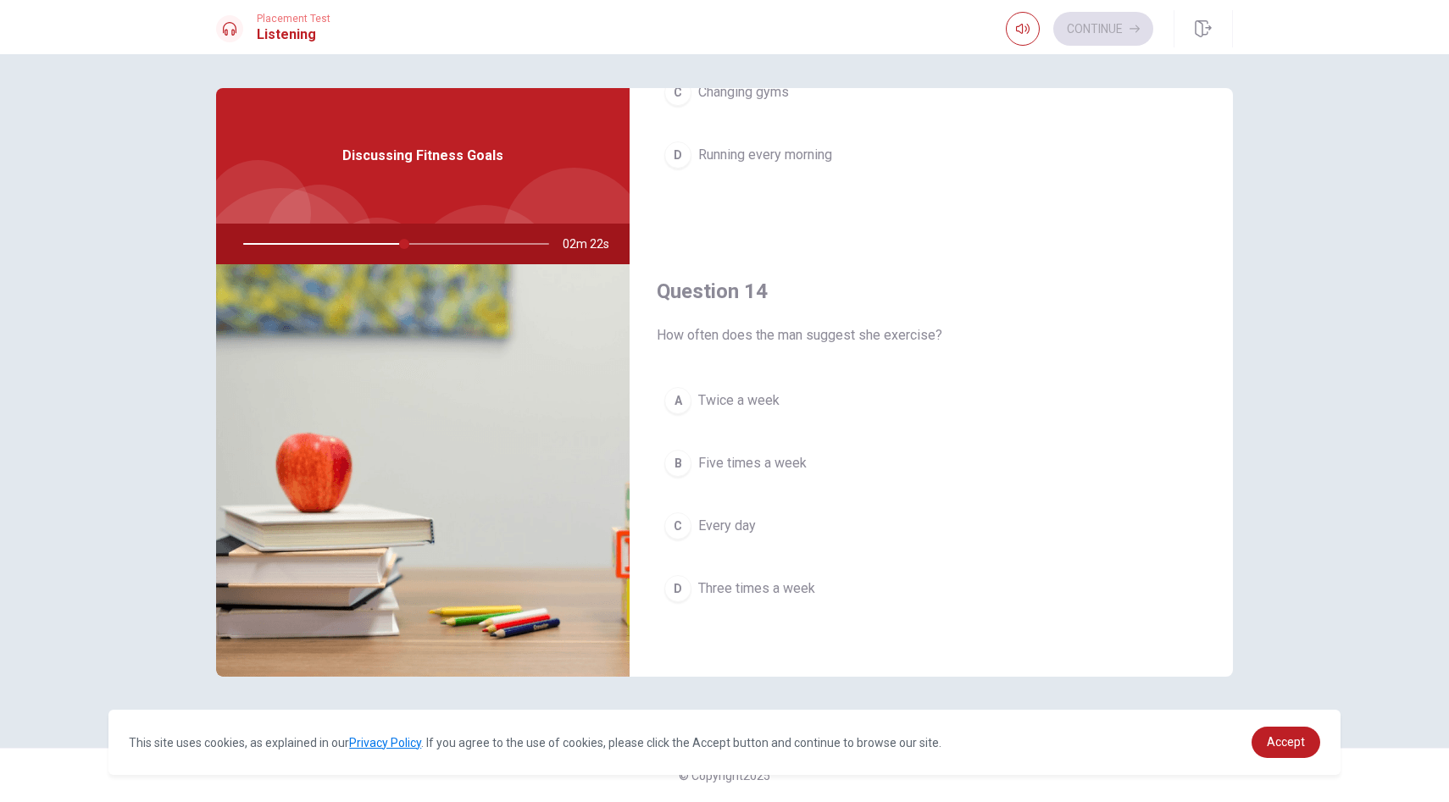
scroll to position [1241, 0]
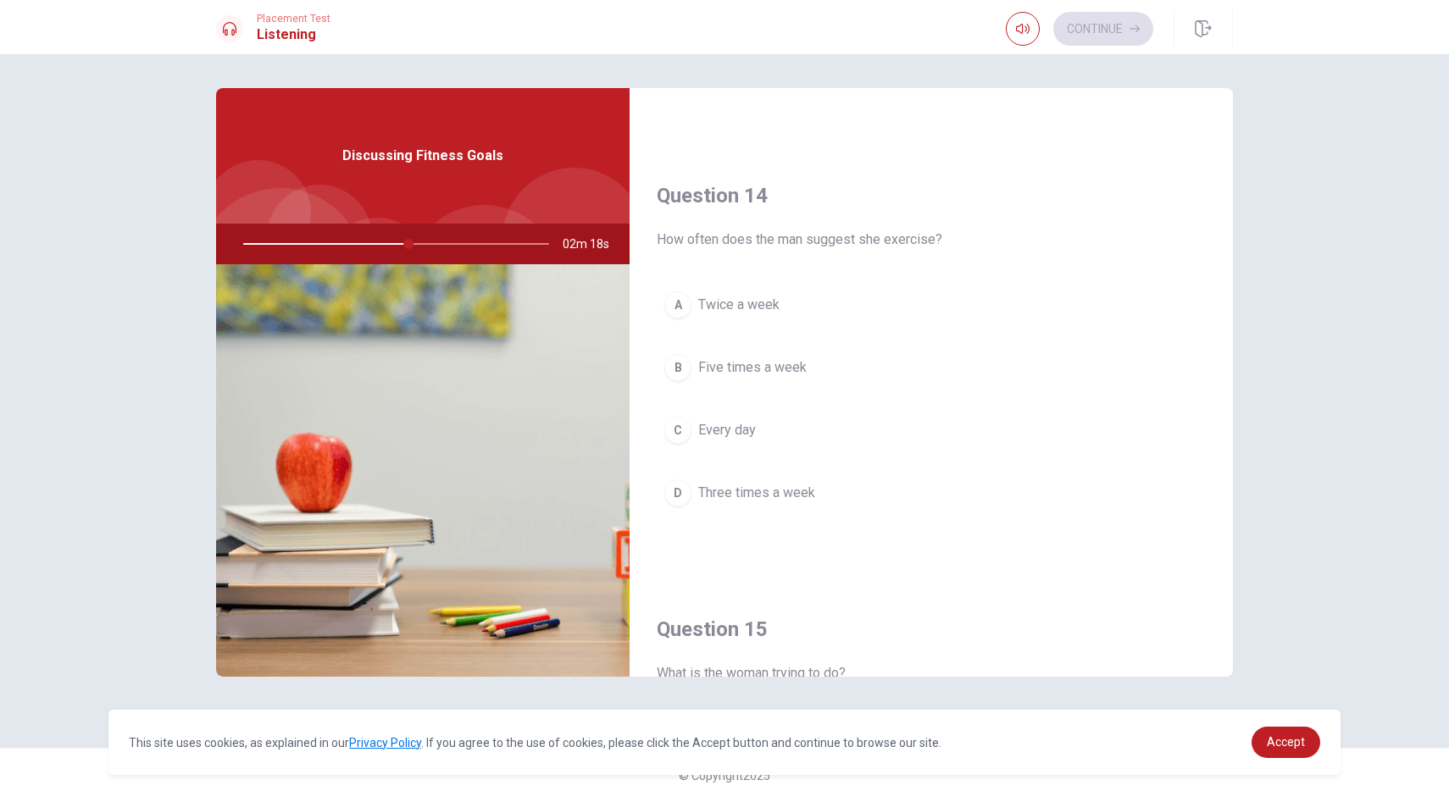
click at [807, 497] on span "Three times a week" at bounding box center [756, 493] width 117 height 20
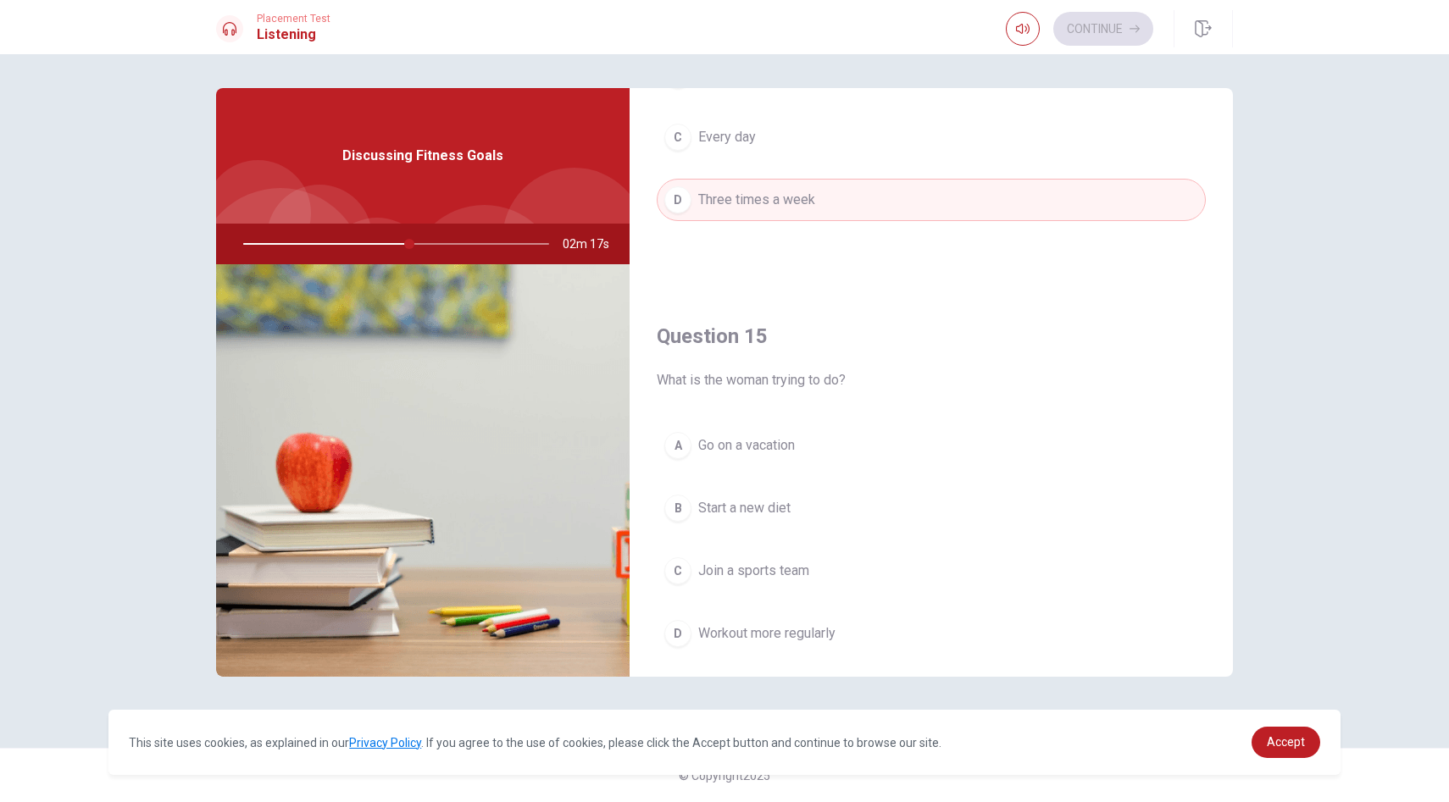
scroll to position [1544, 0]
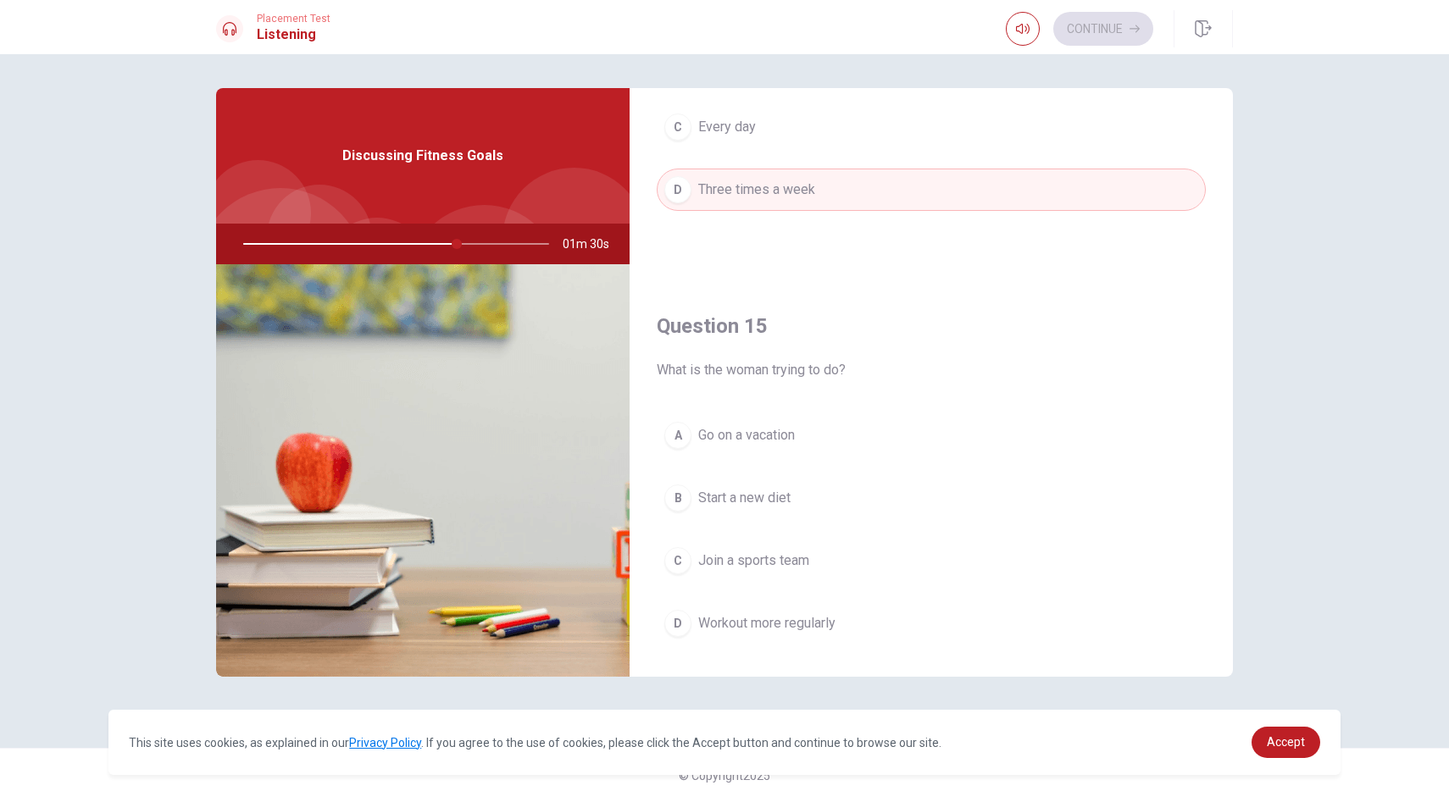
click at [828, 623] on span "Workout more regularly" at bounding box center [766, 623] width 137 height 20
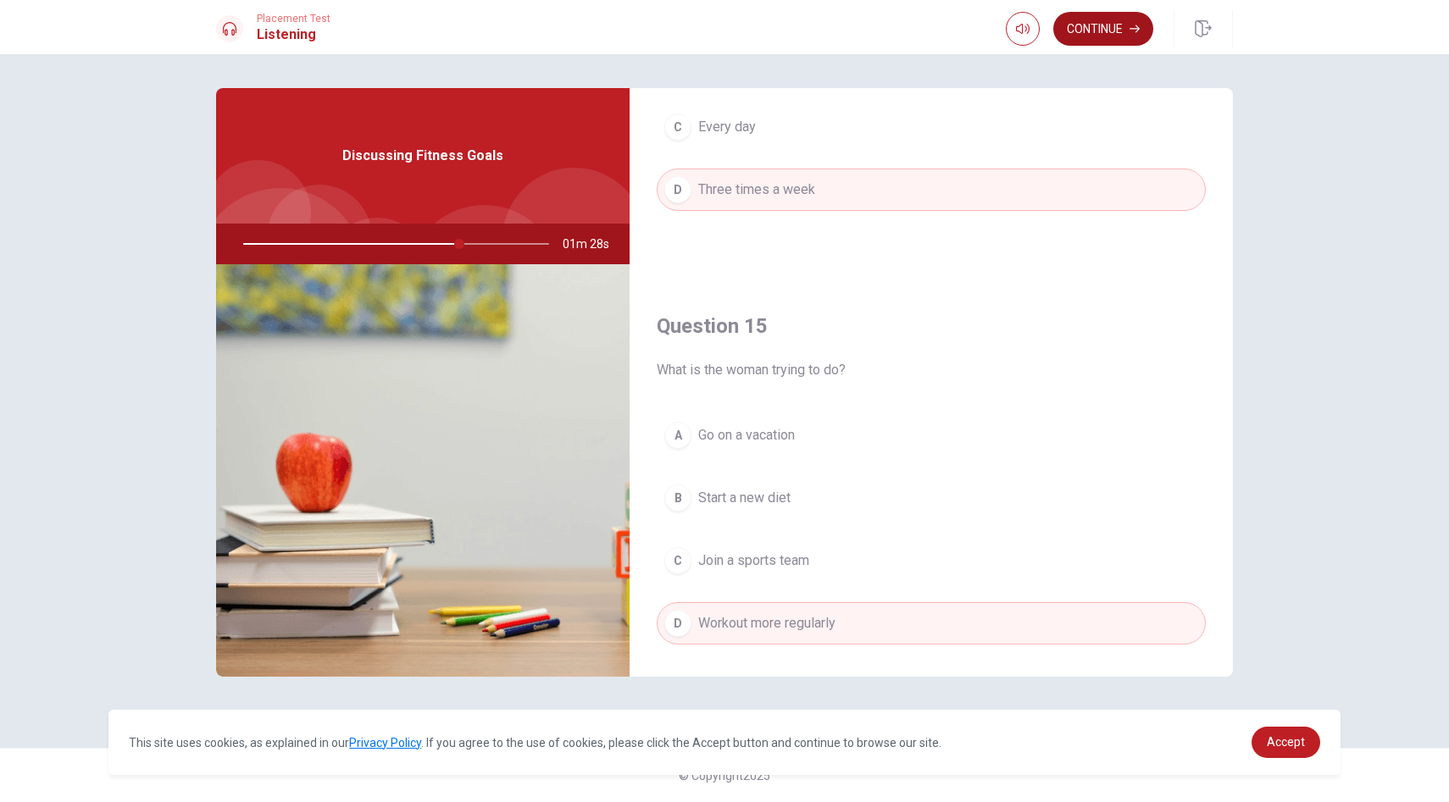
click at [1099, 14] on button "Continue" at bounding box center [1103, 29] width 100 height 34
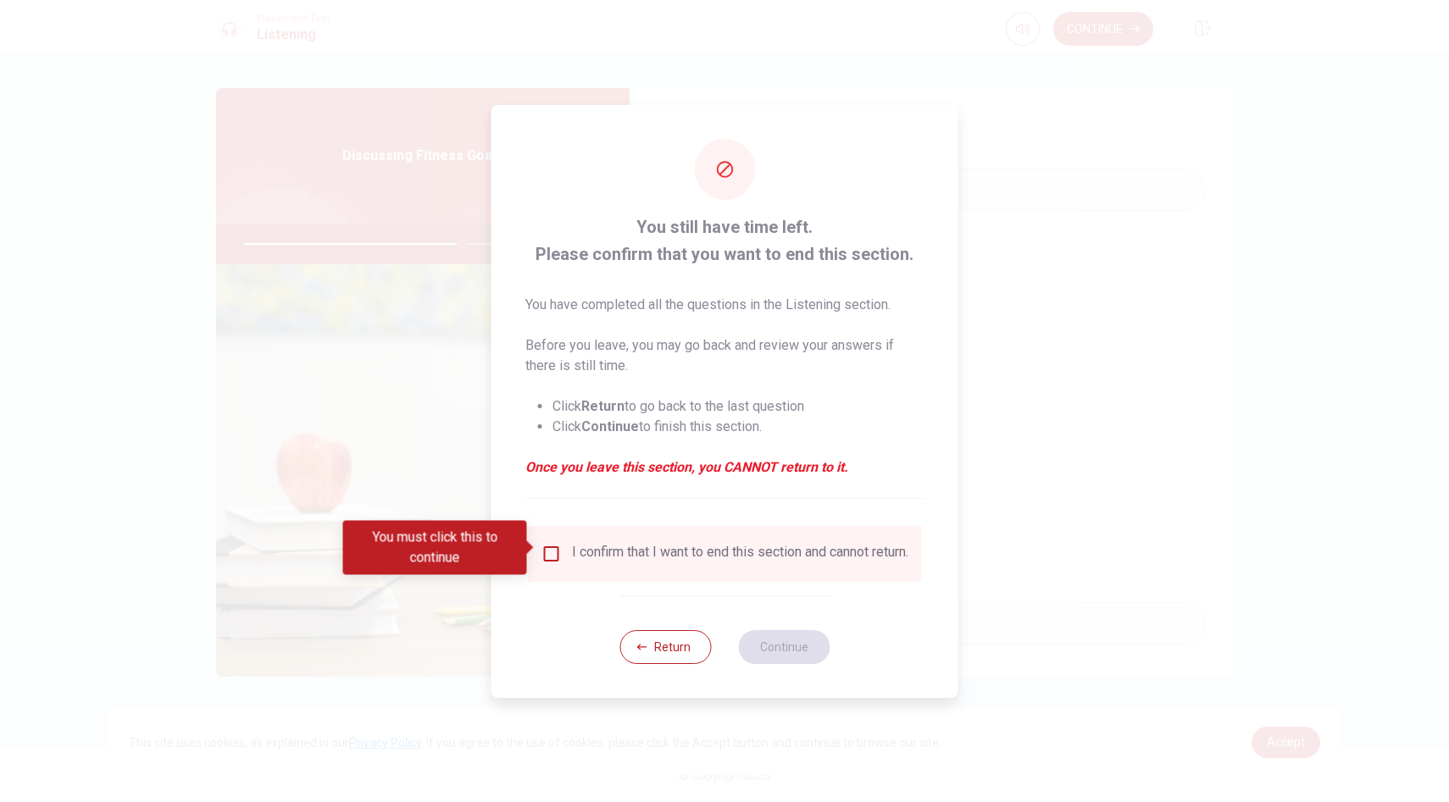
click at [551, 550] on input "You must click this to continue" at bounding box center [551, 554] width 20 height 20
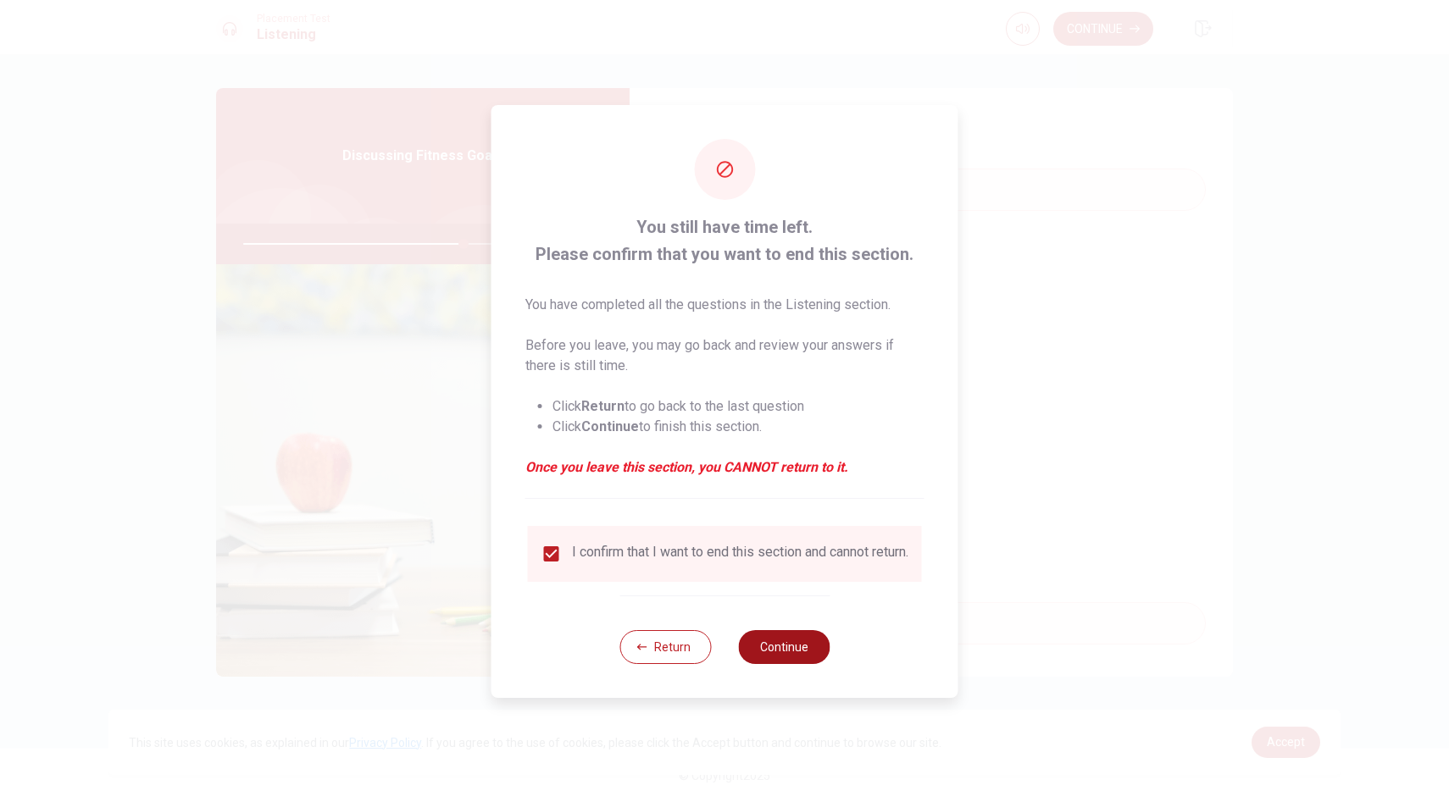
click at [806, 650] on button "Continue" at bounding box center [783, 647] width 91 height 34
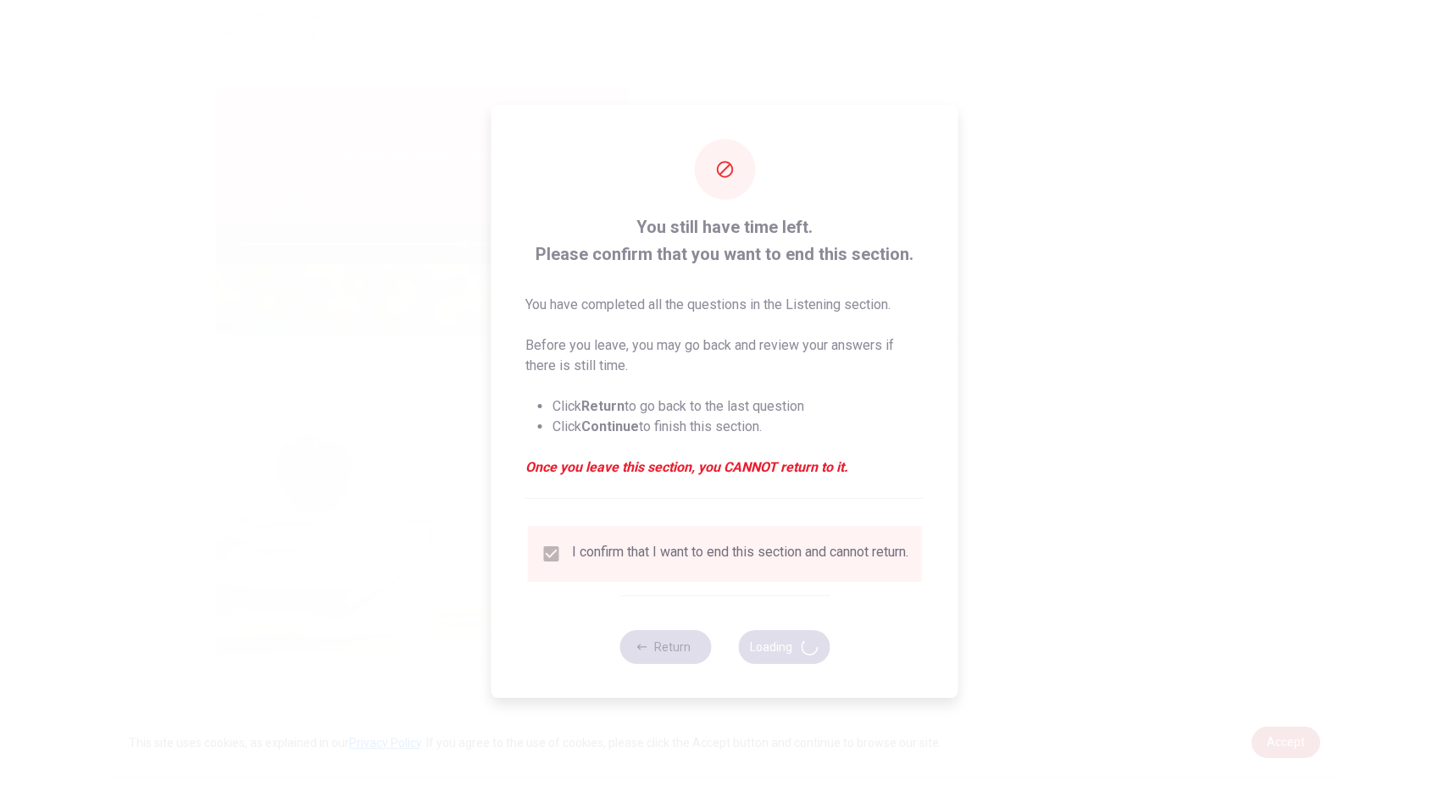
type input "73"
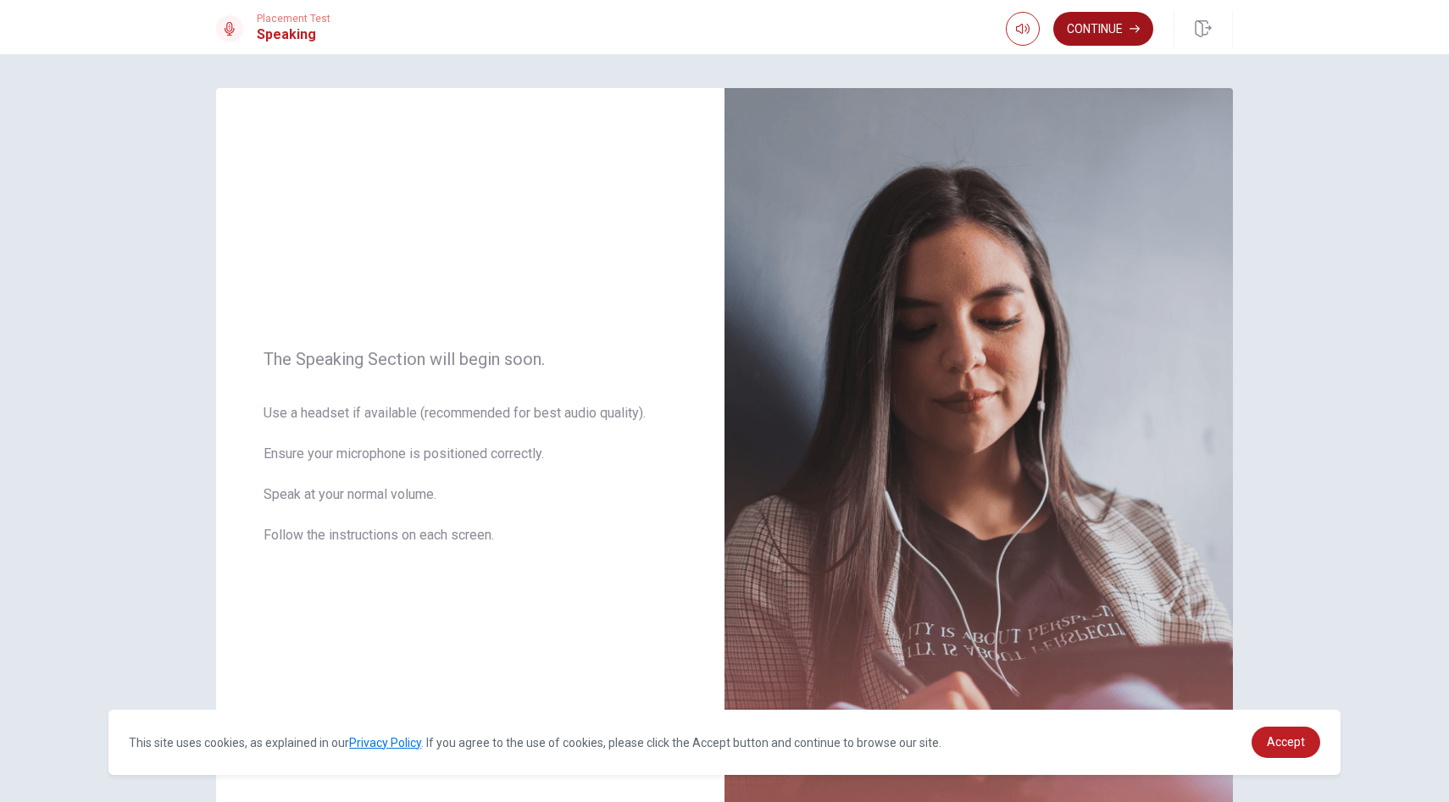
click at [1125, 25] on button "Continue" at bounding box center [1103, 29] width 100 height 34
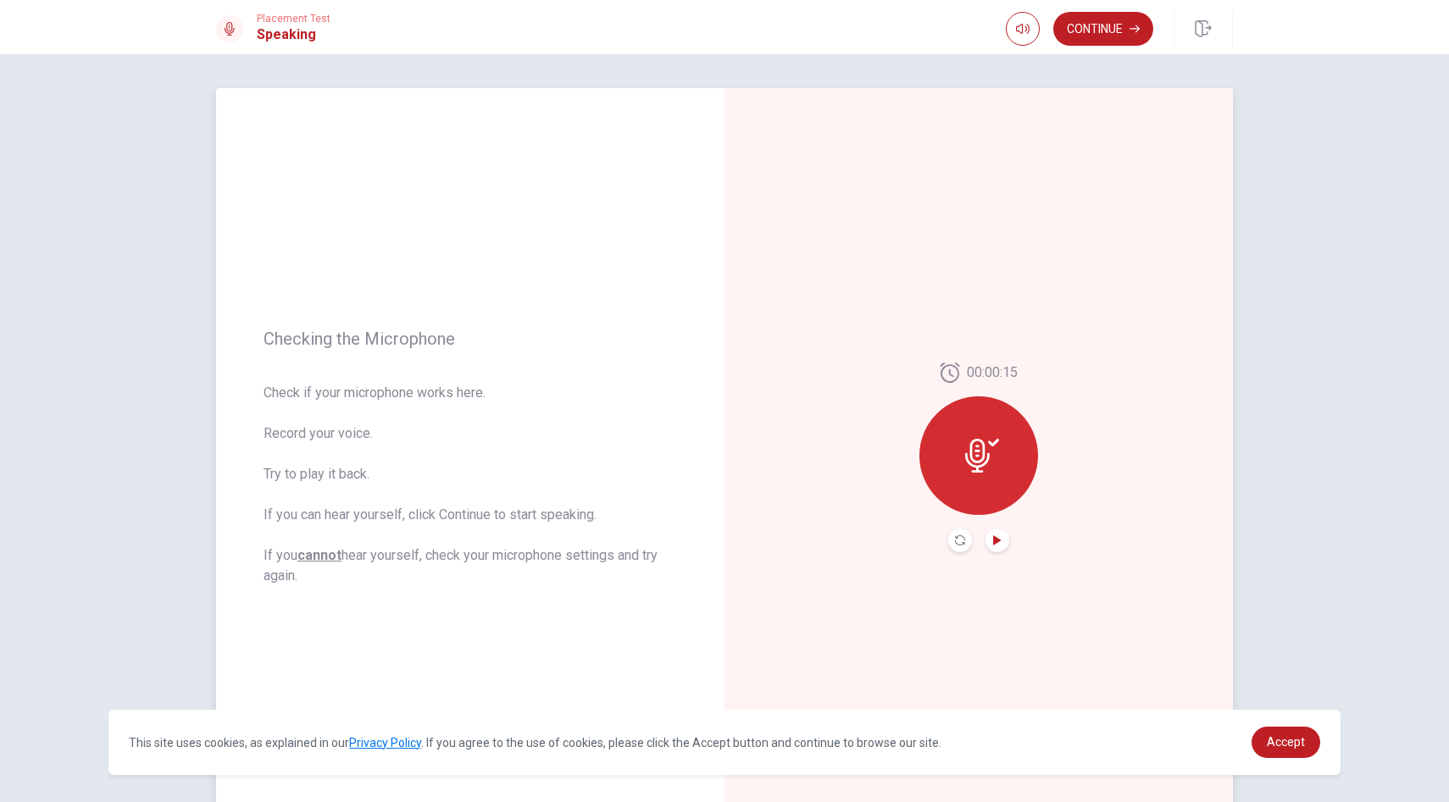
click at [1001, 535] on icon "Play Audio" at bounding box center [997, 540] width 10 height 10
click at [1125, 14] on button "Continue" at bounding box center [1103, 29] width 100 height 34
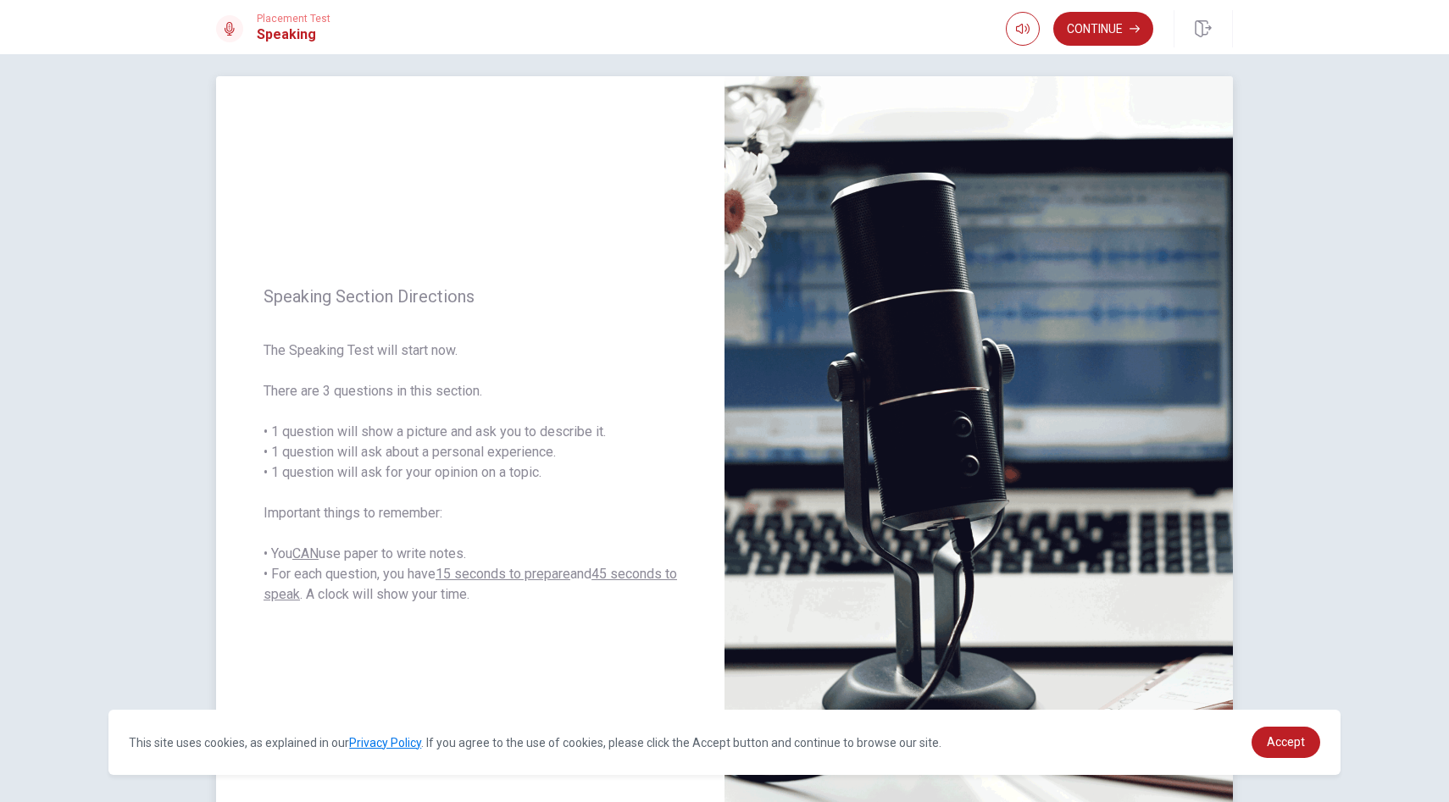
scroll to position [23, 0]
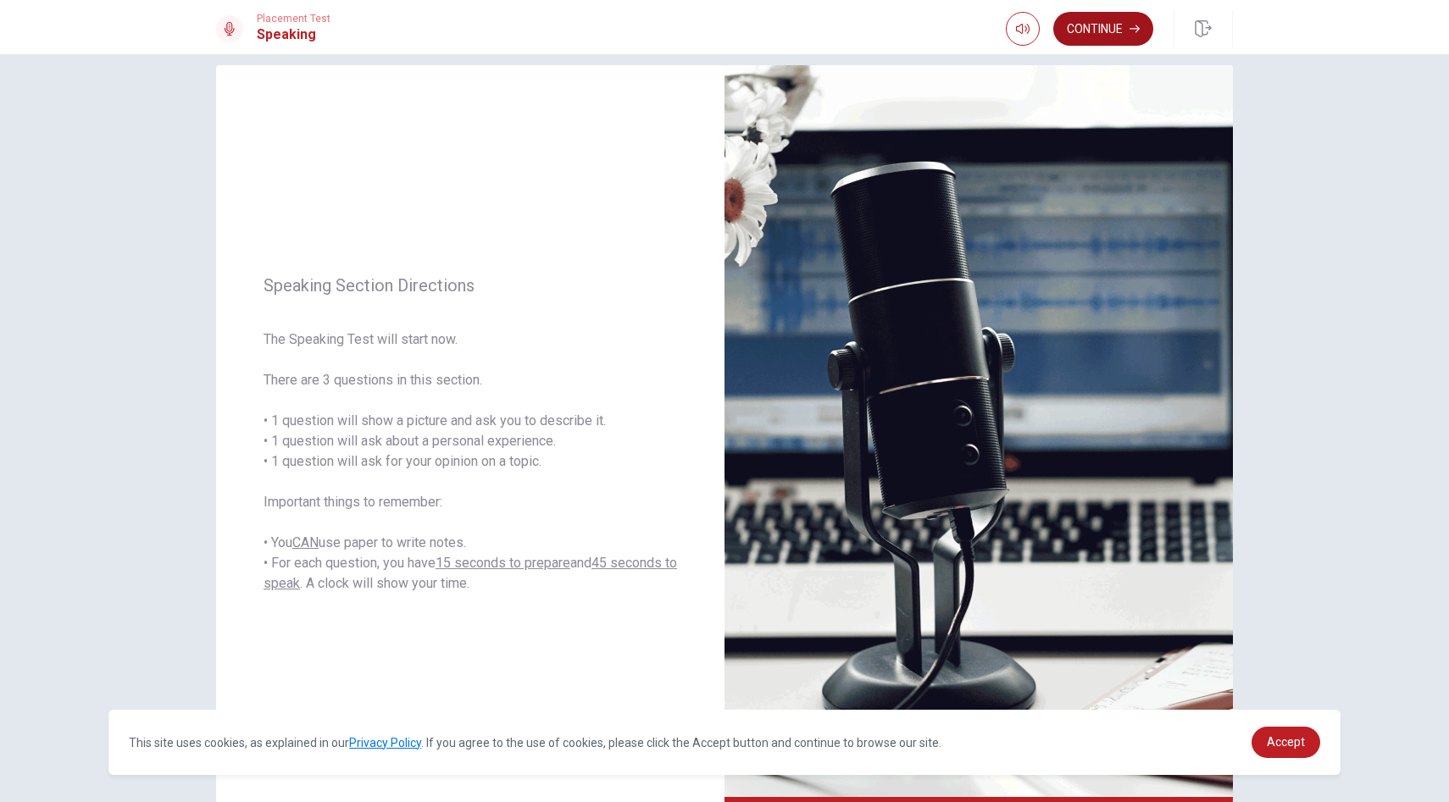
click at [1108, 30] on button "Continue" at bounding box center [1103, 29] width 100 height 34
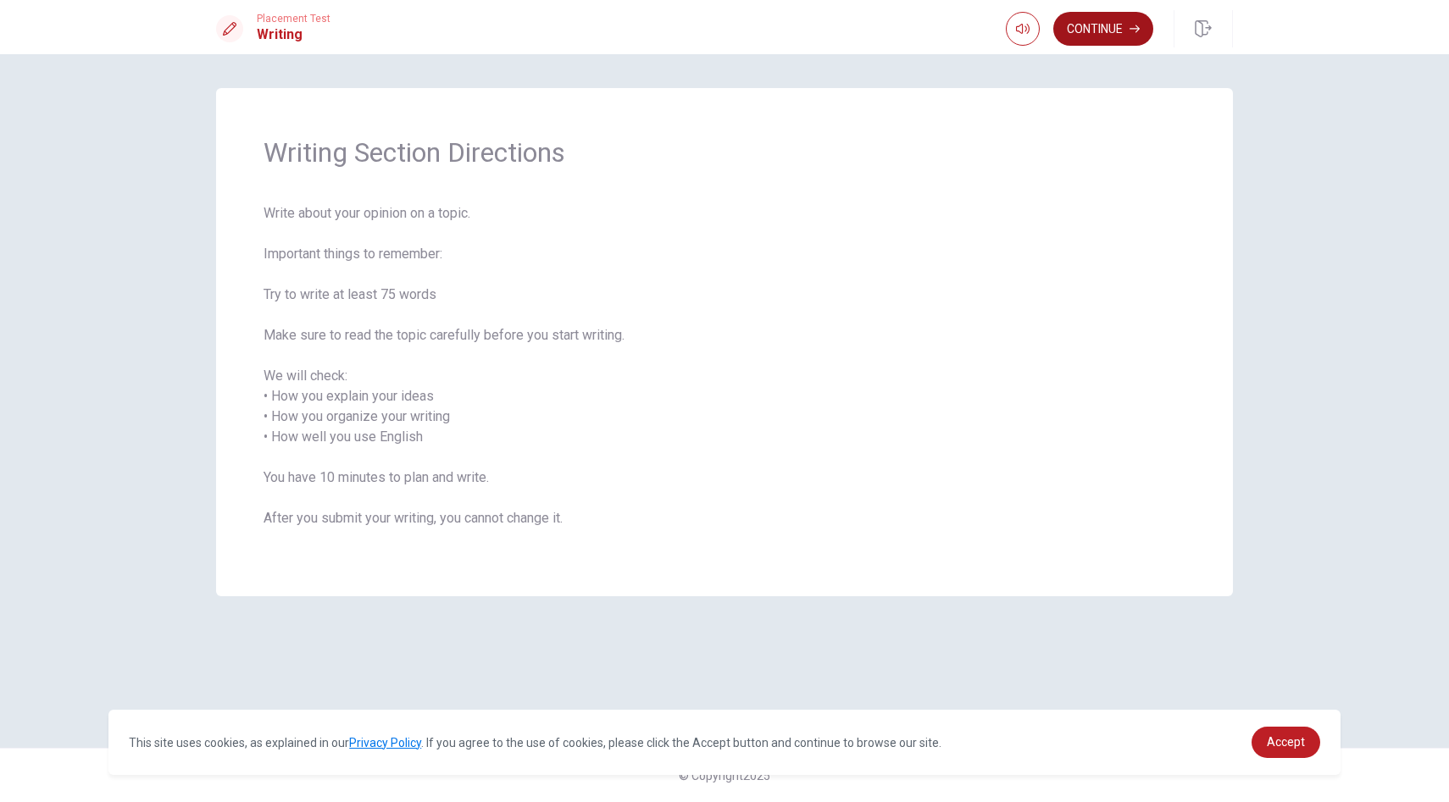
click at [1106, 36] on button "Continue" at bounding box center [1103, 29] width 100 height 34
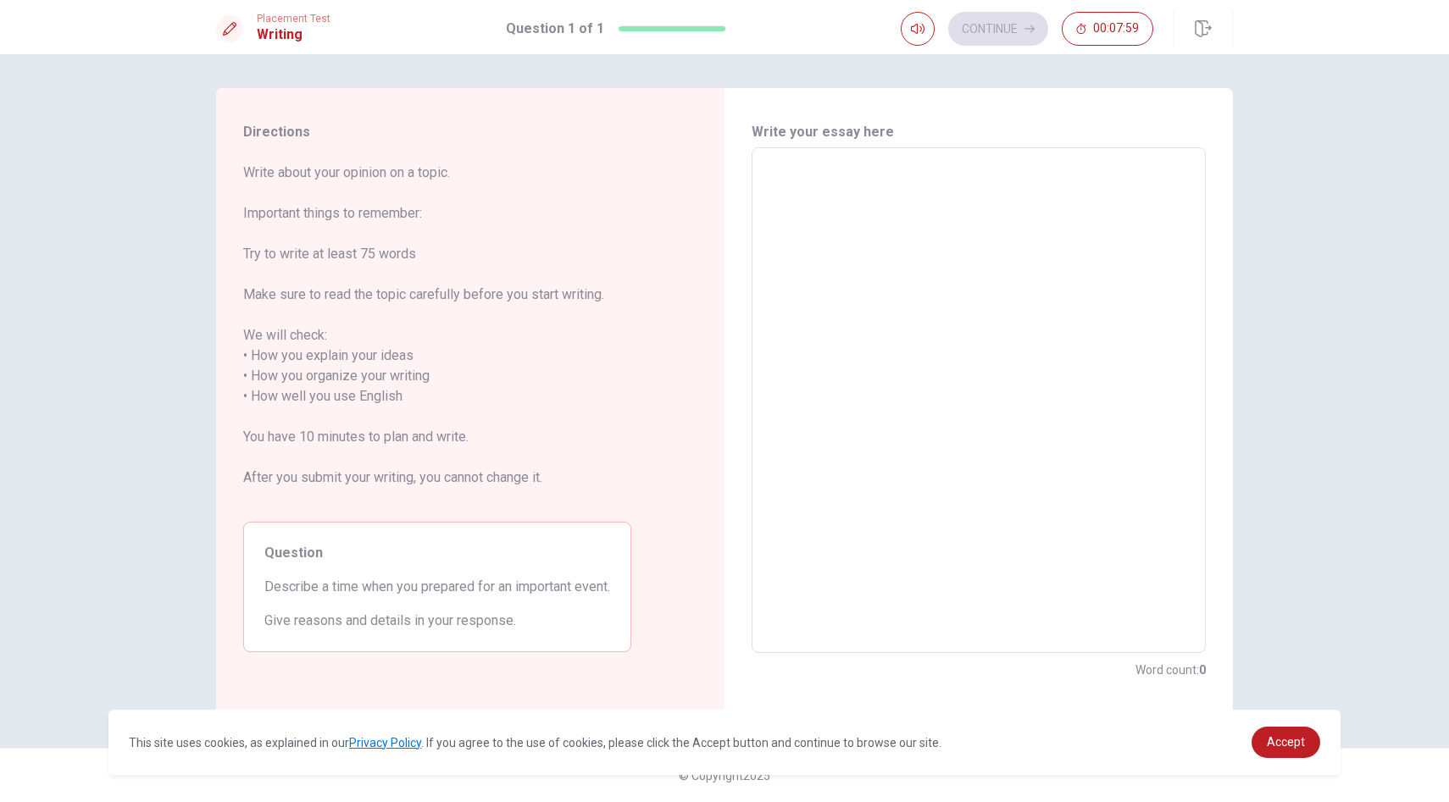
click at [824, 221] on textarea at bounding box center [978, 401] width 430 height 478
type textarea "y"
type textarea "x"
type textarea "yo"
type textarea "x"
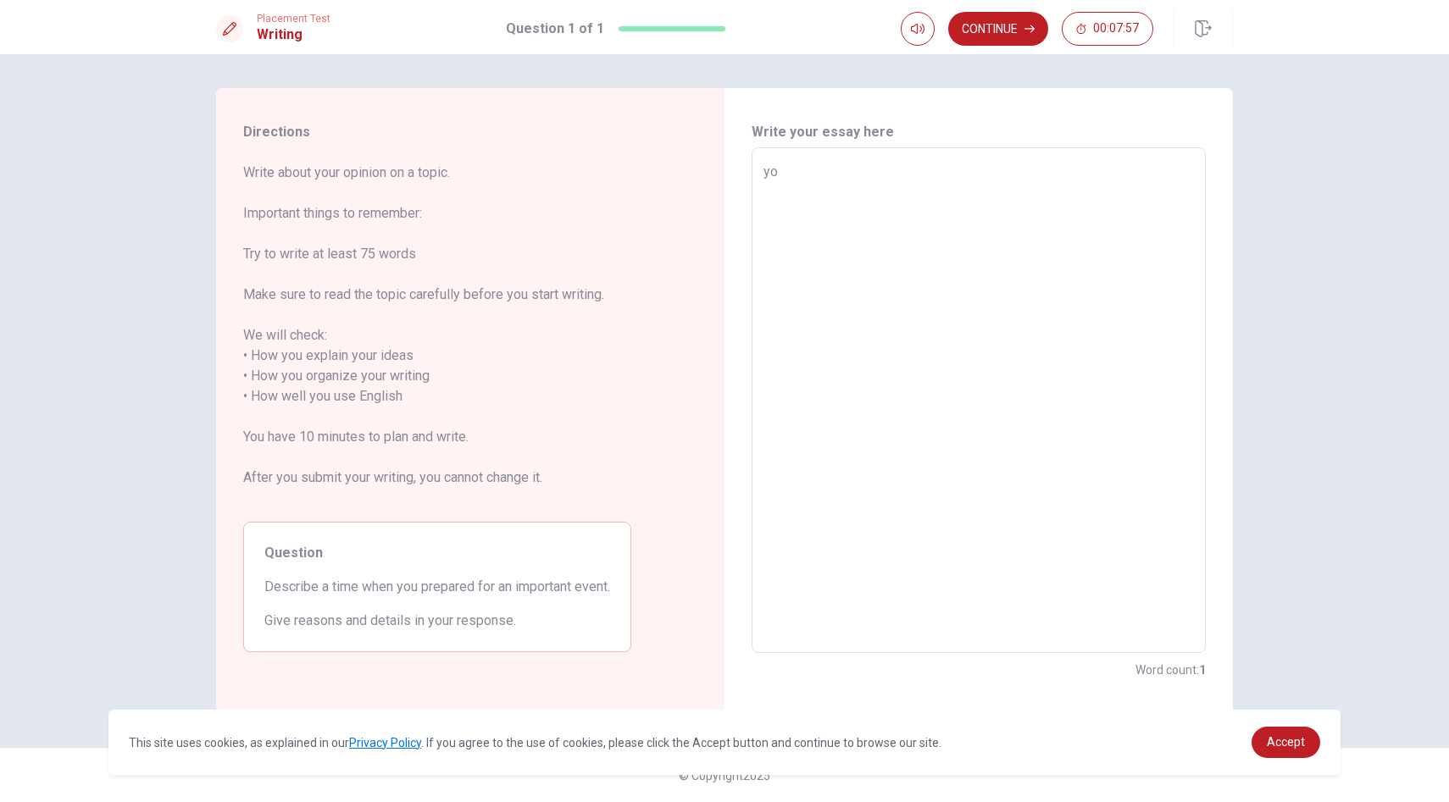
type textarea "you"
type textarea "x"
type textarea "yo"
type textarea "x"
type textarea "y"
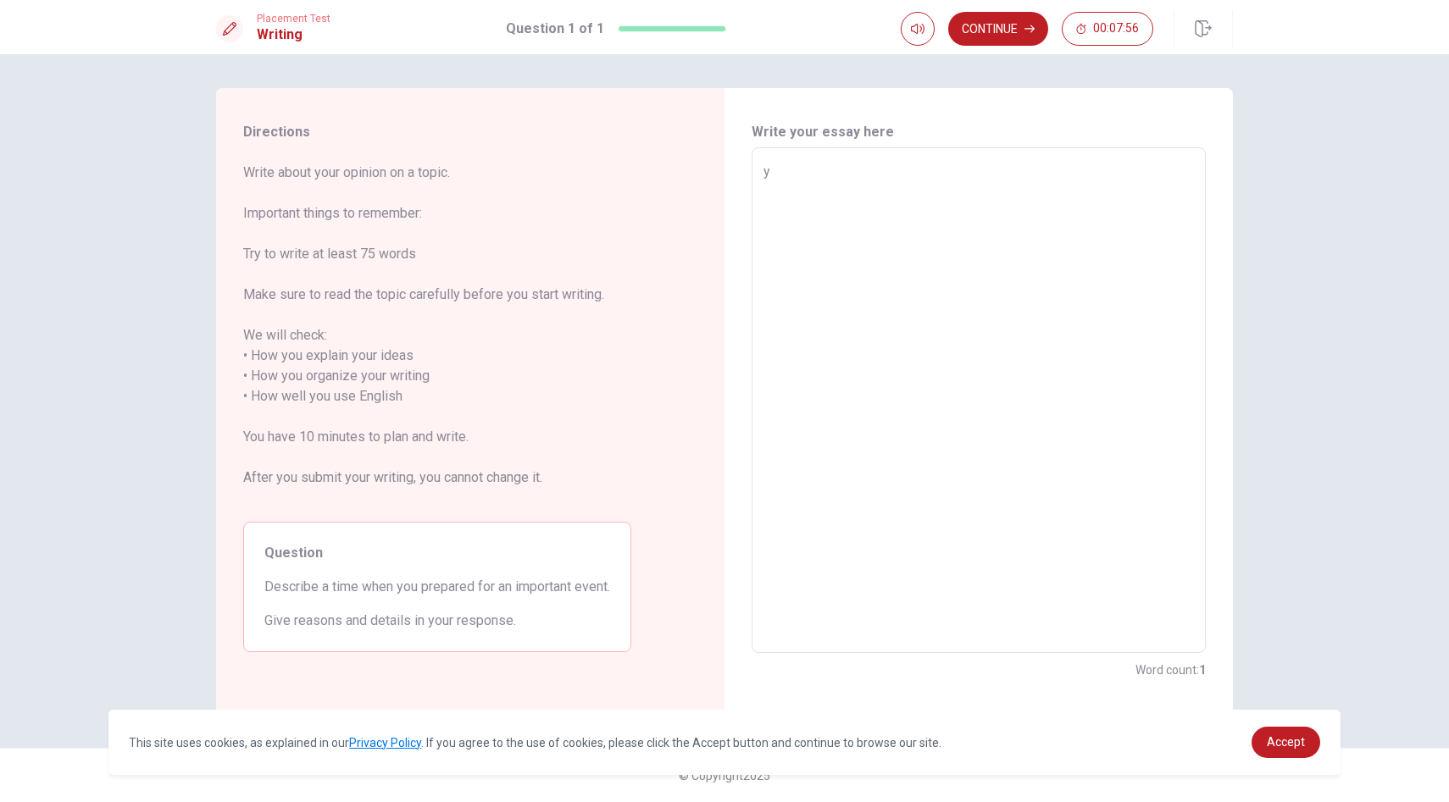
type textarea "x"
type textarea "Y"
type textarea "x"
type textarea "Yo"
type textarea "x"
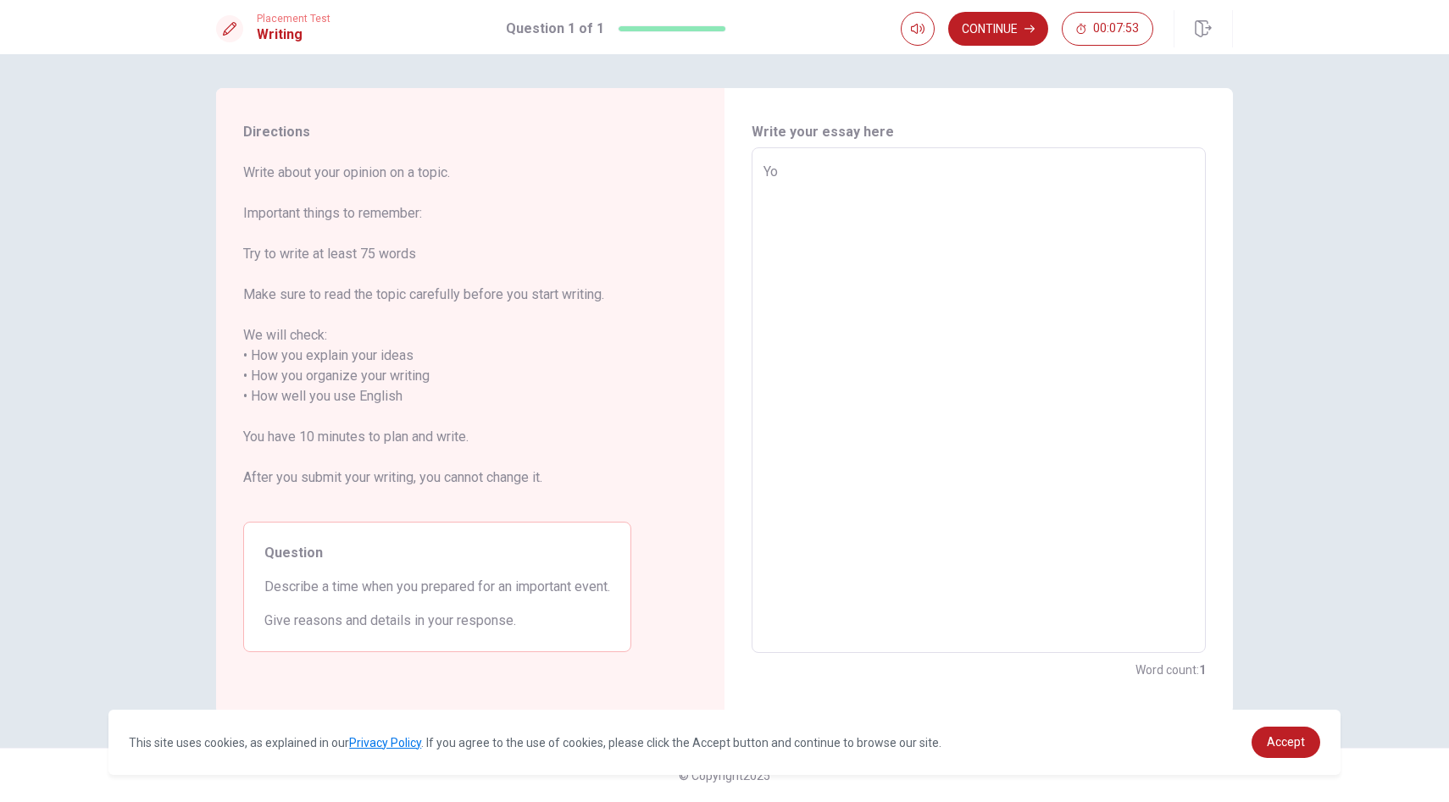
type textarea "You"
type textarea "x"
type textarea "You"
type textarea "x"
type textarea "You n"
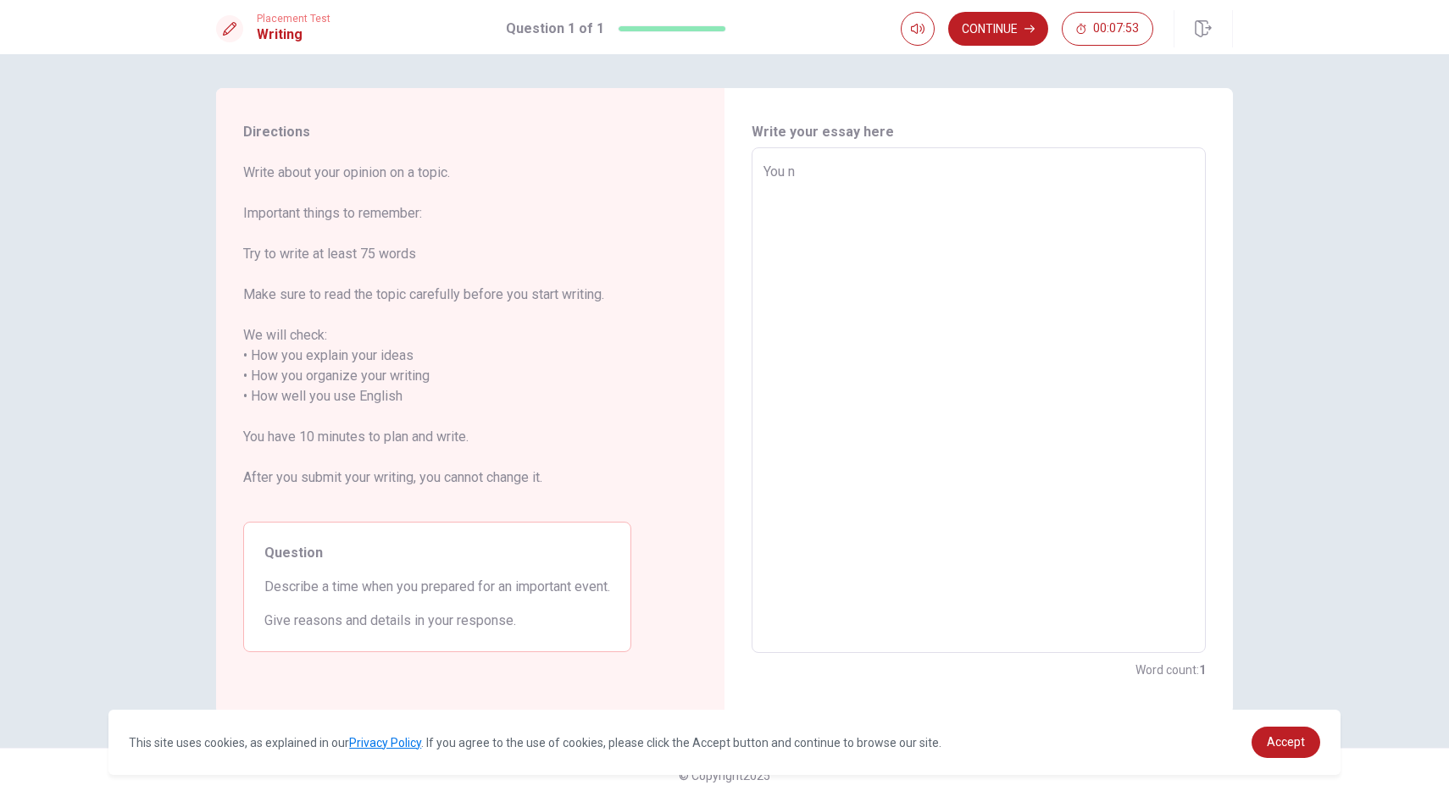
type textarea "x"
type textarea "You ne"
type textarea "x"
type textarea "You nee"
type textarea "x"
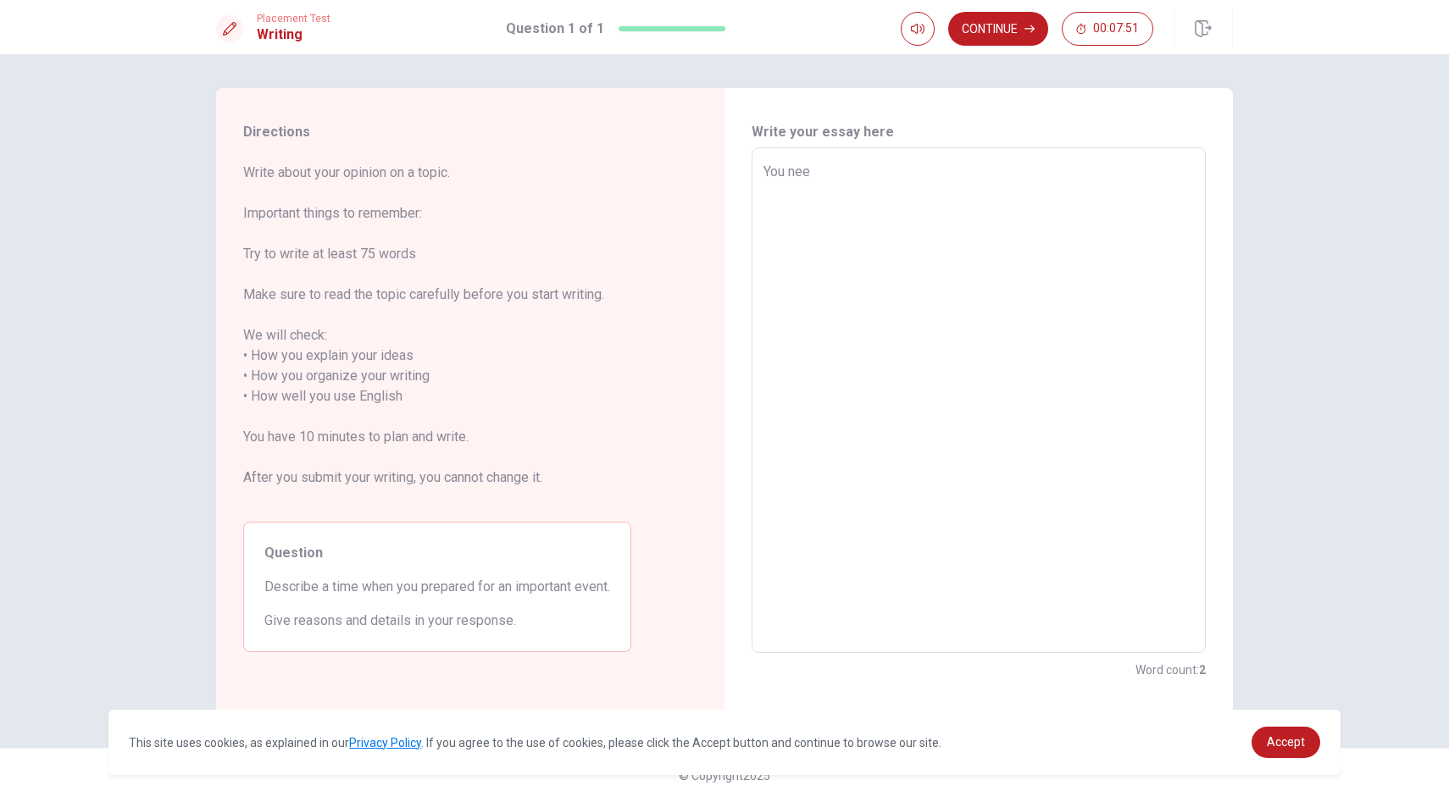
type textarea "You need"
type textarea "x"
type textarea "You need"
type textarea "x"
type textarea "You need w"
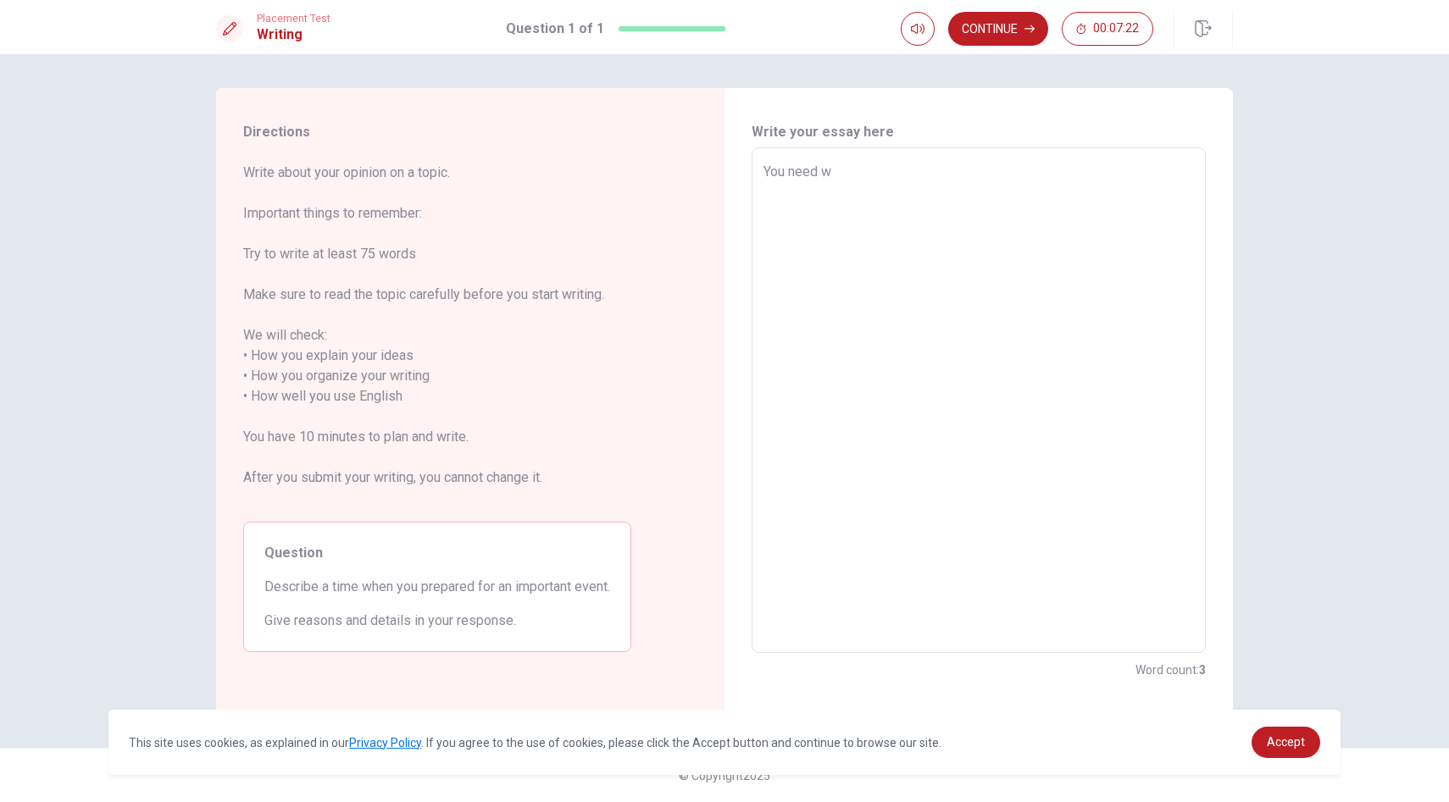
type textarea "x"
type textarea "You need we"
type textarea "x"
type textarea "You need wea"
type textarea "x"
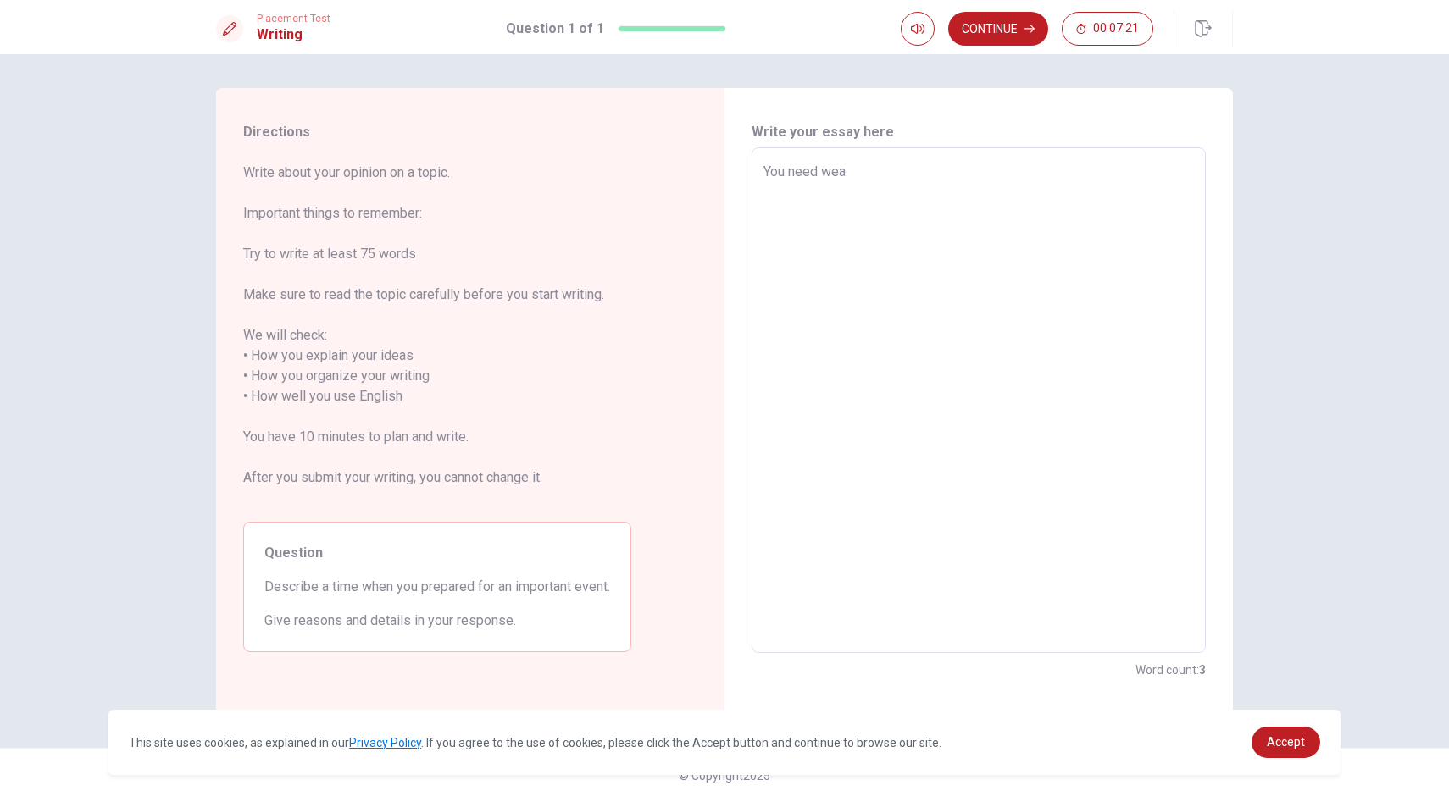
type textarea "You need wear"
type textarea "x"
type textarea "You need wear"
type textarea "x"
type textarea "You need wear v"
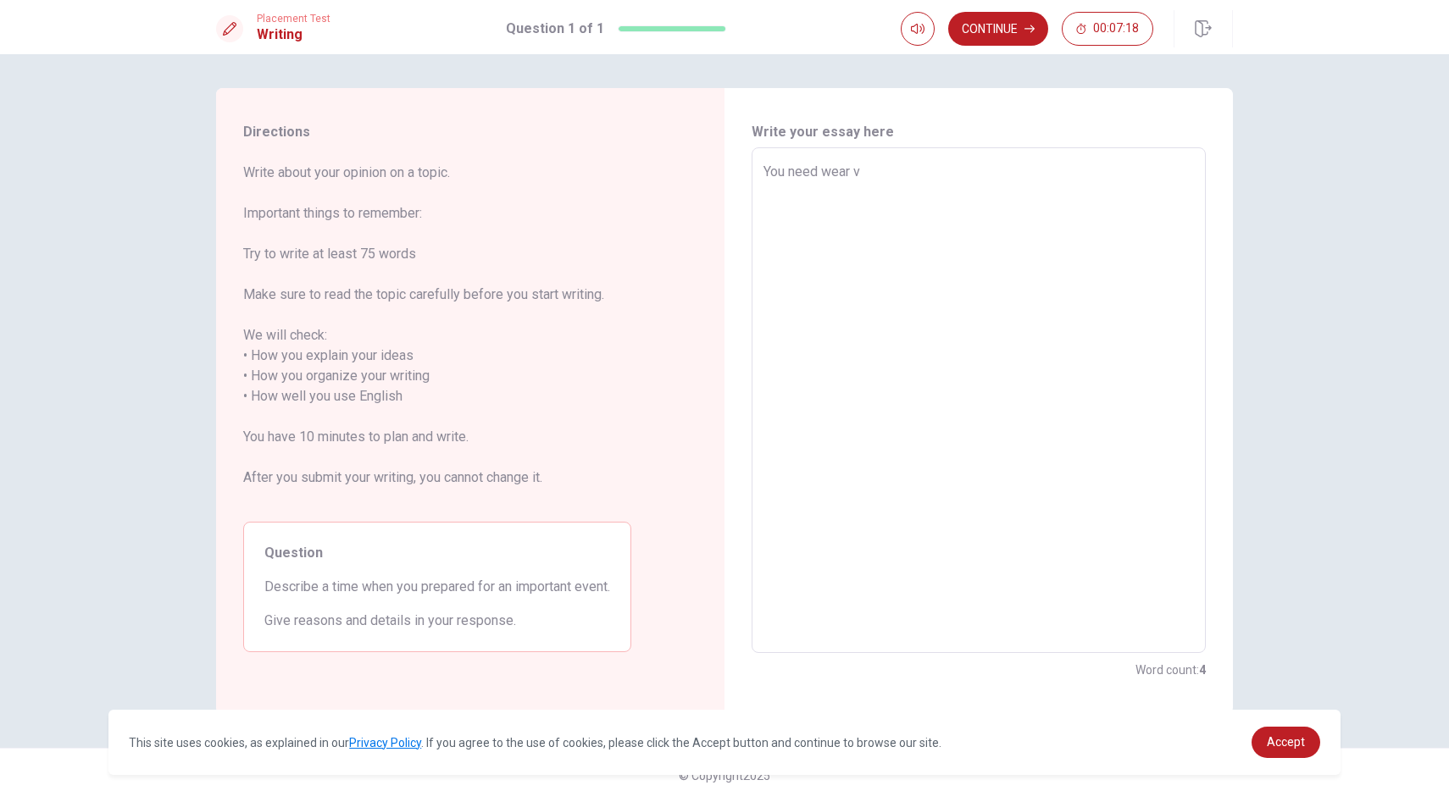
type textarea "x"
type textarea "You need wear ve"
type textarea "x"
type textarea "You need wear ver"
type textarea "x"
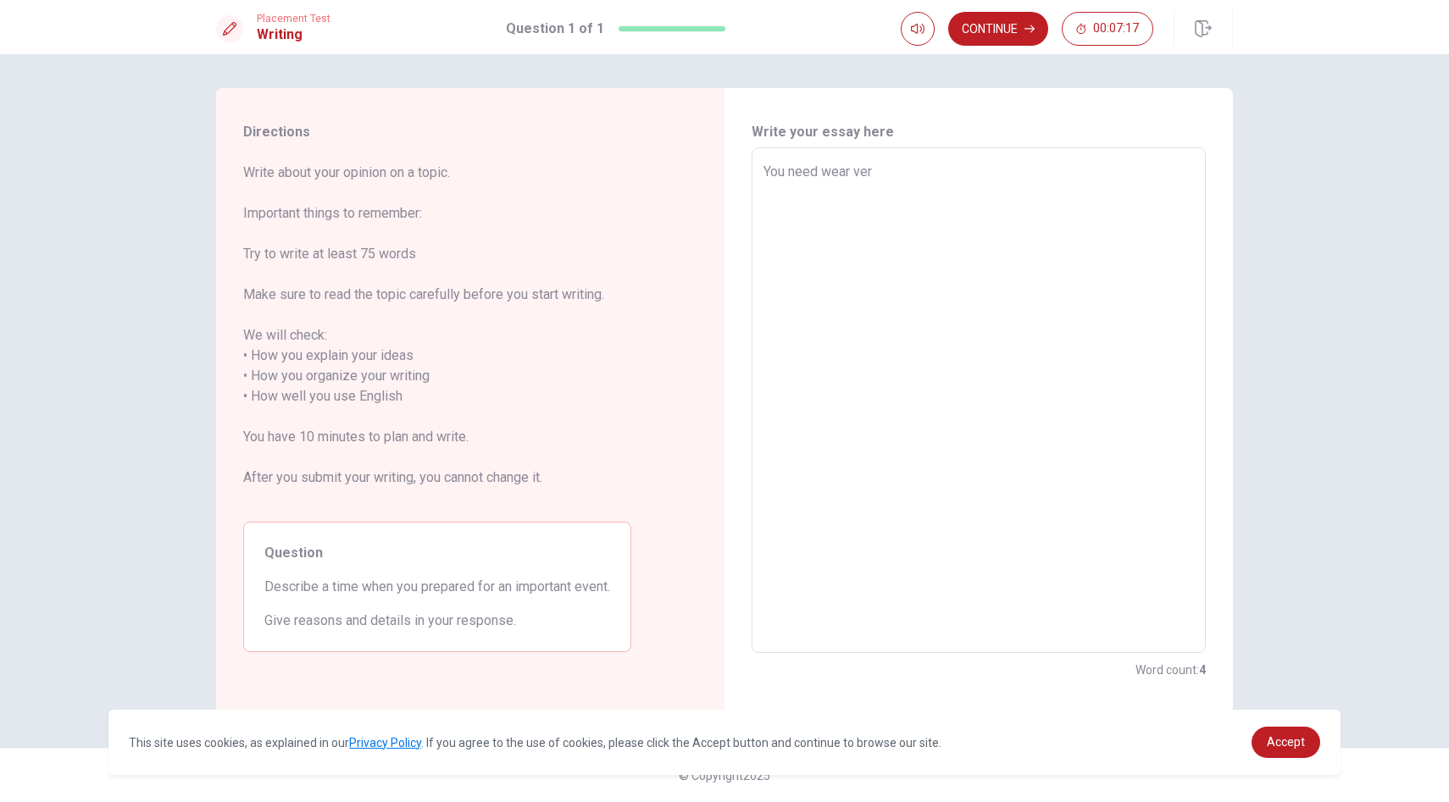
type textarea "You need wear very"
type textarea "x"
type textarea "You need wear veryu"
type textarea "x"
type textarea "You need wear very"
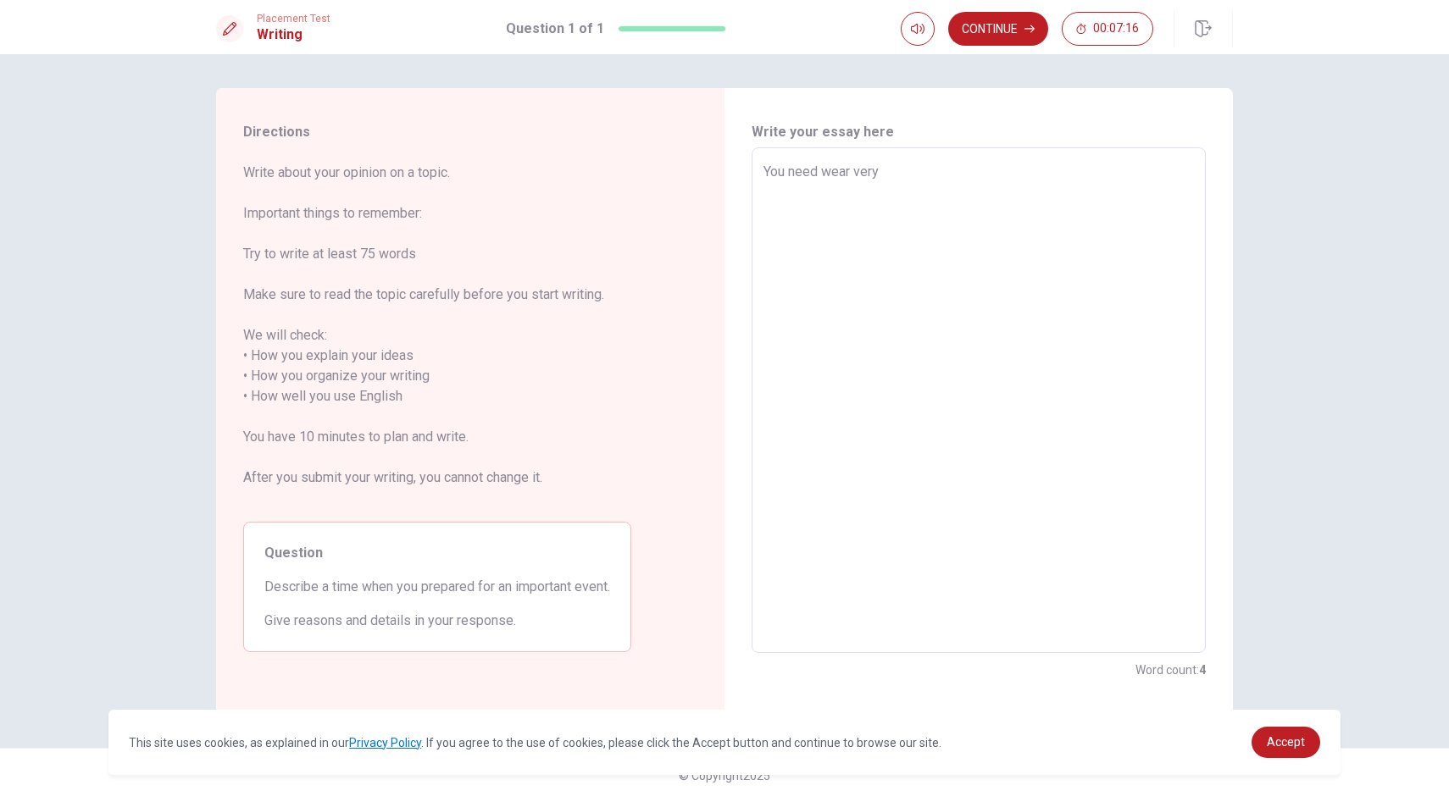
type textarea "x"
type textarea "You need wear very"
type textarea "x"
type textarea "You need wear very c"
type textarea "x"
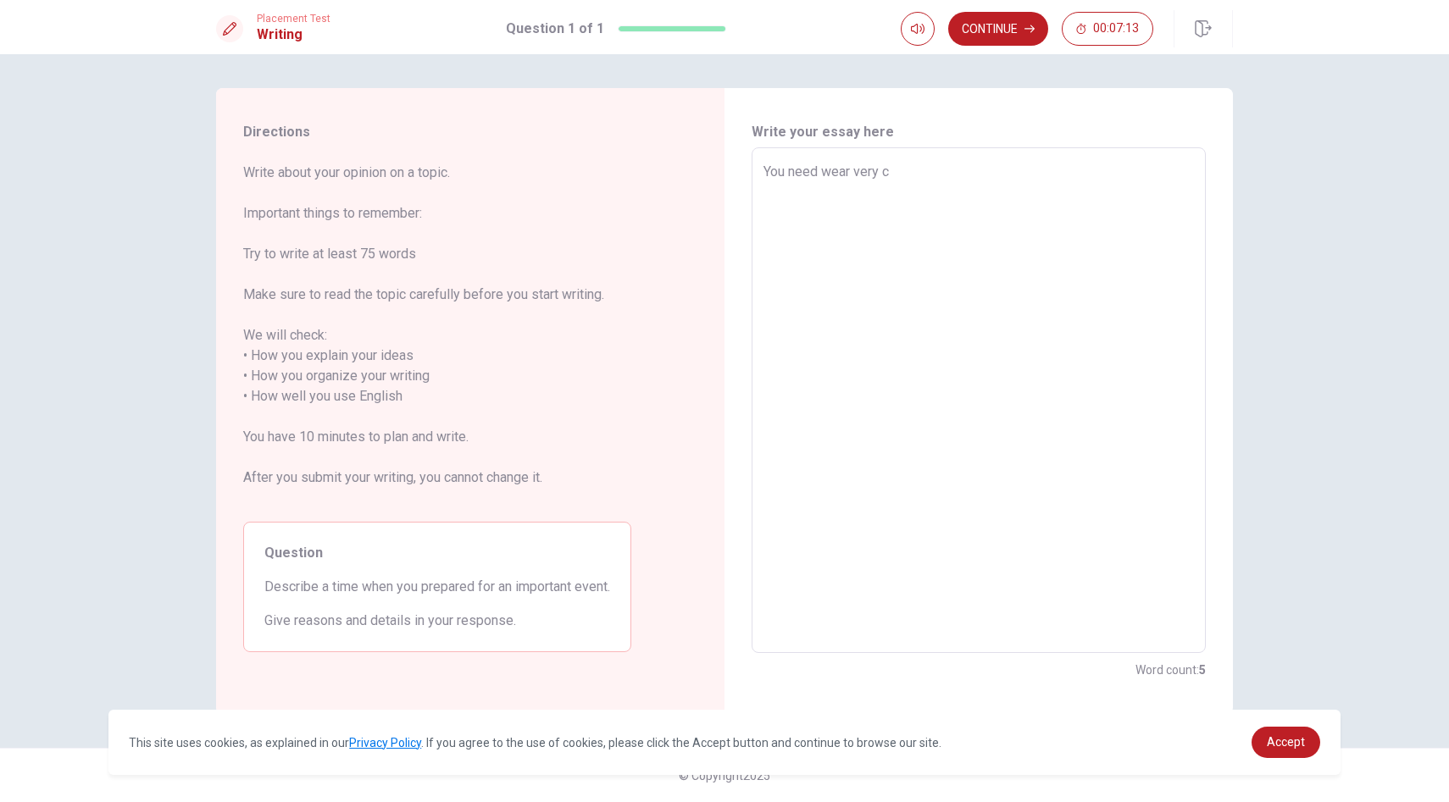
type textarea "You need wear very ce"
type textarea "x"
type textarea "You need wear very cel"
type textarea "x"
type textarea "You need wear very cele"
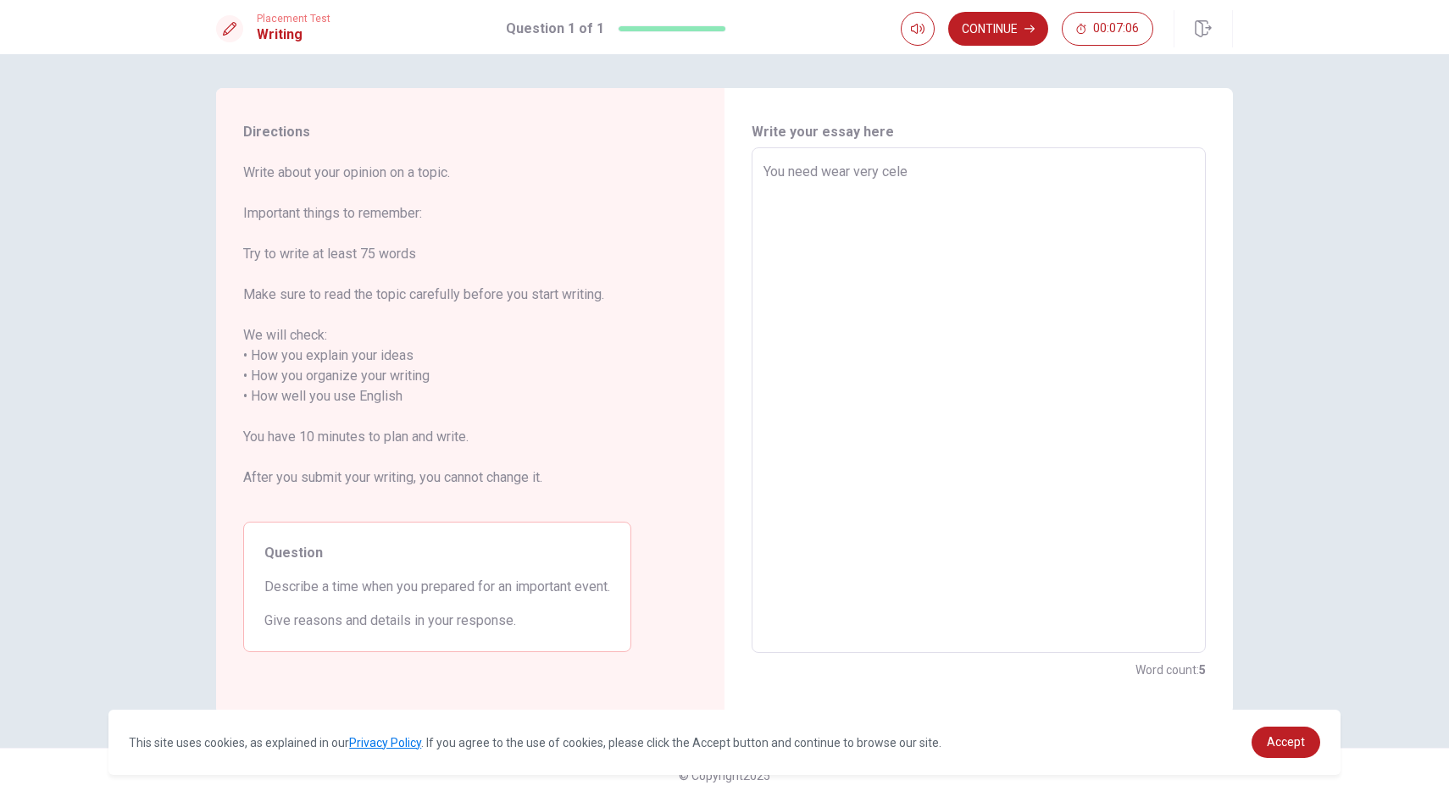
type textarea "x"
type textarea "You need wear very celer"
type textarea "x"
type textarea "You need wear very celer"
type textarea "x"
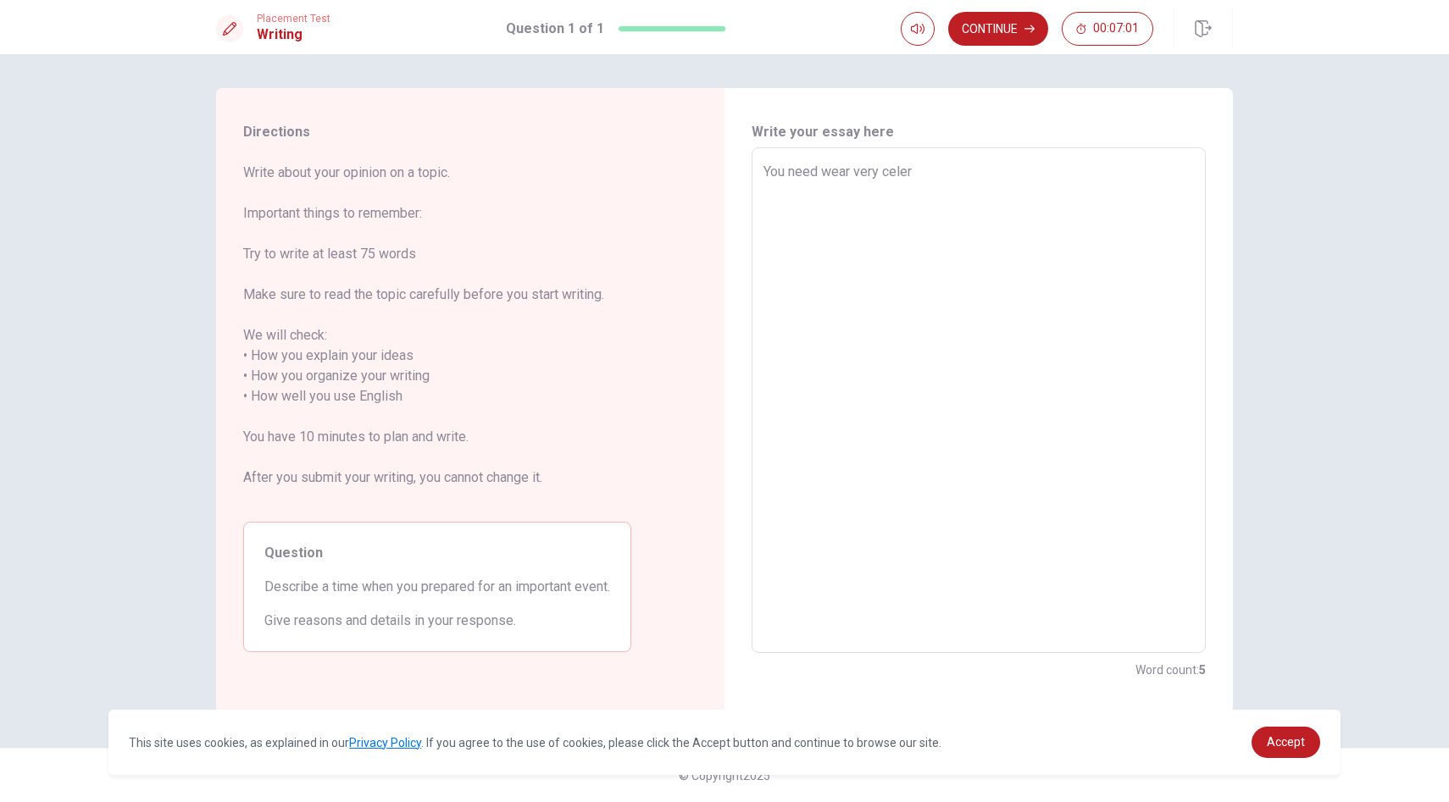
type textarea "You need wear very celer c"
type textarea "x"
type textarea "You need wear very celer cl"
type textarea "x"
type textarea "You need wear very celer clo"
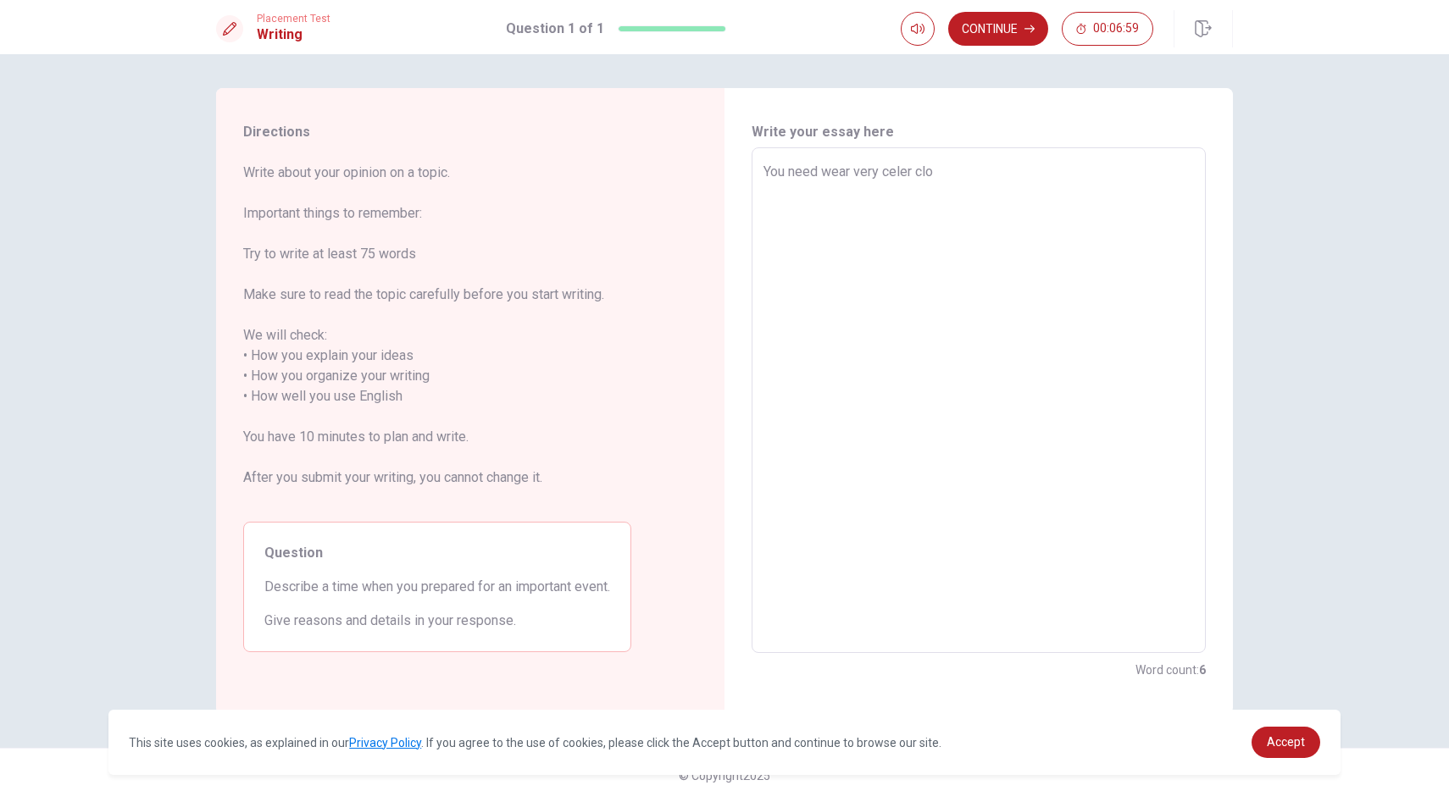
type textarea "x"
type textarea "You need wear very celer clot"
type textarea "x"
type textarea "You need wear very celer cloth"
type textarea "x"
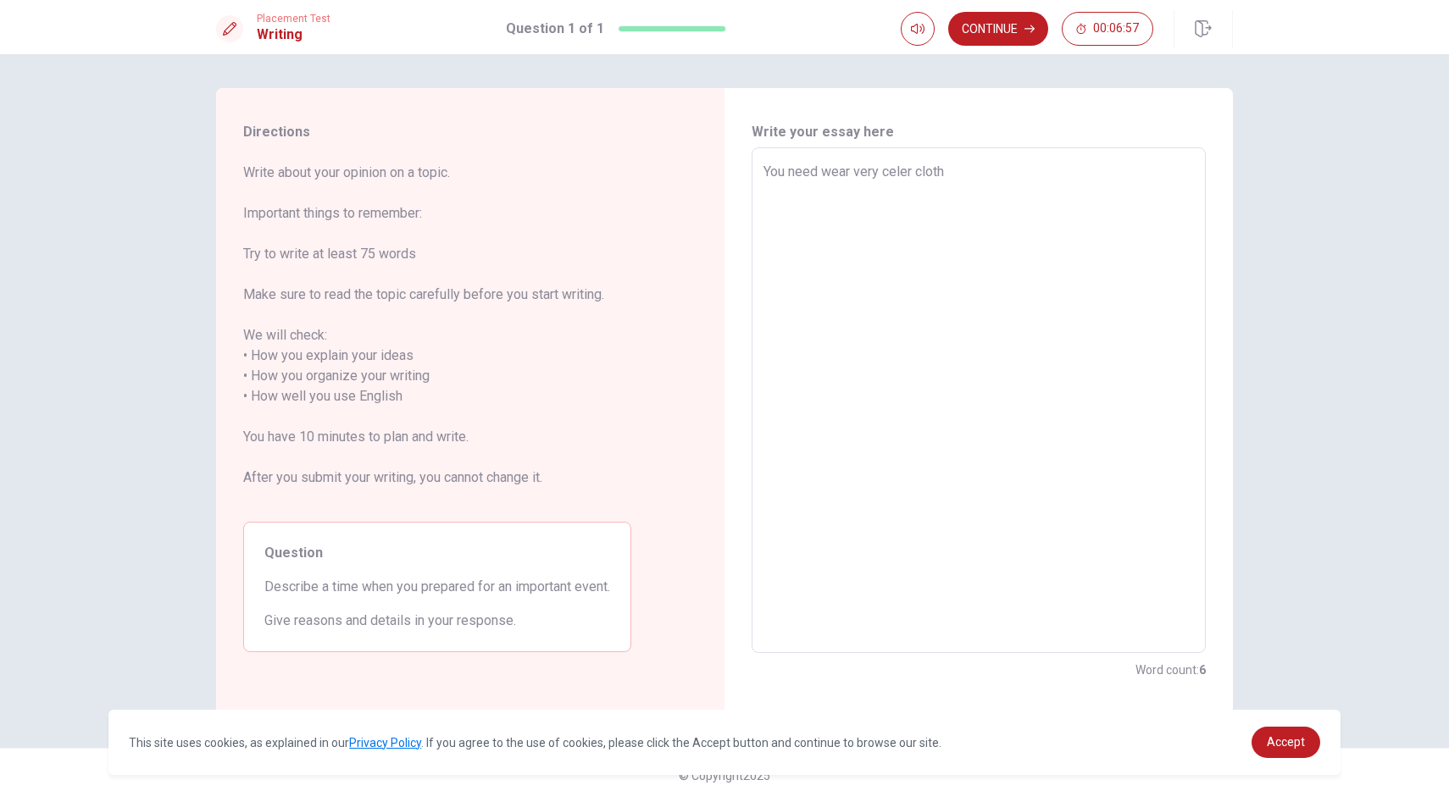
type textarea "You need wear very celer clothe"
type textarea "x"
type textarea "You need wear very celer clothes"
type textarea "x"
type textarea "You need wear very celer clothes"
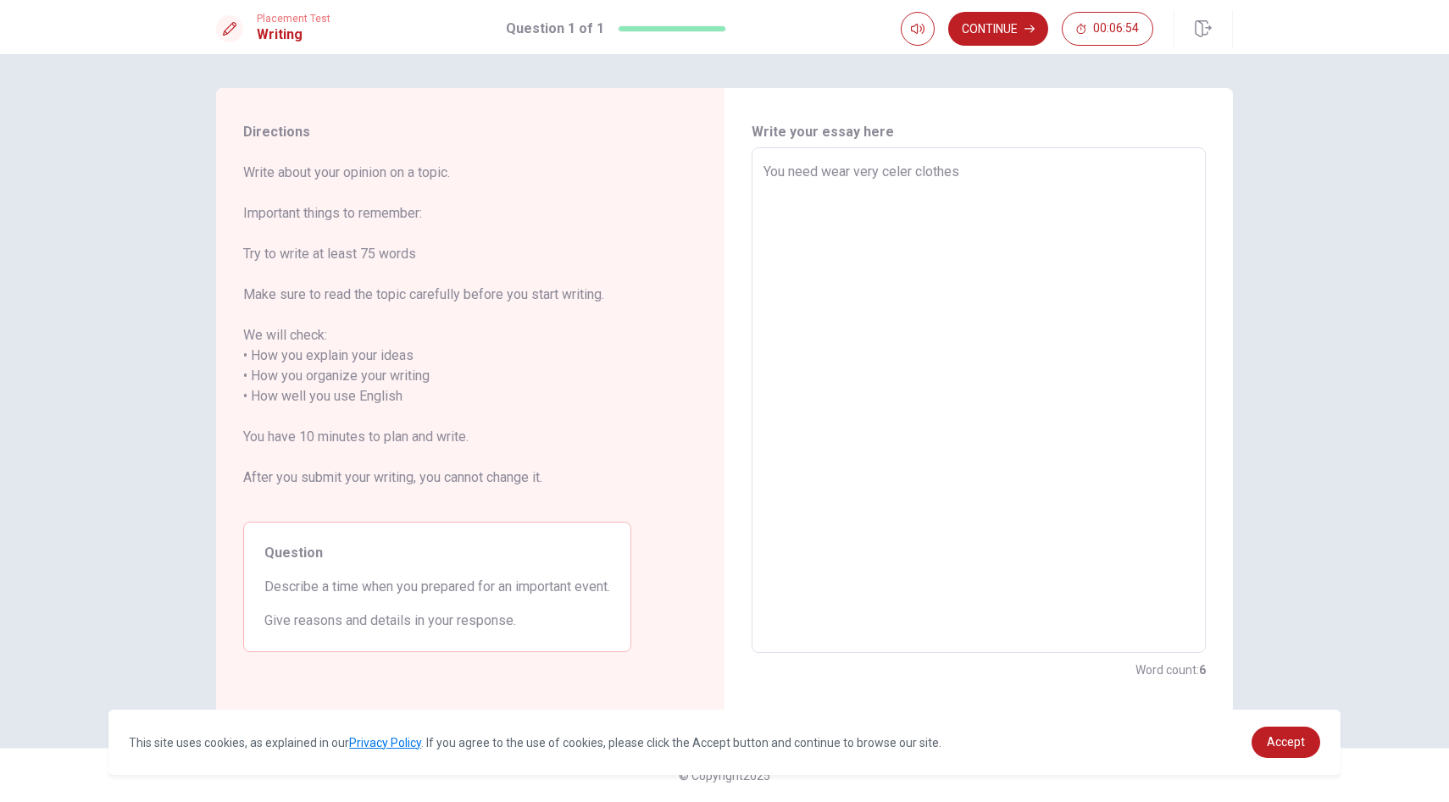
type textarea "x"
type textarea "You need wear very celer clothes a"
type textarea "x"
type textarea "You need wear very celer clothes an"
type textarea "x"
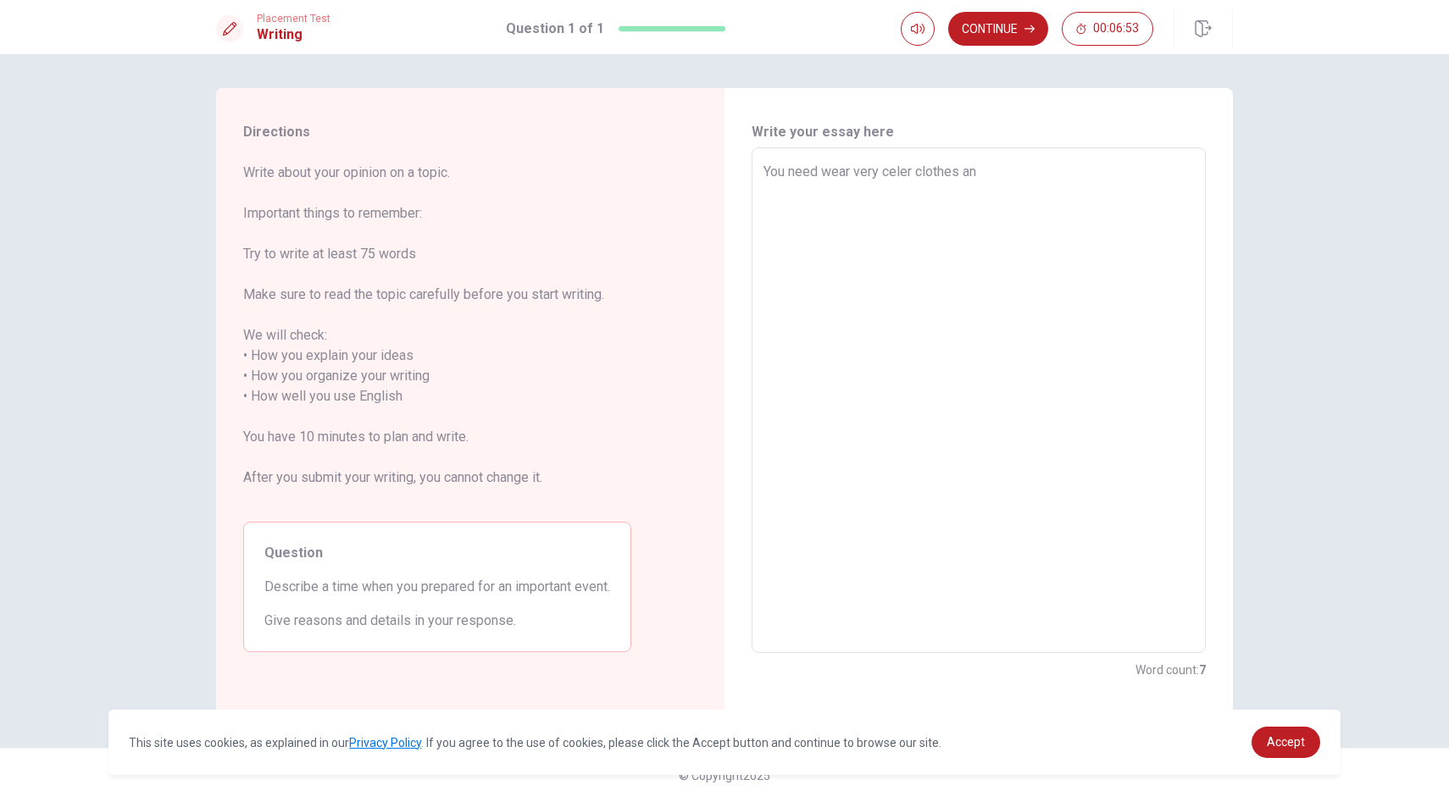
type textarea "You need wear very celer clothes and"
type textarea "x"
type textarea "You need wear very celer clothes and"
type textarea "x"
type textarea "You need wear very celer clothes and s"
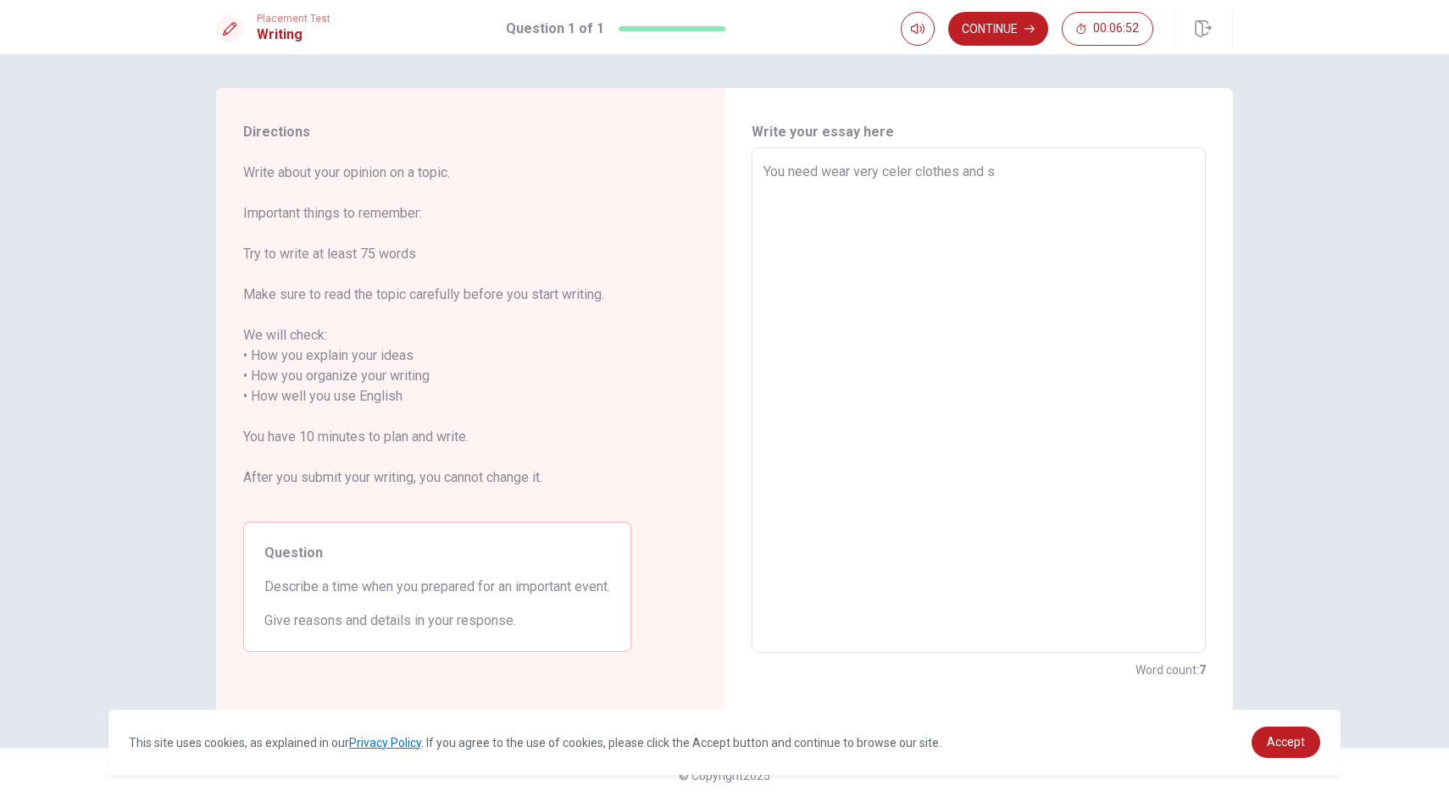
type textarea "x"
type textarea "You need wear very celer clothes and sh"
type textarea "x"
type textarea "You need wear very celer clothes and sho"
type textarea "x"
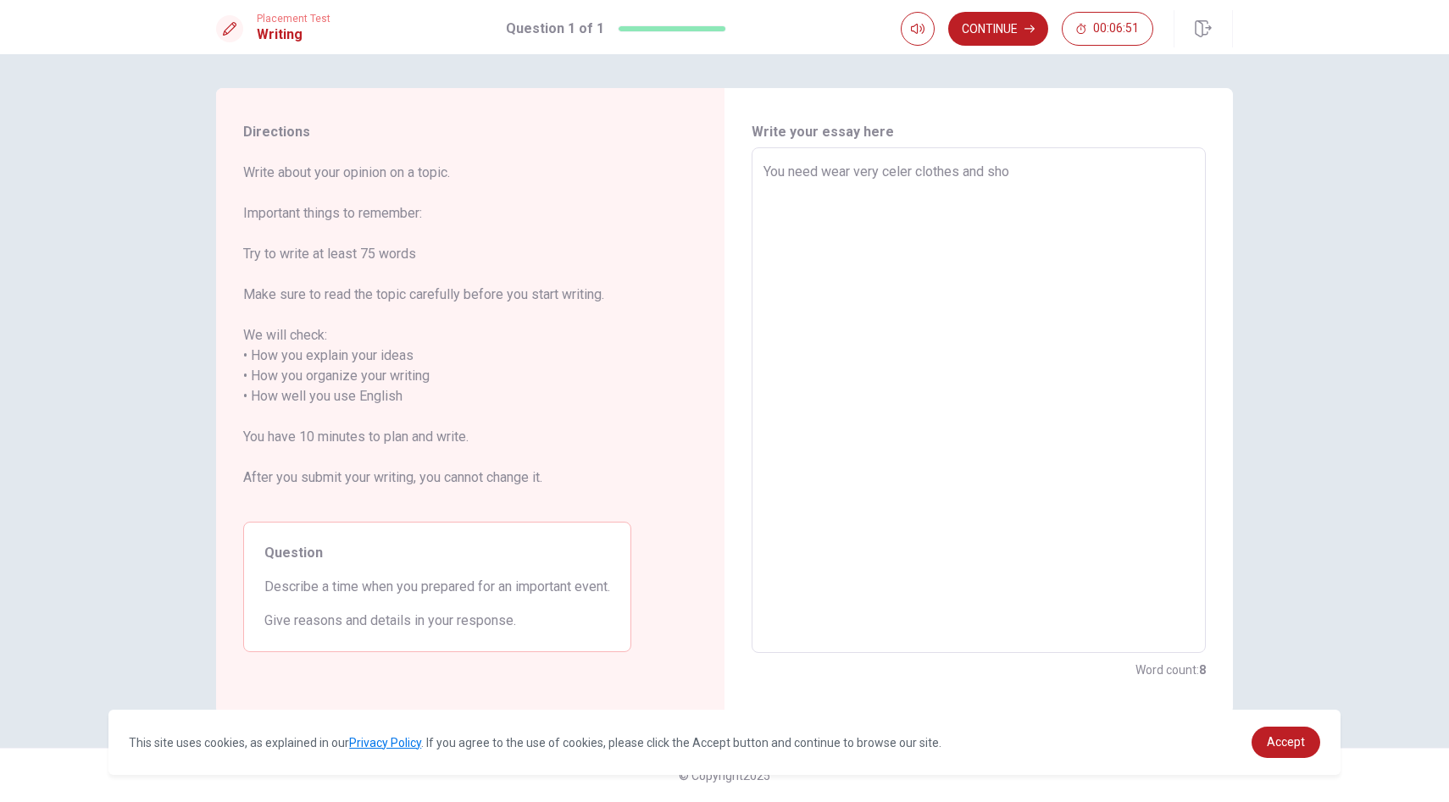
type textarea "You need wear very celer clothes and shou"
type textarea "x"
type textarea "You need wear very celer clothes and shoue"
type textarea "x"
type textarea "You need wear very celer clothes and shoues"
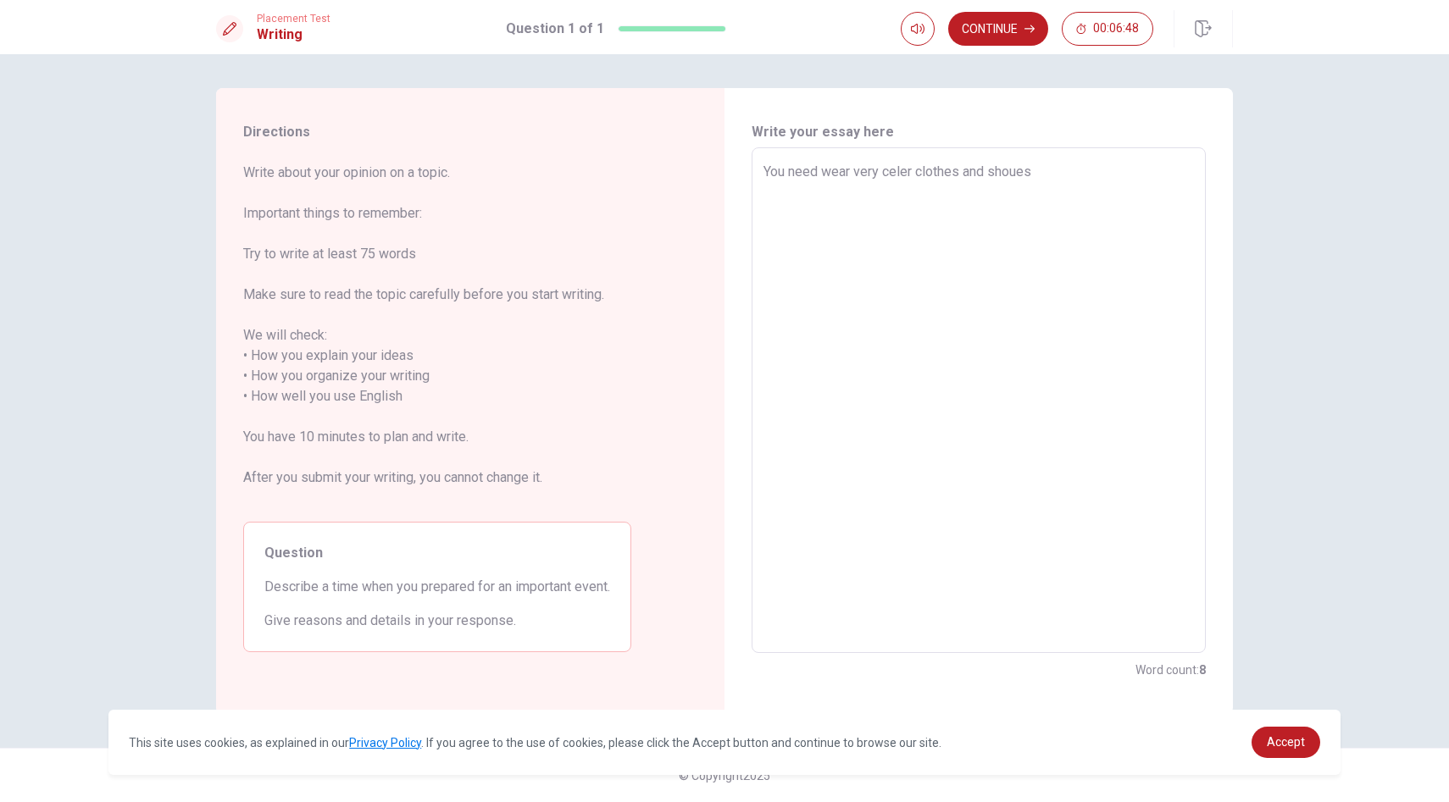
type textarea "x"
type textarea "You need wear very celer clothes and shoue"
type textarea "x"
type textarea "You need wear very celer clothes and shou"
type textarea "x"
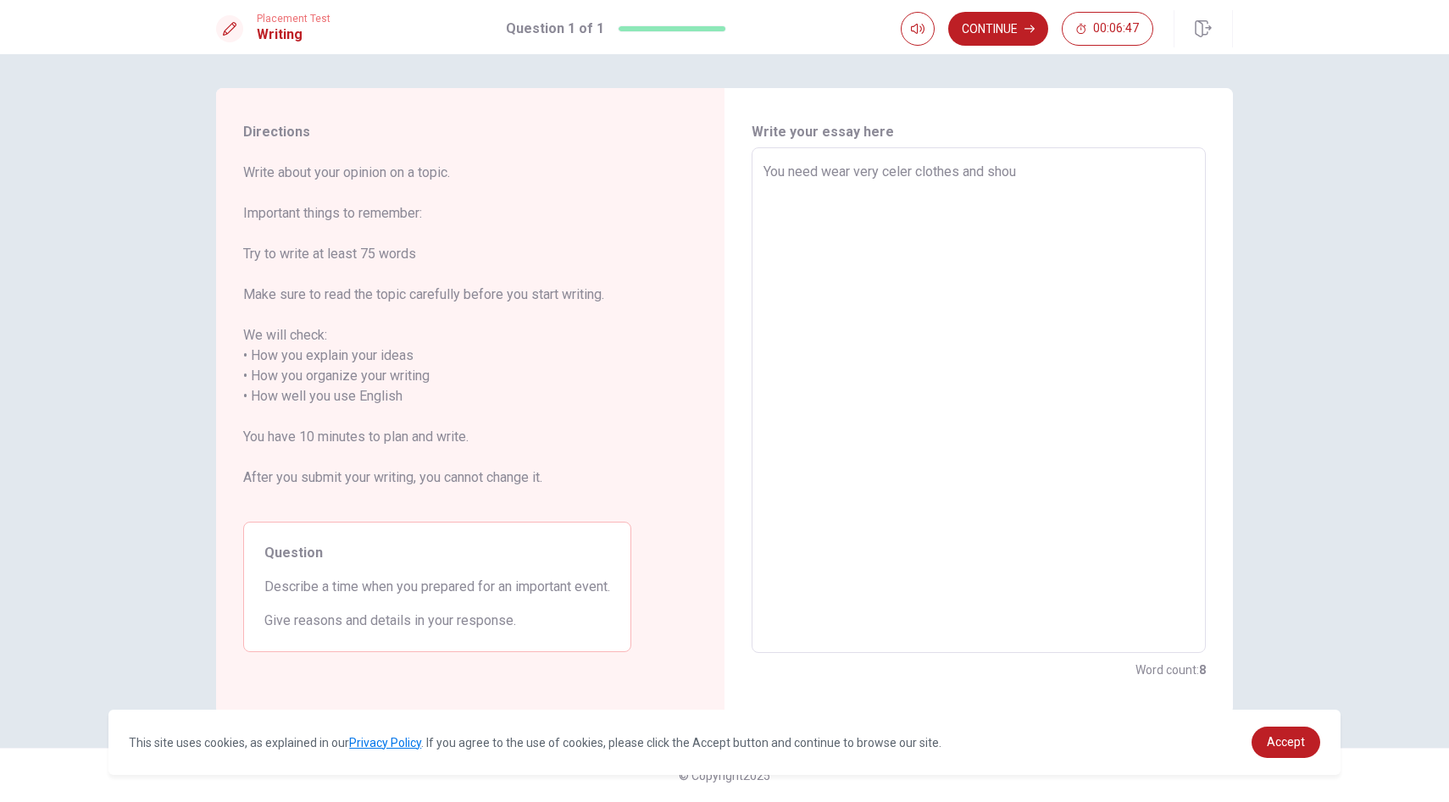
type textarea "You need wear very celer clothes and shous"
type textarea "x"
type textarea "You need wear very celer clothes and shous"
type textarea "x"
type textarea "You need wear very celer clothes and shous"
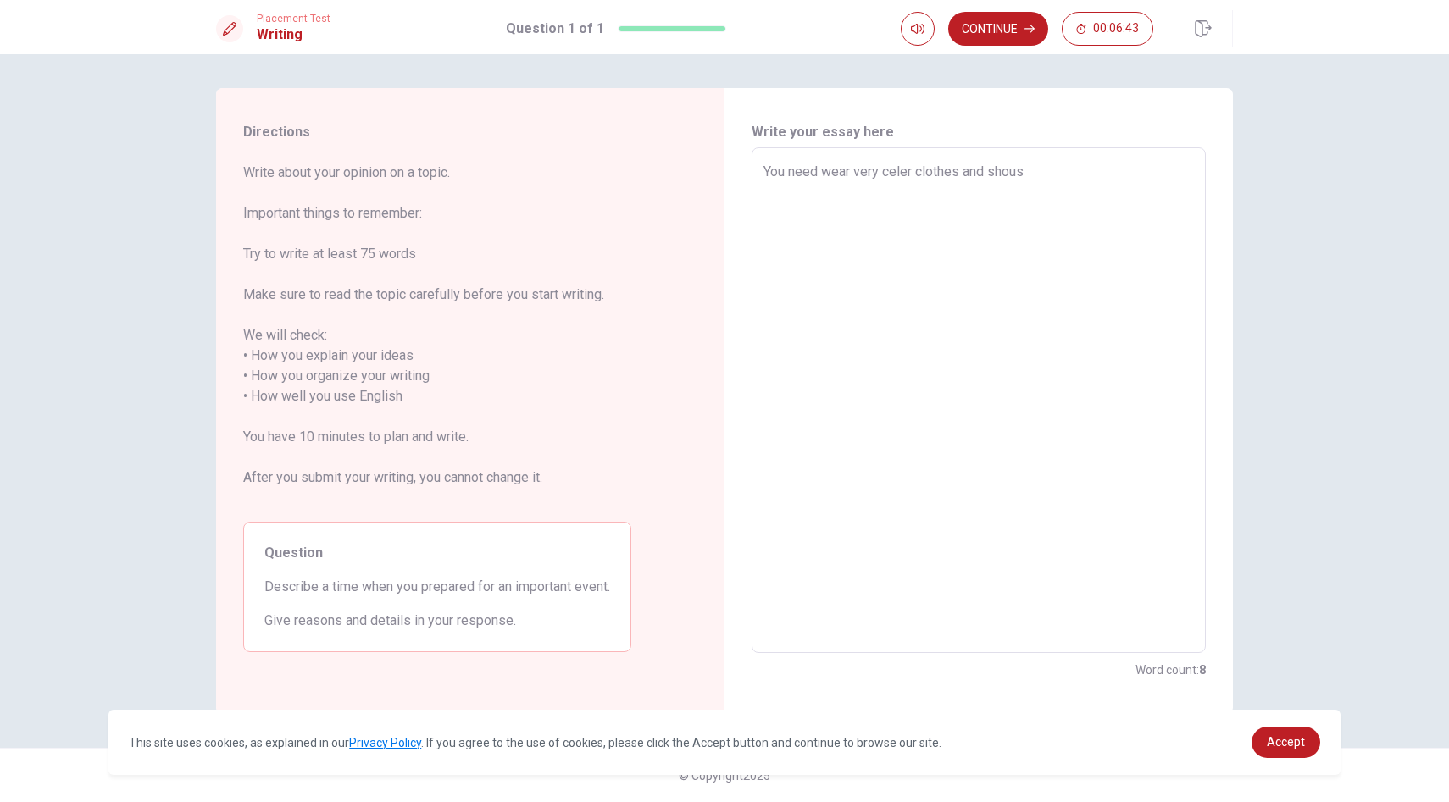
type textarea "x"
type textarea "You need wear very celer clothes and shous,"
type textarea "x"
type textarea "You need wear very celer clothes and shous,"
type textarea "x"
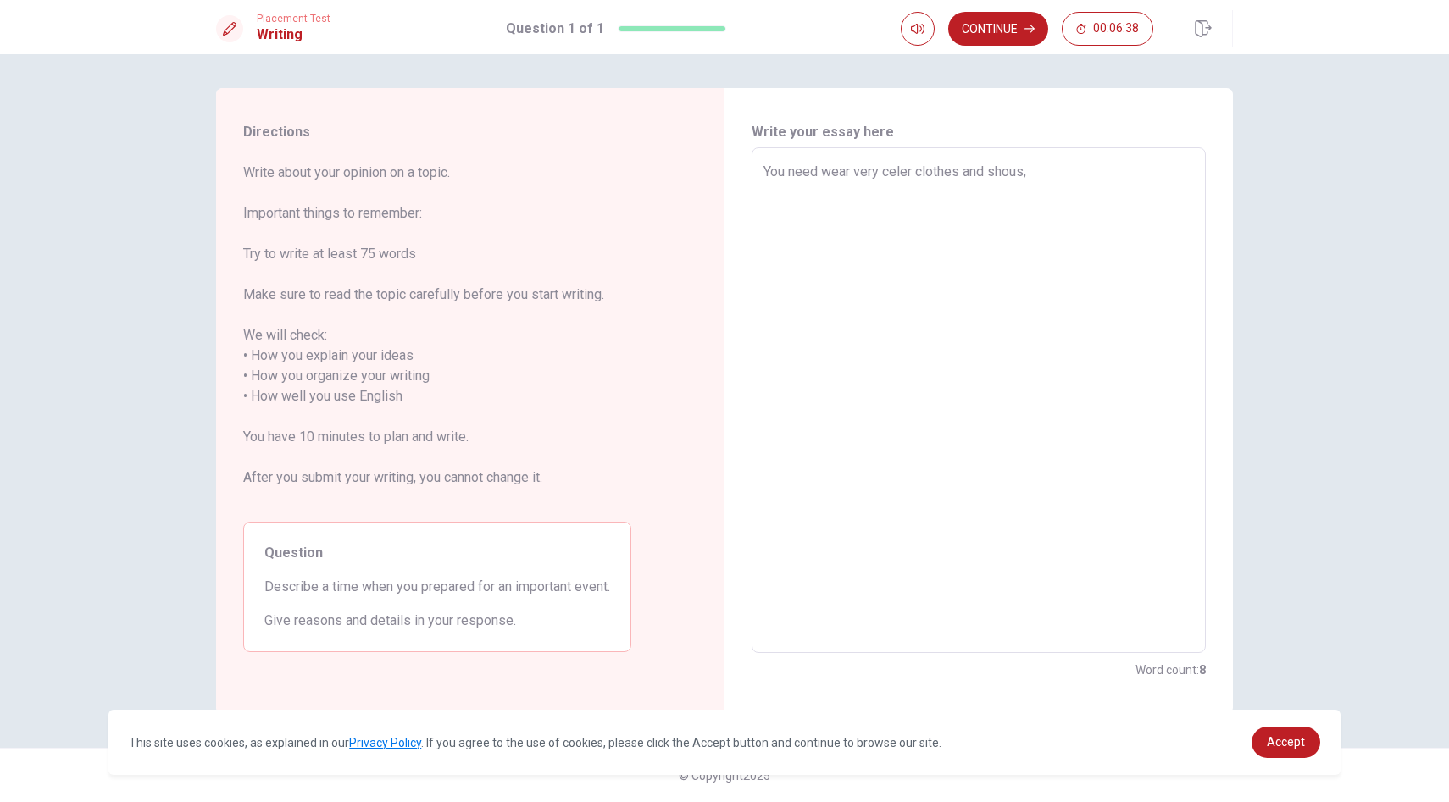
type textarea "You need wear very celer clothes and shous, b"
type textarea "x"
type textarea "You need wear very celer clothes and shous, be"
type textarea "x"
type textarea "You need wear very celer clothes and shous, bec"
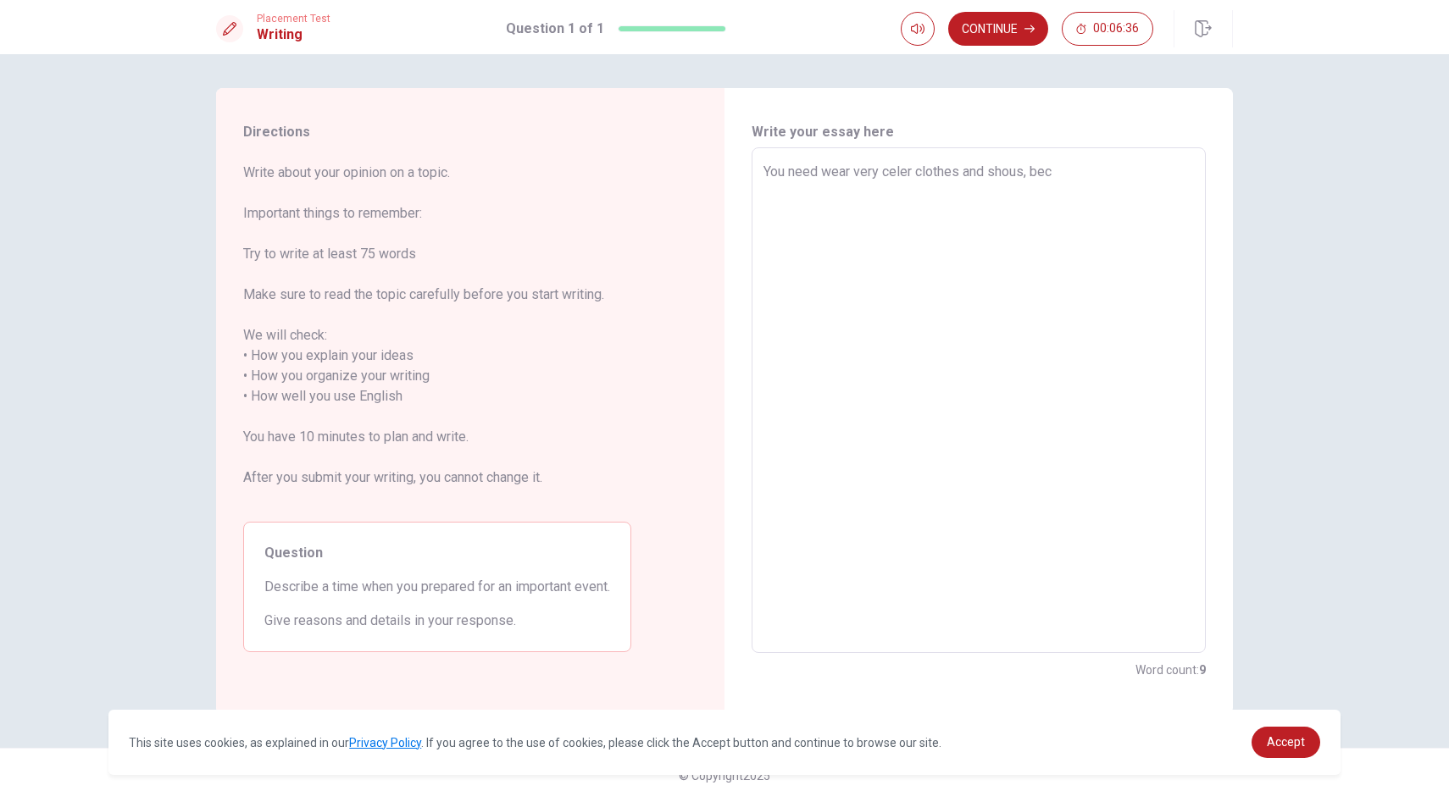
type textarea "x"
type textarea "You need wear very celer clothes and shous, becu"
type textarea "x"
type textarea "You need wear very celer clothes and shous, becus"
type textarea "x"
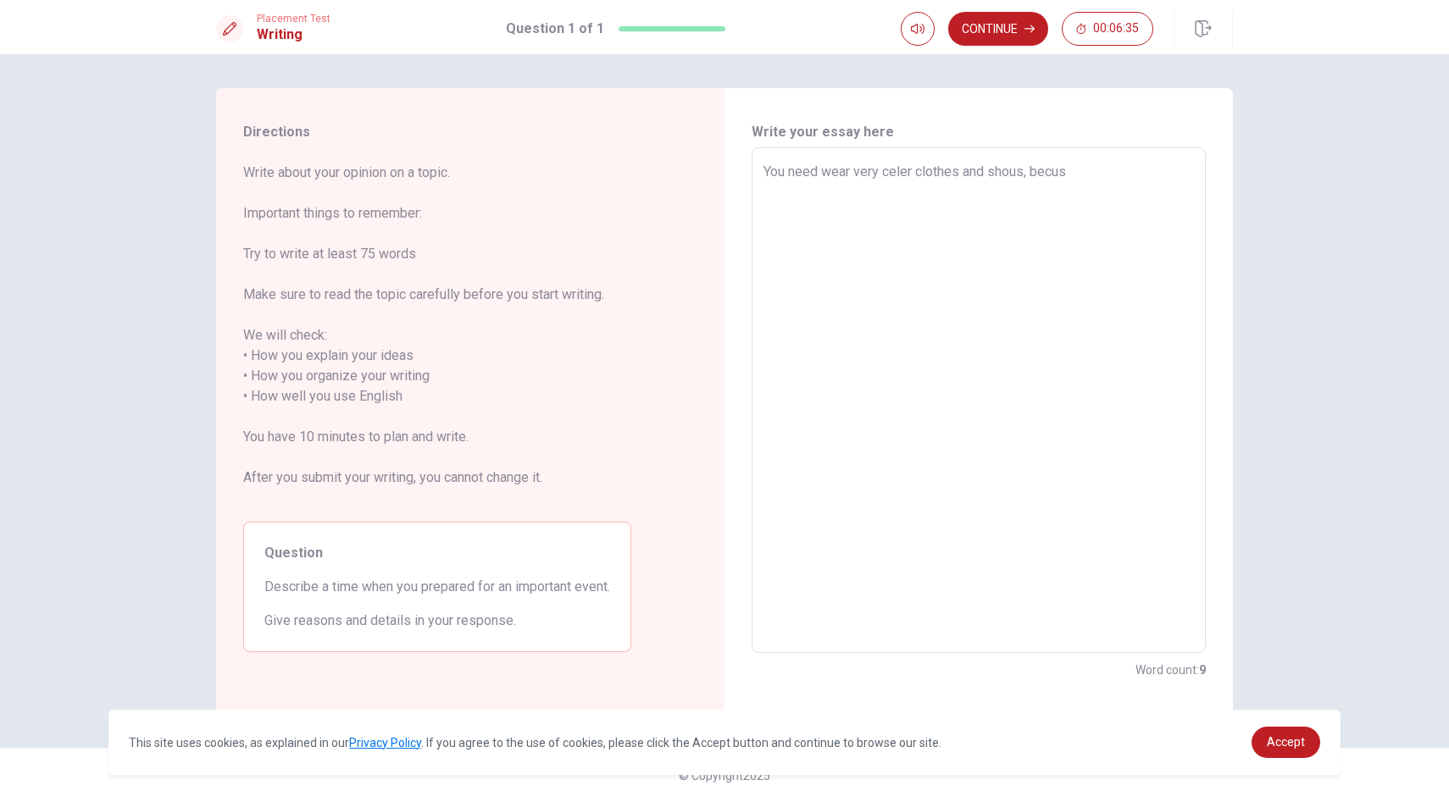
type textarea "You need wear very celer clothes and shous, becus"
type textarea "x"
type textarea "You need wear very celer clothes and shous, becus"
type textarea "x"
type textarea "You need wear very celer clothes and shous, becu"
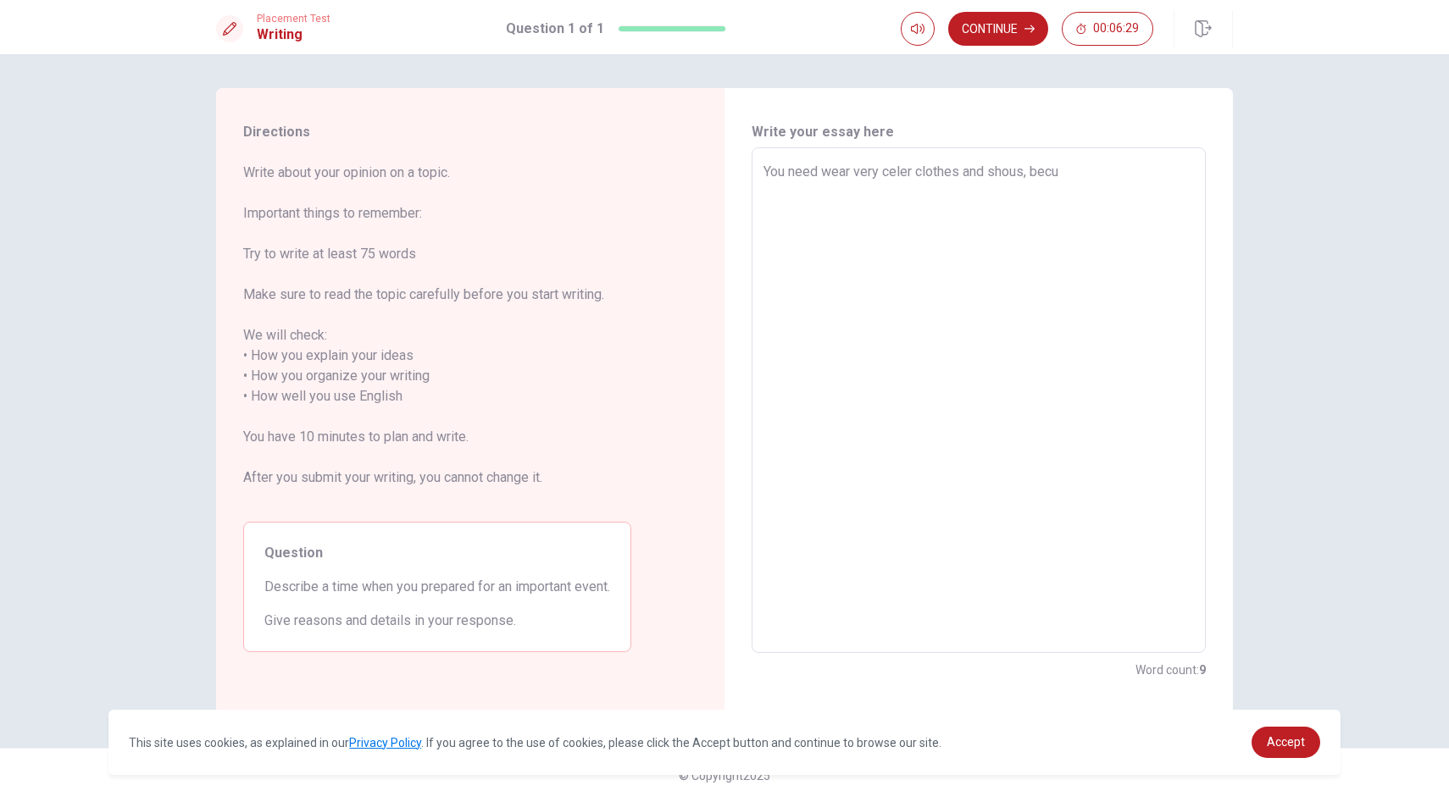
type textarea "x"
type textarea "You need wear very celer clothes and shous, bec"
type textarea "x"
type textarea "You need wear very celer clothes and shous, be"
type textarea "x"
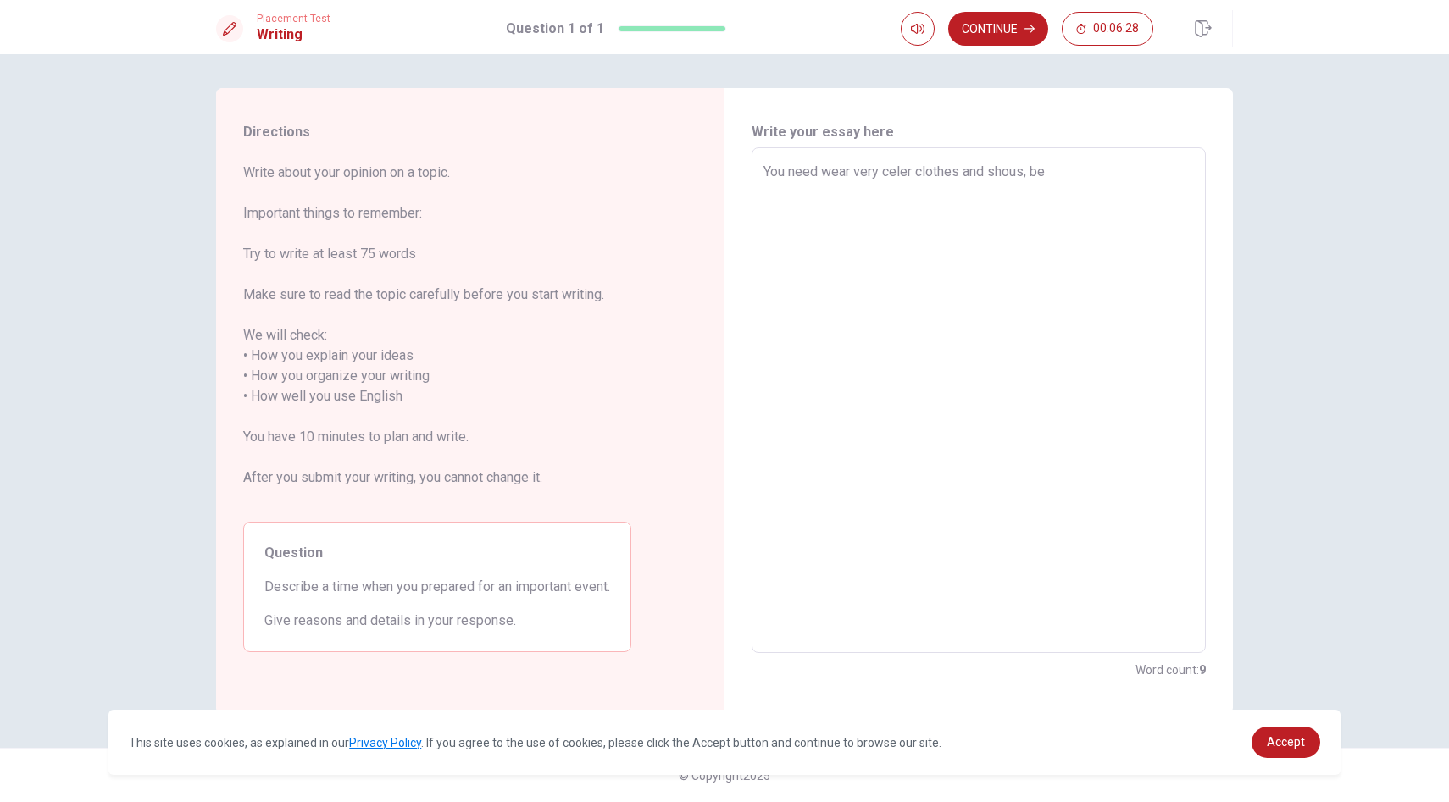
type textarea "You need wear very celer clothes and shous, b"
type textarea "x"
type textarea "You need wear very celer clothes and shous,"
type textarea "x"
type textarea "You need wear very celer clothes and shous, b"
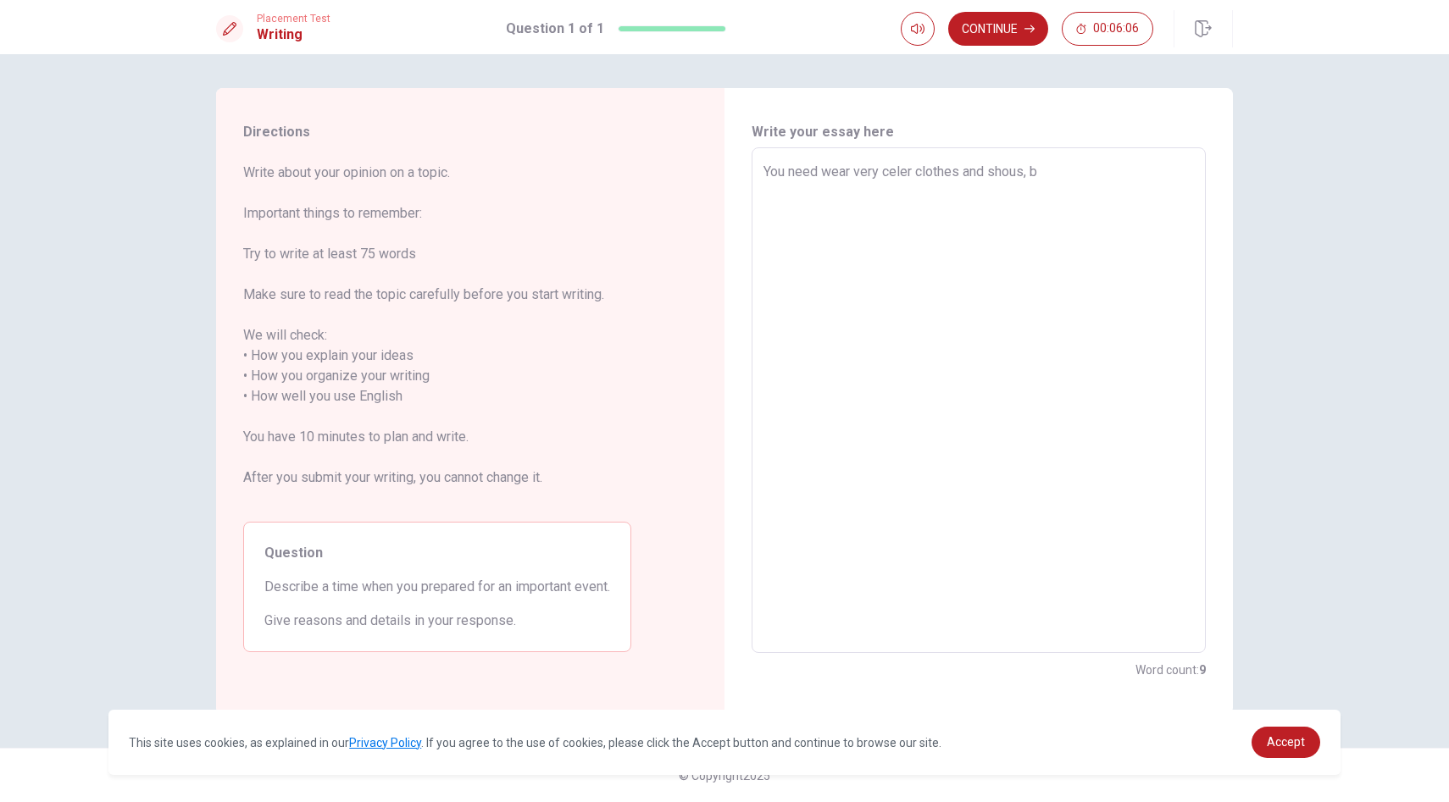
type textarea "x"
type textarea "You need wear very celer clothes and shous, be"
type textarea "x"
type textarea "You need wear very celer clothes and shous, bec"
type textarea "x"
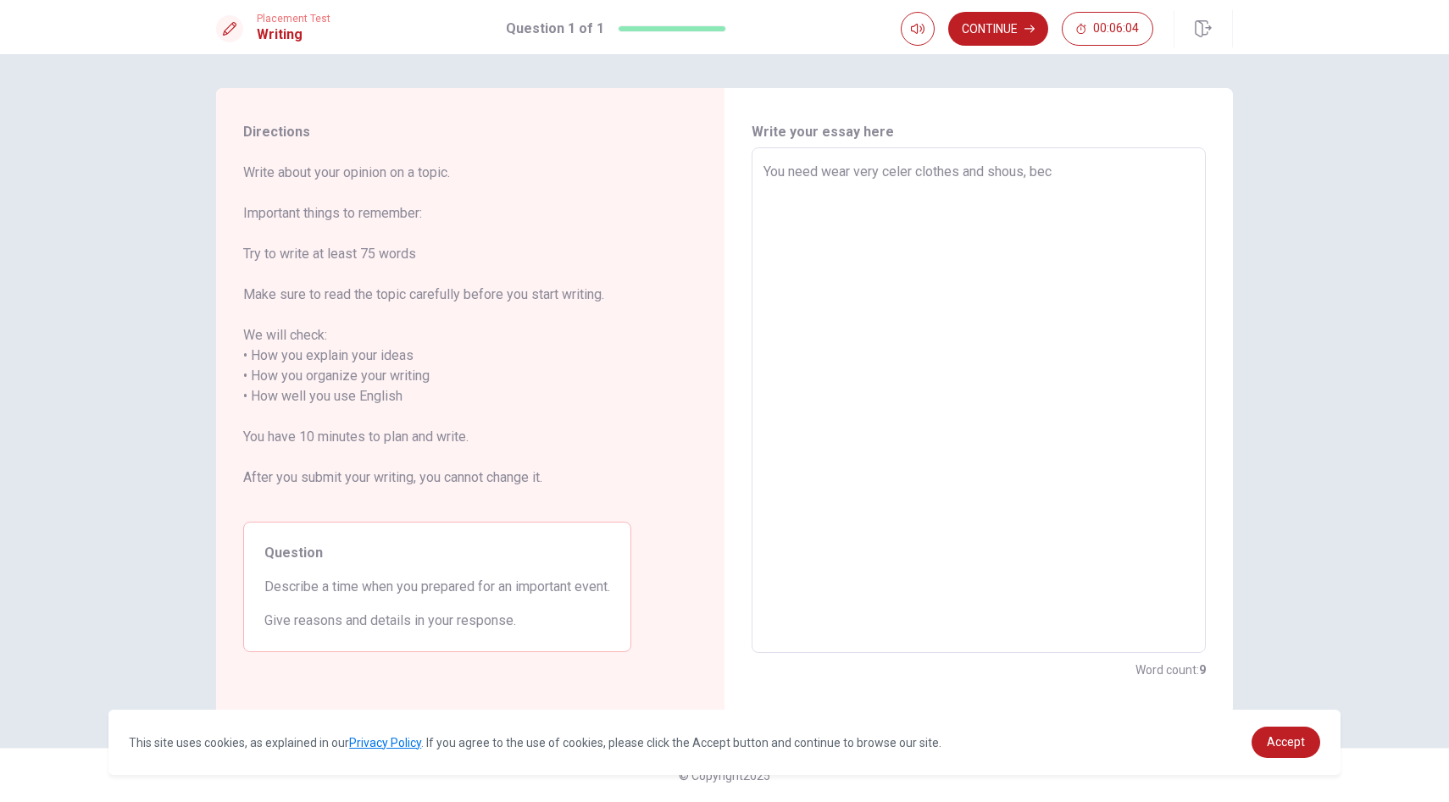
type textarea "You need wear very celer clothes and shous, becu"
type textarea "x"
type textarea "You need wear very celer clothes and shous, becus"
type textarea "x"
type textarea "You need wear very celer clothes and shous, becus"
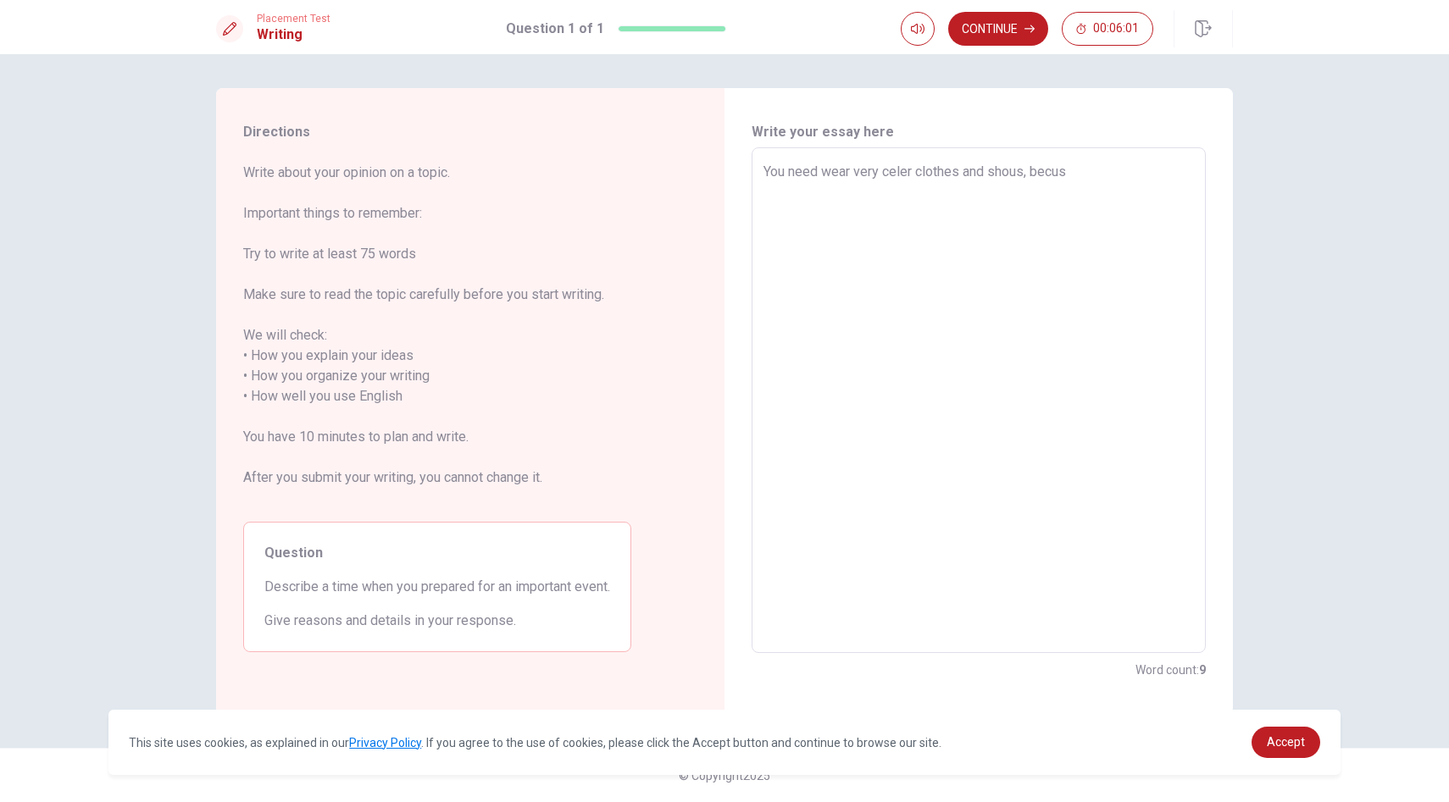
type textarea "x"
type textarea "You need wear very celer clothes and shous, becus i"
type textarea "x"
type textarea "You need wear very celer clothes and shous, becus it"
type textarea "x"
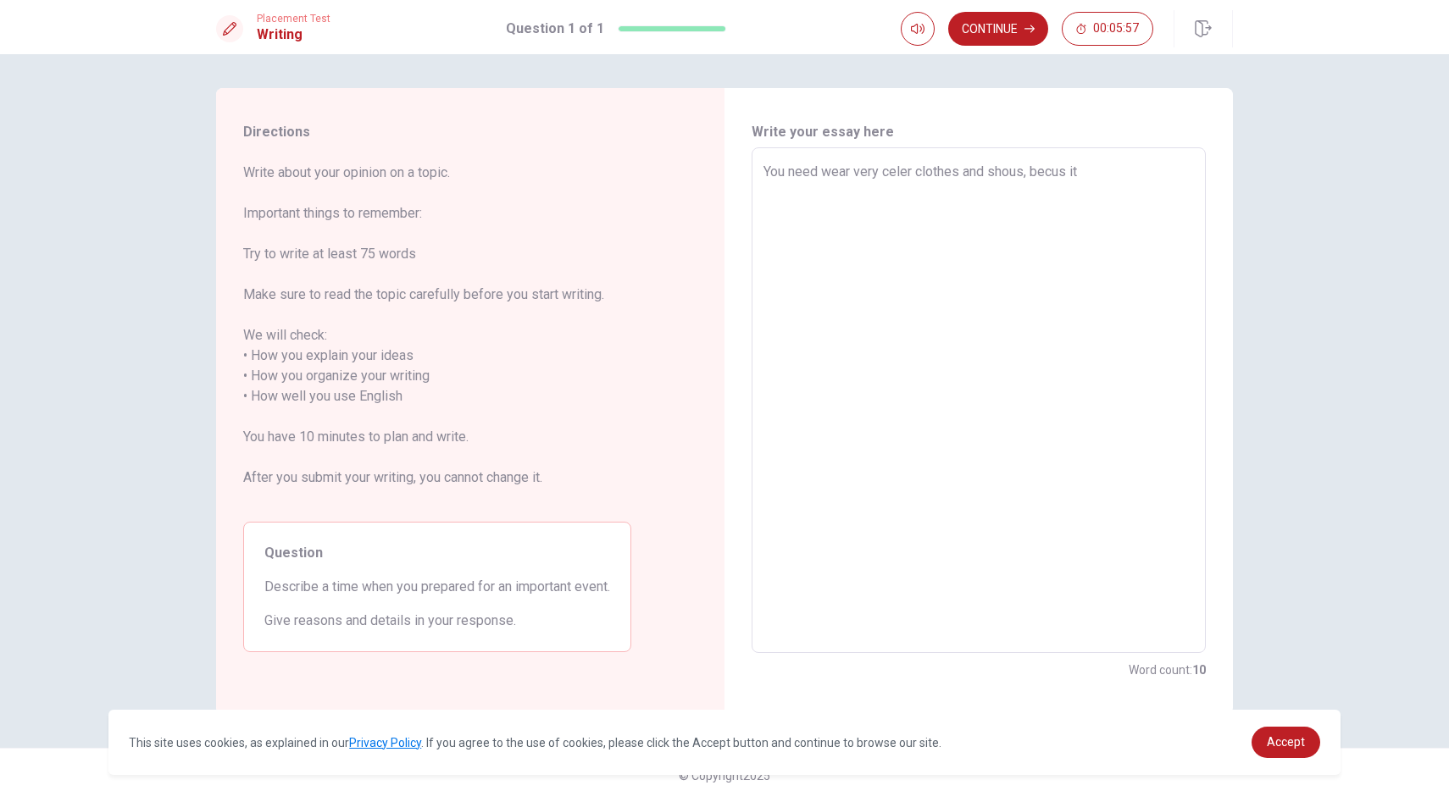
type textarea "You need wear very celer clothes and shous, becus it'"
type textarea "x"
type textarea "You need wear very celer clothes and shous, becus it's"
type textarea "x"
type textarea "You need wear very celer clothes and shous, becus it's"
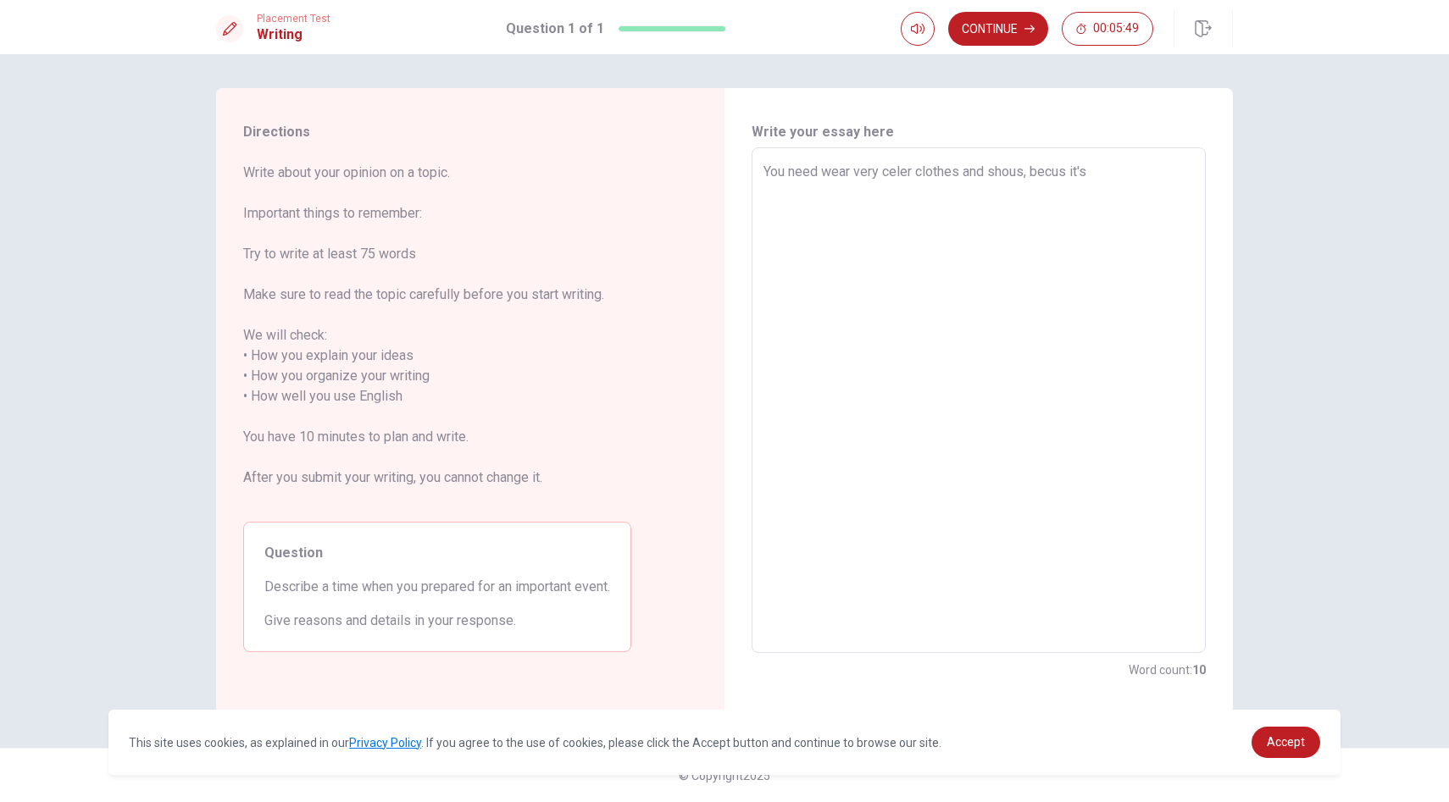
type textarea "x"
type textarea "You need wear very celer clothes and shous, [PERSON_NAME] it's r"
type textarea "x"
type textarea "You need wear very celer clothes and shous, becus it's re"
type textarea "x"
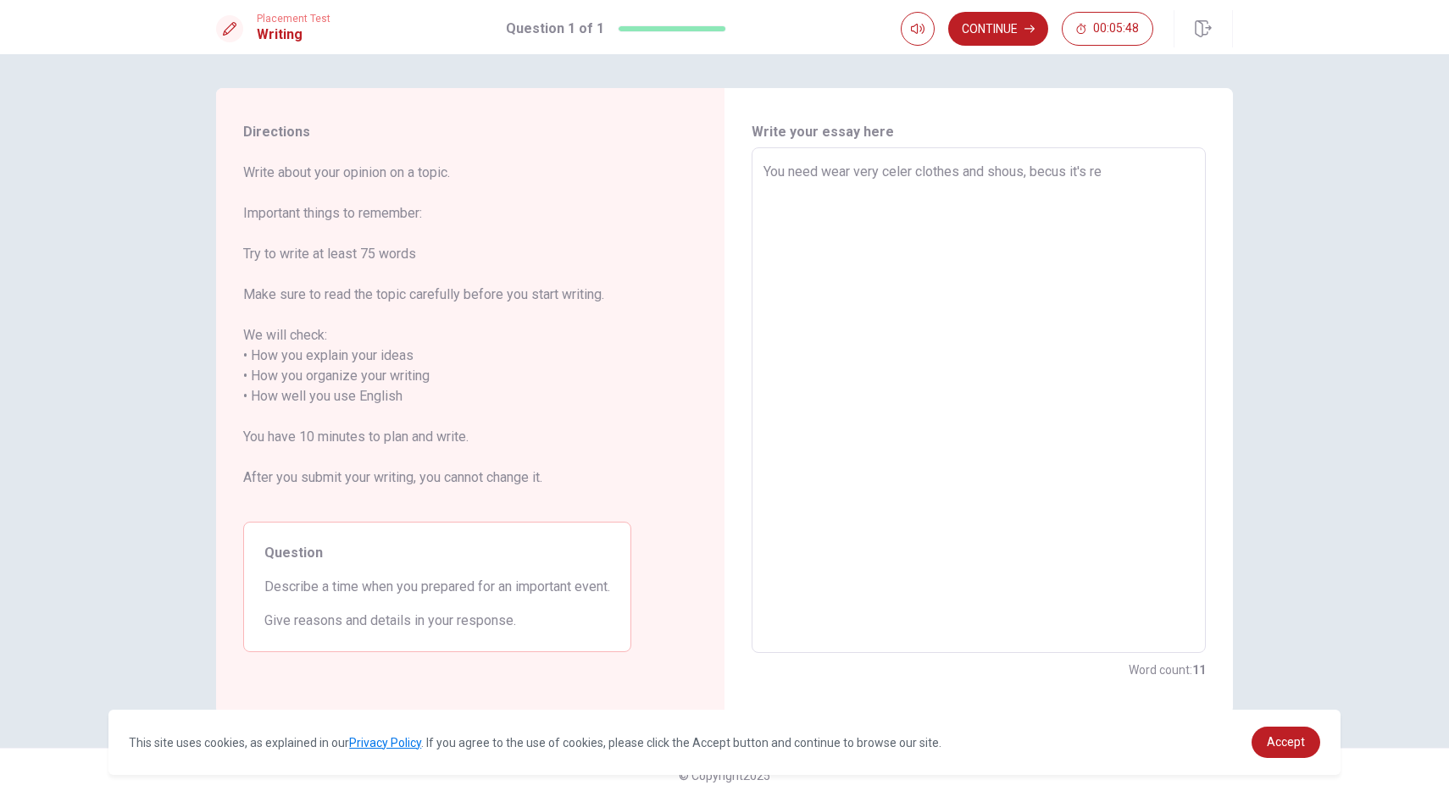
type textarea "You need wear very celer clothes and shous, becus it's res"
type textarea "x"
type textarea "You need wear very celer clothes and shous, becus it's resp"
type textarea "x"
type textarea "You need wear very celer clothes and shous, becus it's respe"
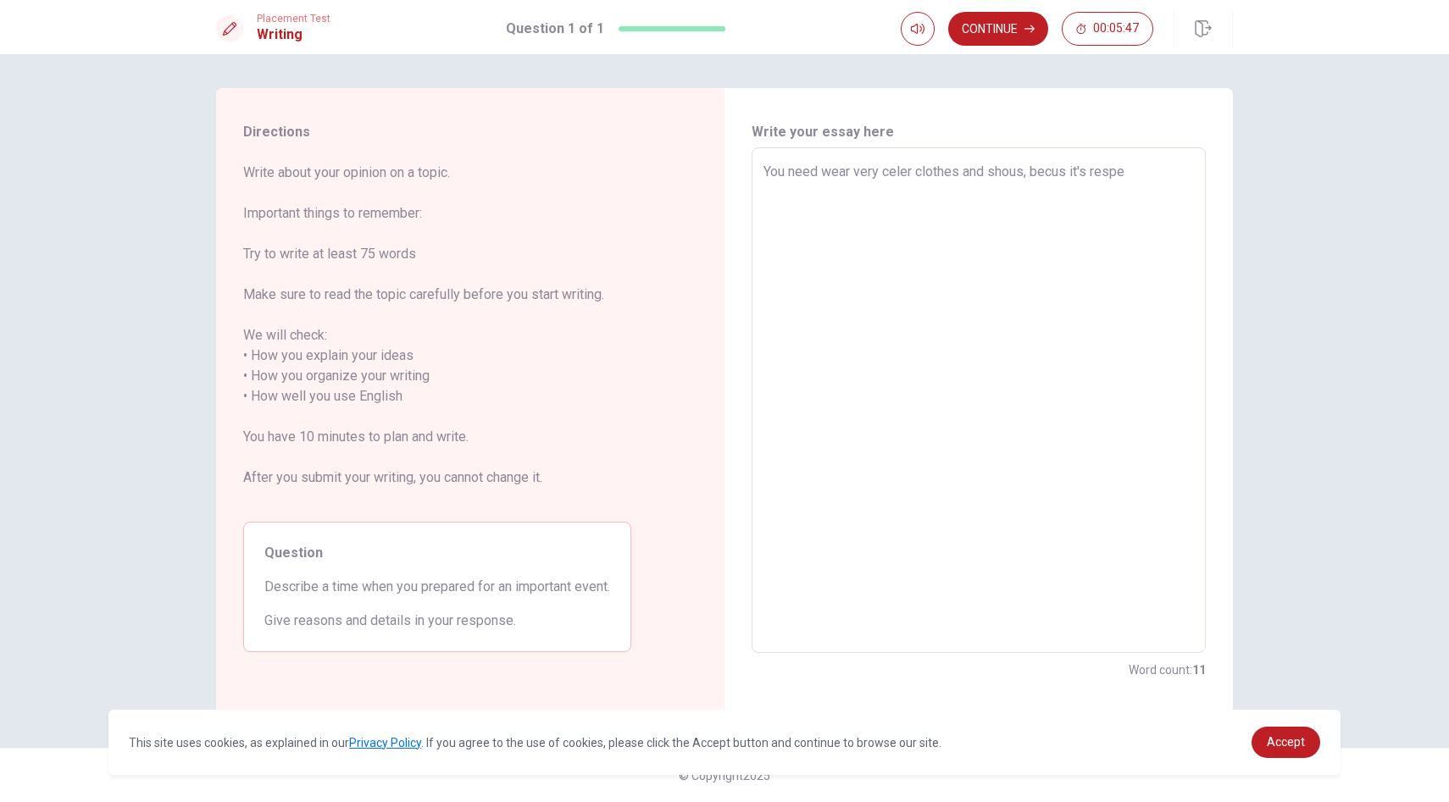
type textarea "x"
type textarea "You need wear very celer clothes and shous, becus it's respec"
type textarea "x"
type textarea "You need wear very celer clothes and shous, becus it's respect"
type textarea "x"
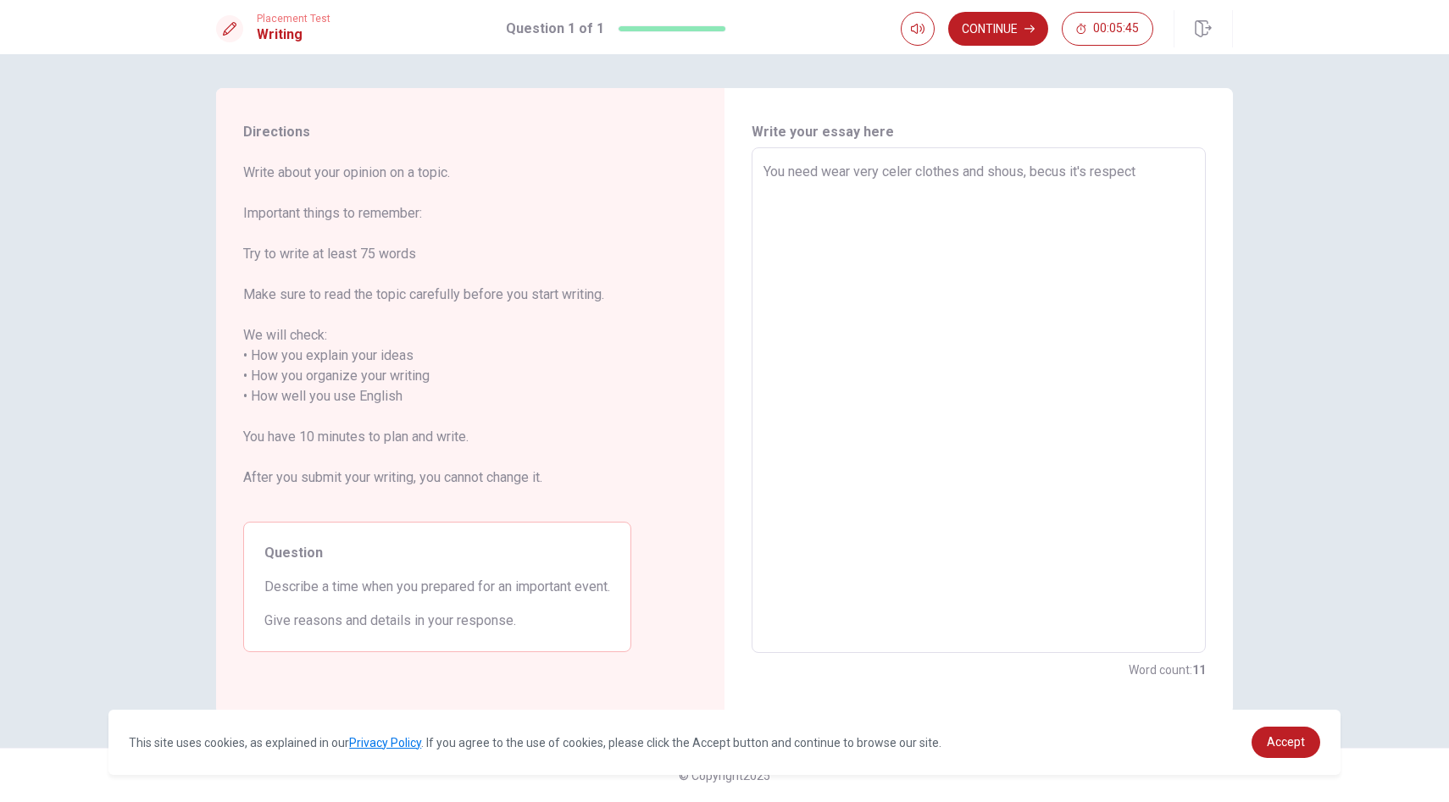
type textarea "You need wear very celer clothes and shous, becus it's respect"
type textarea "x"
type textarea "You need wear very celer clothes and shous, becus it's respect t"
type textarea "x"
type textarea "You need wear very celer clothes and shous, becus it's respect th"
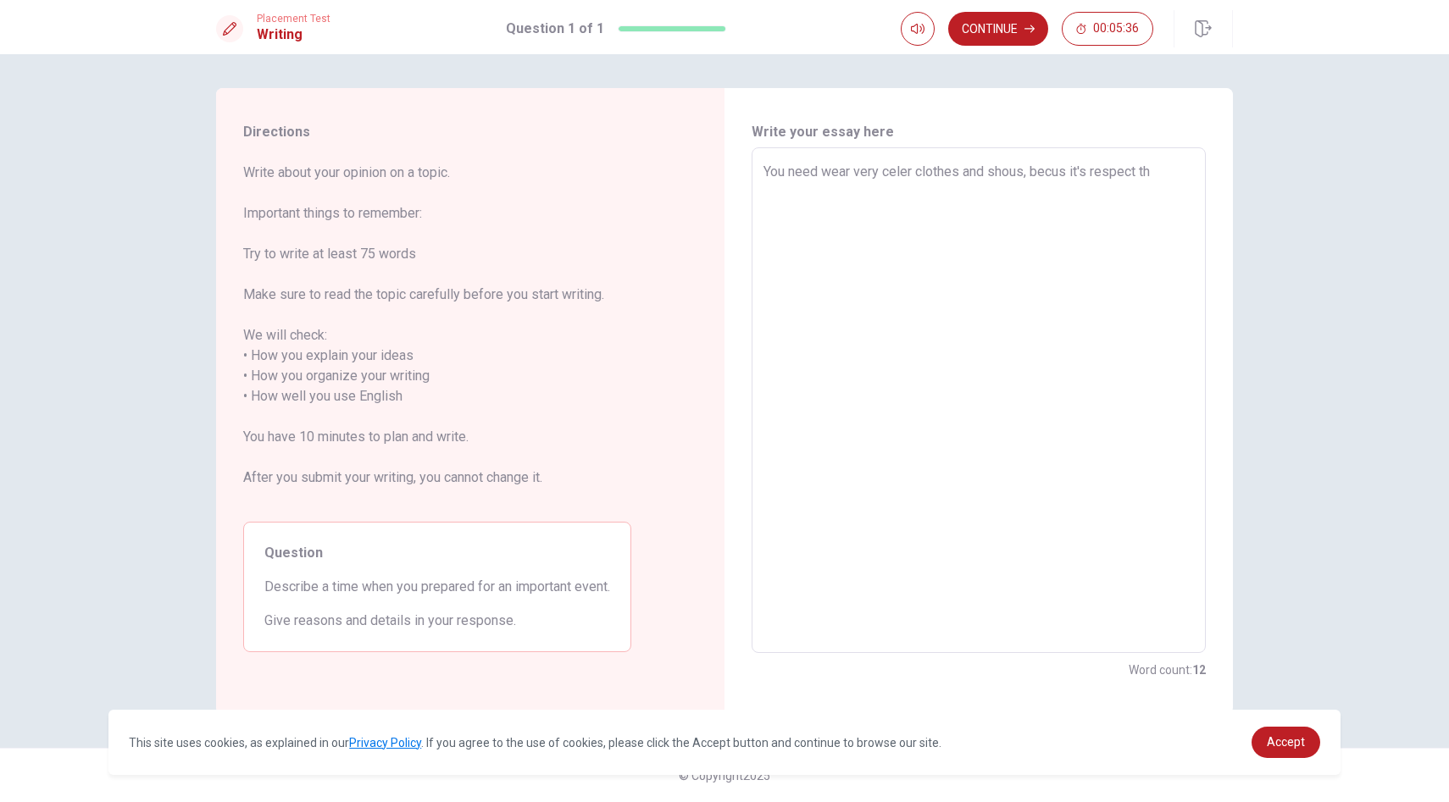
type textarea "x"
type textarea "You need wear very celer clothes and shous, becus it's respect the"
type textarea "x"
type textarea "You need wear very celer clothes and shous, becus it's respect the"
type textarea "x"
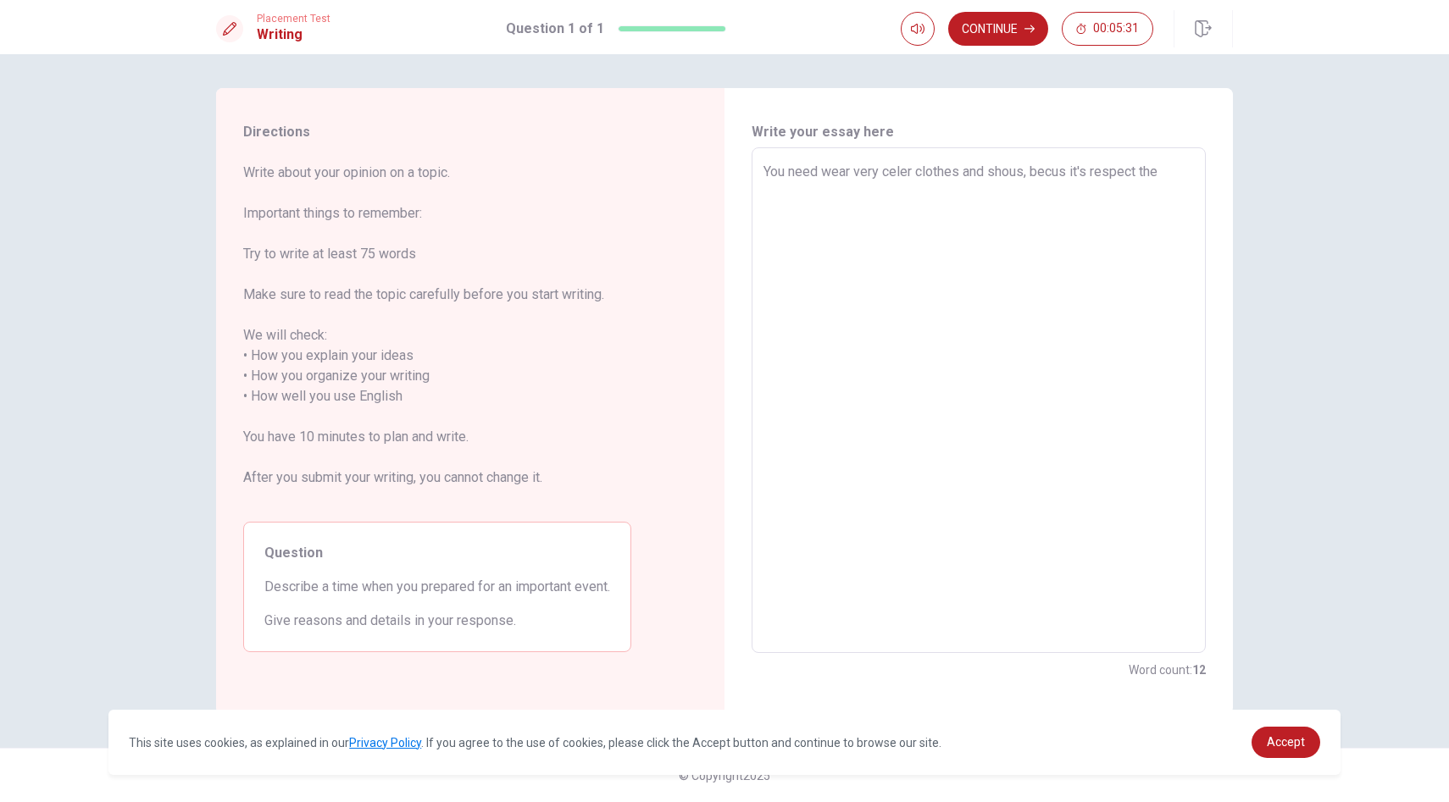
type textarea "You need wear very celer clothes and shous, becus it's respect the e"
type textarea "x"
type textarea "You need wear very celer clothes and shous, [PERSON_NAME] it's respect the ev"
type textarea "x"
type textarea "You need wear very celer clothes and shous, becus it's respect the eve"
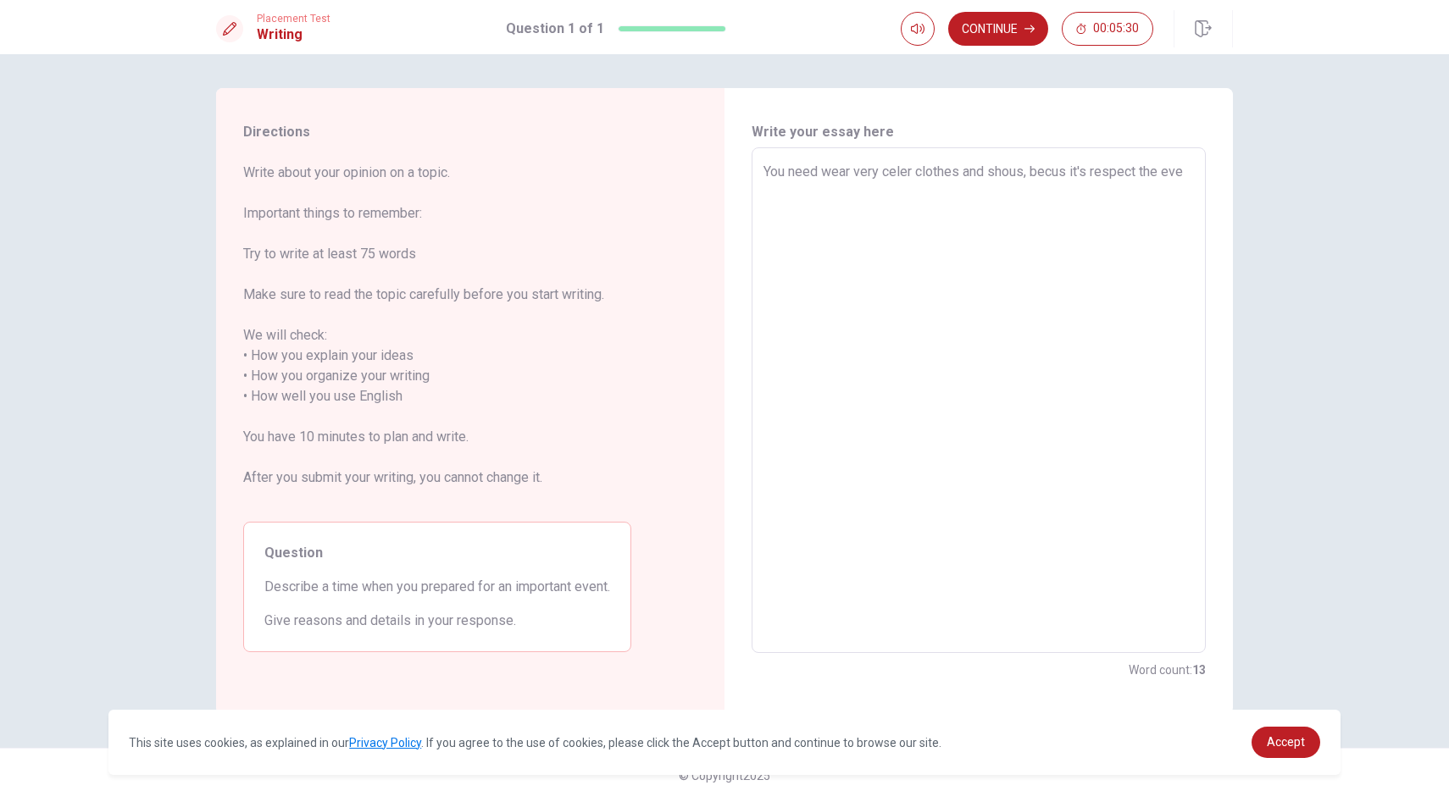
type textarea "x"
type textarea "You need wear very celer clothes and shous, [PERSON_NAME] it's respect the even"
type textarea "x"
type textarea "You need wear very celer clothes and shous, becus it's respect the event"
type textarea "x"
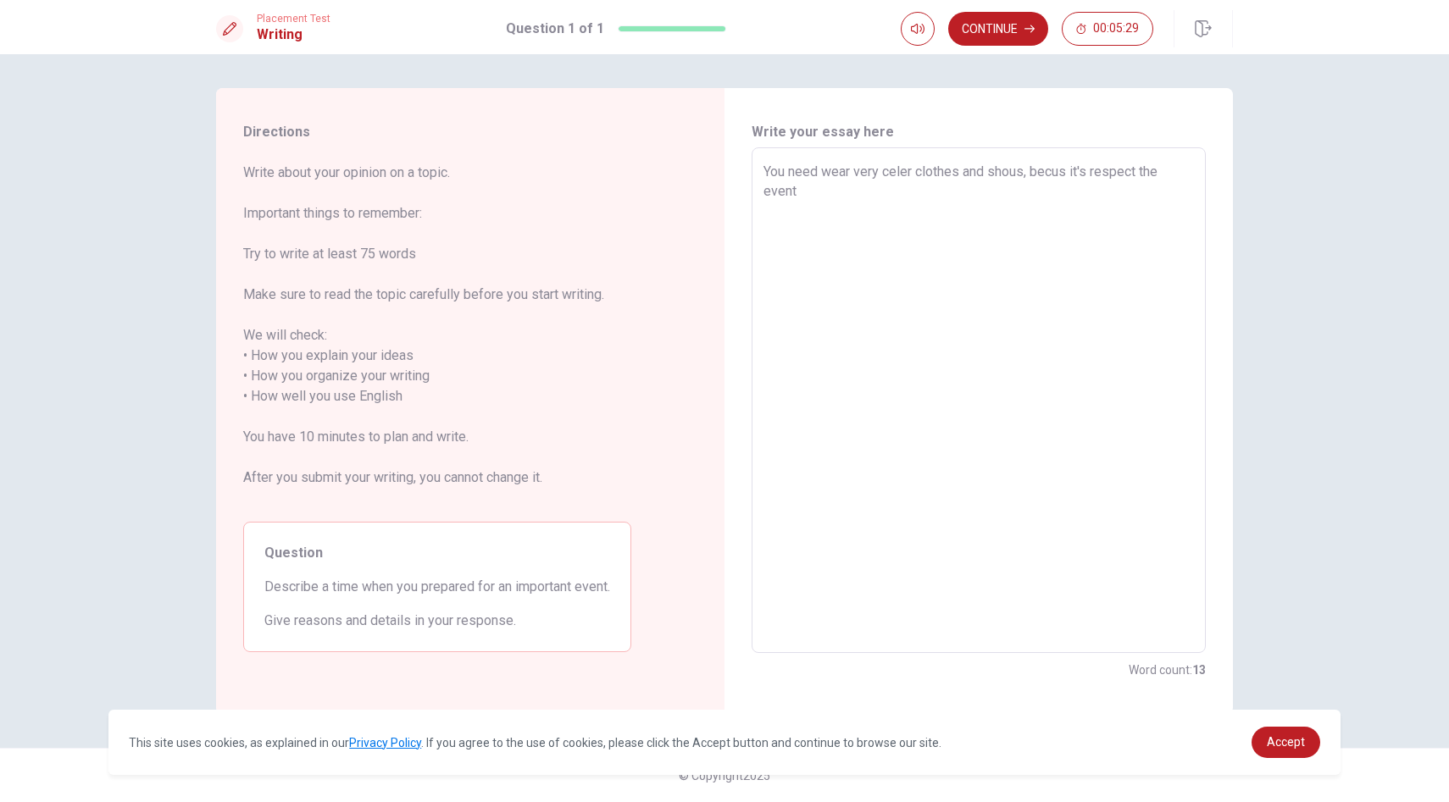
type textarea "You need wear very celer clothes and shous, becus it's respect the event"
type textarea "x"
type textarea "You need wear very celer clothes and shous, becus it's respect the event r"
click at [1028, 175] on textarea "You need wear very celer clothes and shous, becus it's respect the event erey o…" at bounding box center [978, 401] width 430 height 478
click at [819, 169] on textarea "You need wear very celer clothes and shous, becus it's respect the event erey o…" at bounding box center [978, 401] width 430 height 478
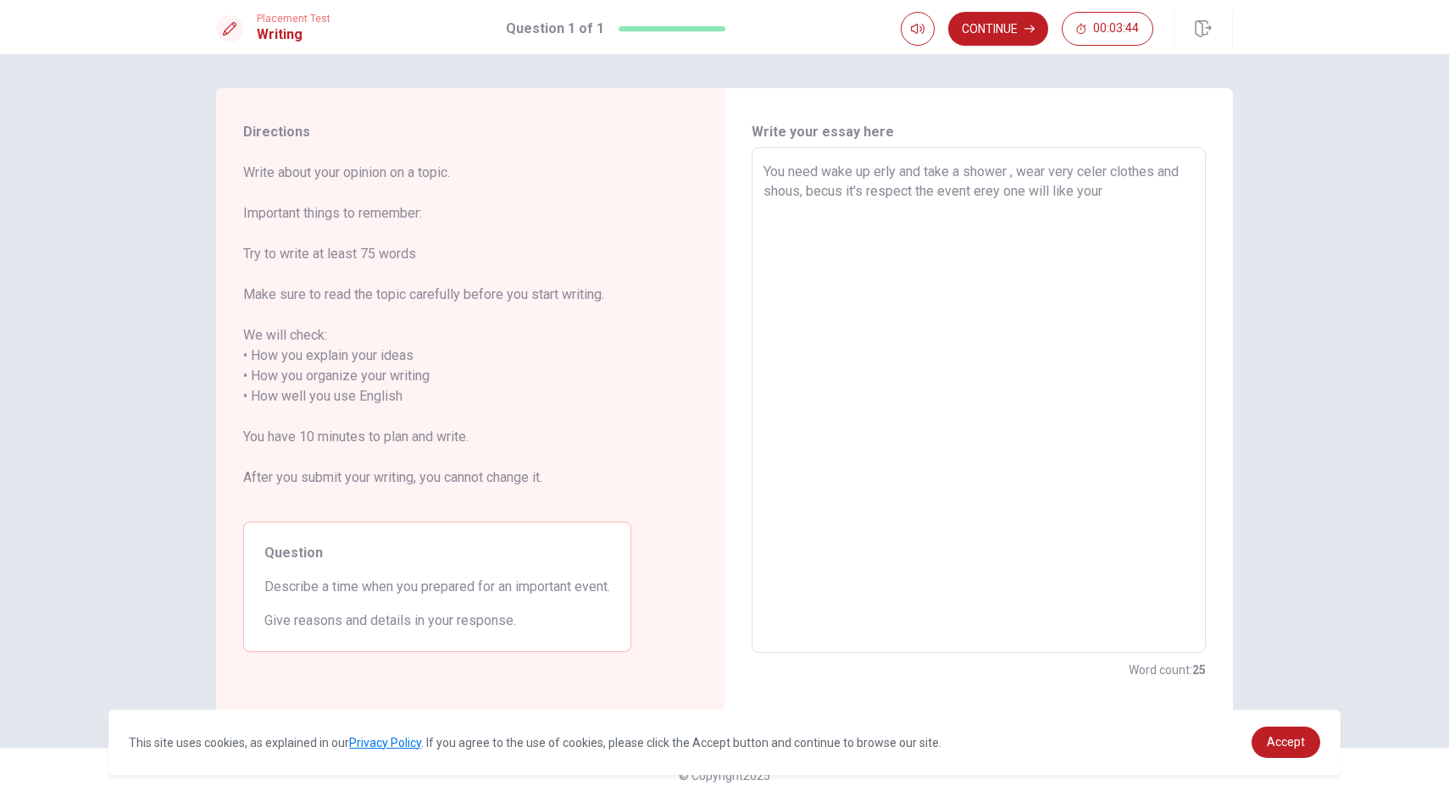
click at [791, 190] on textarea "You need wake up erly and take a shower , wear very celer clothes and shous, be…" at bounding box center [978, 401] width 430 height 478
click at [1129, 191] on textarea "You need wake up erly and take a shower , wear very celer clothes and shoues, b…" at bounding box center [978, 401] width 430 height 478
click at [943, 192] on textarea "You need wake up erly and take a shower , wear very celer clothes and shoues, b…" at bounding box center [978, 401] width 430 height 478
click at [1047, 189] on textarea "You need wake up erly and take a shower , wear very celer clothes and shoues, b…" at bounding box center [978, 401] width 430 height 478
click at [762, 175] on div "You need wake up erly and take a shower , wear very celer clothes and shoues, b…" at bounding box center [978, 400] width 454 height 506
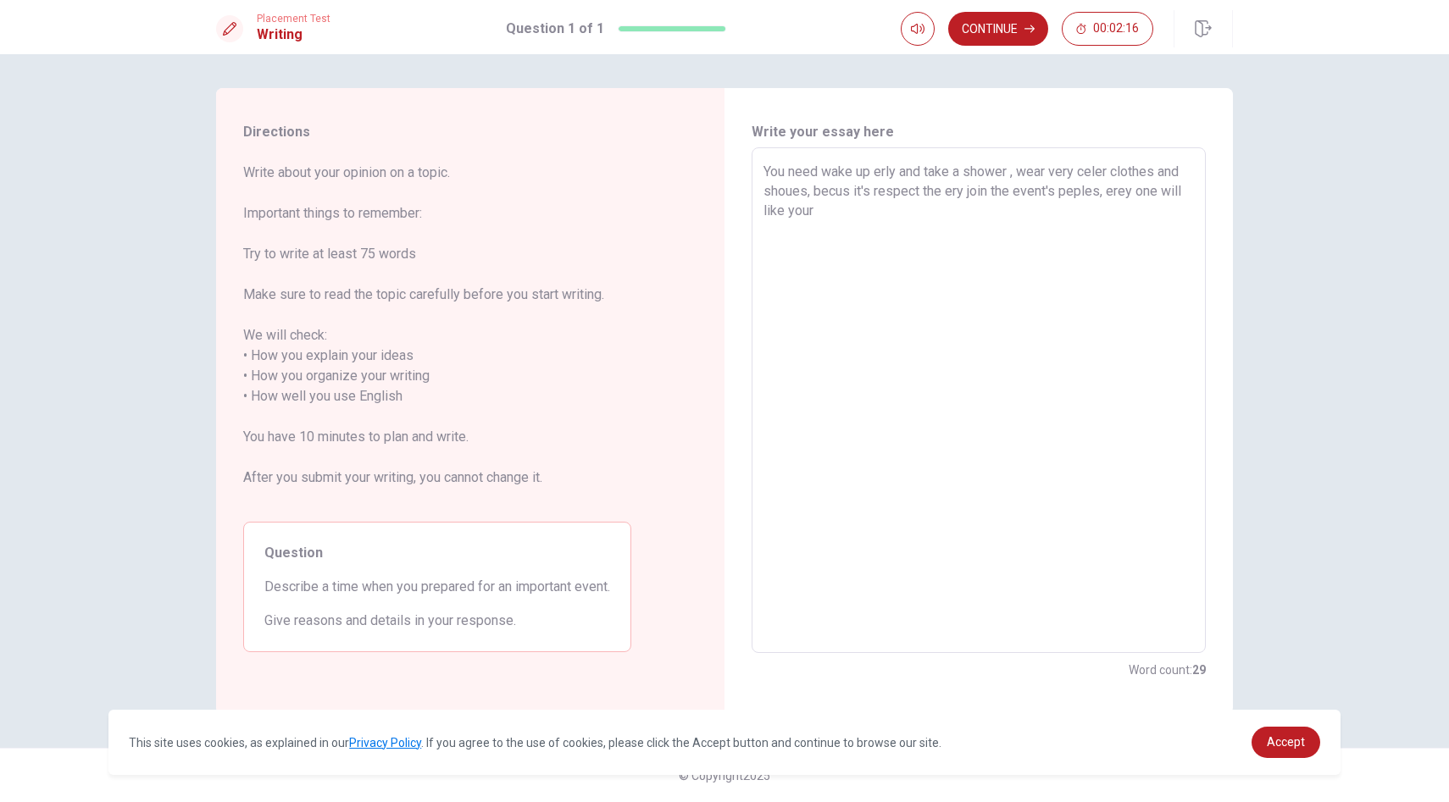
click at [764, 167] on textarea "You need wake up erly and take a shower , wear very celer clothes and shoues, b…" at bounding box center [978, 401] width 430 height 478
click at [1023, 173] on textarea "When you perpared for an important event, you need wake up erly and take a show…" at bounding box center [978, 401] width 430 height 478
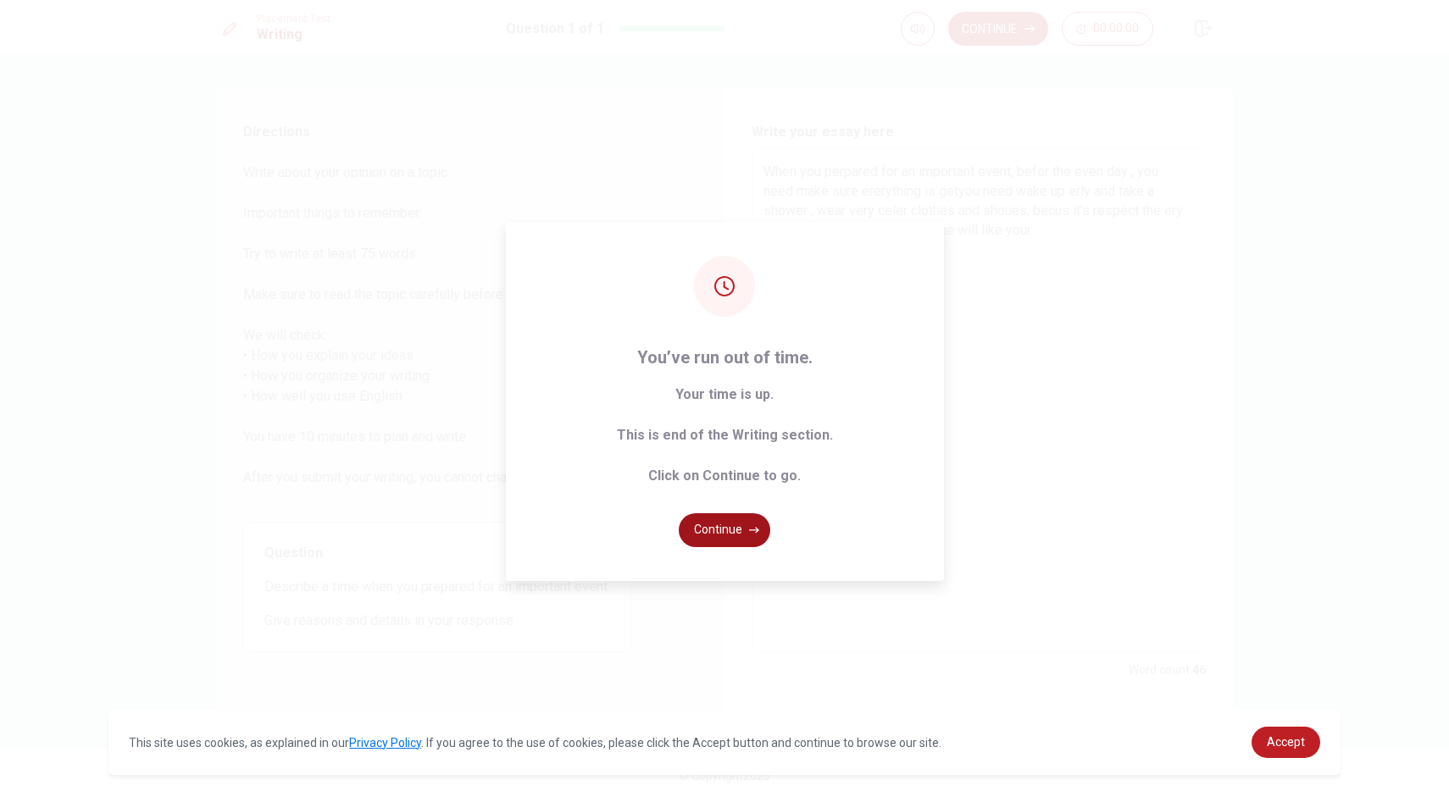
click at [730, 531] on button "Continue" at bounding box center [724, 530] width 91 height 34
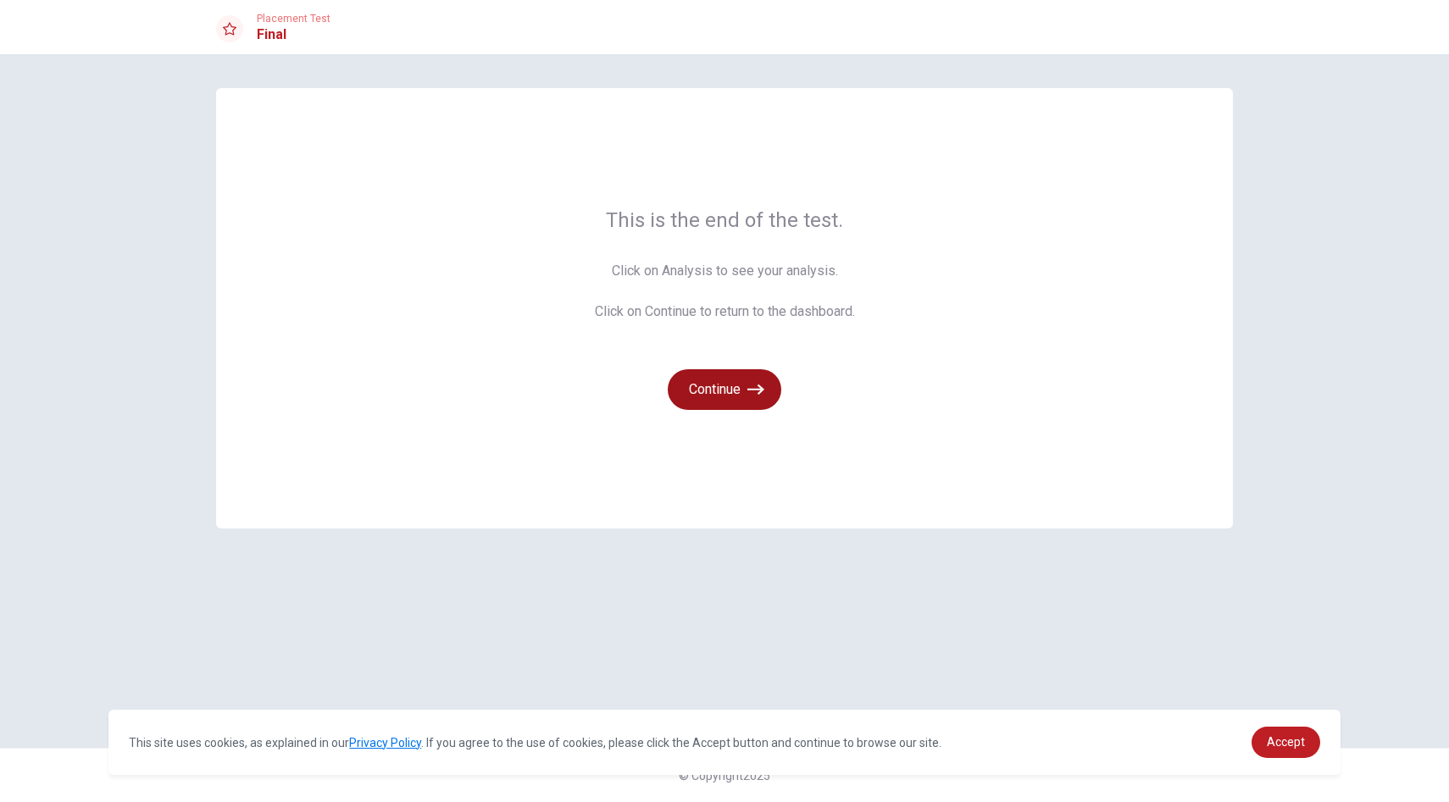
click at [726, 389] on button "Continue" at bounding box center [725, 389] width 114 height 41
